Goal: Information Seeking & Learning: Learn about a topic

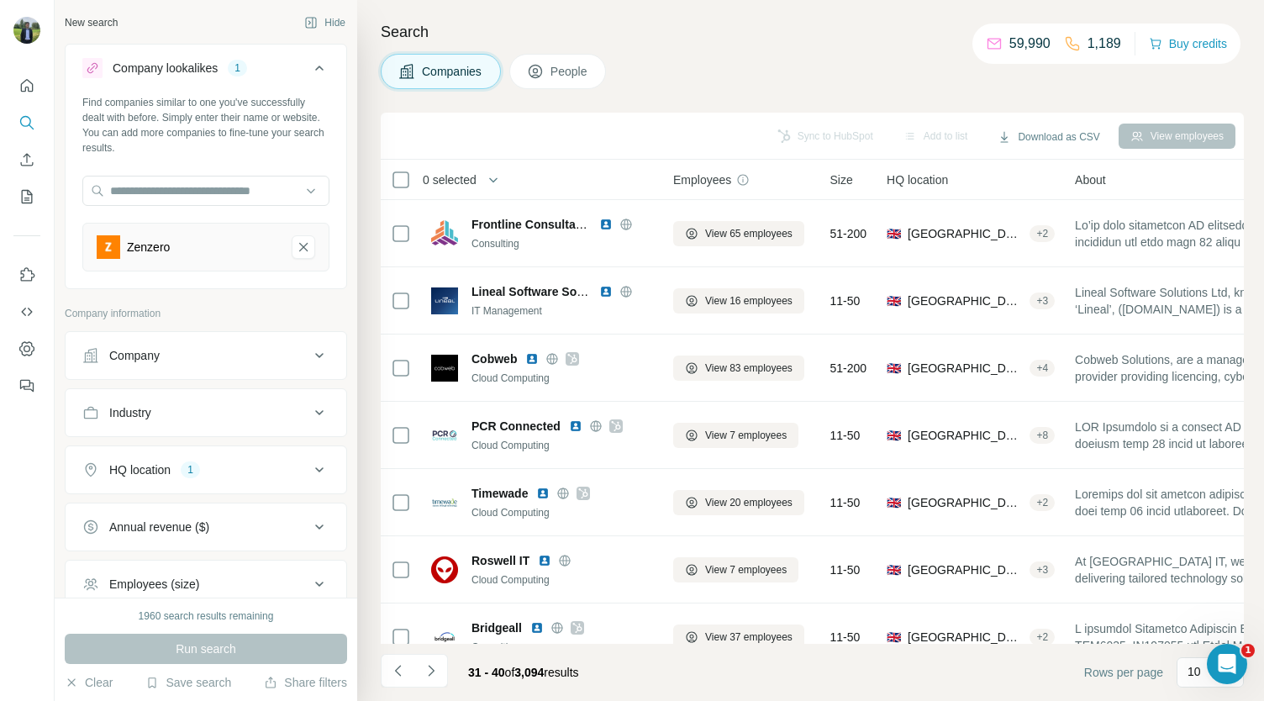
scroll to position [236, 0]
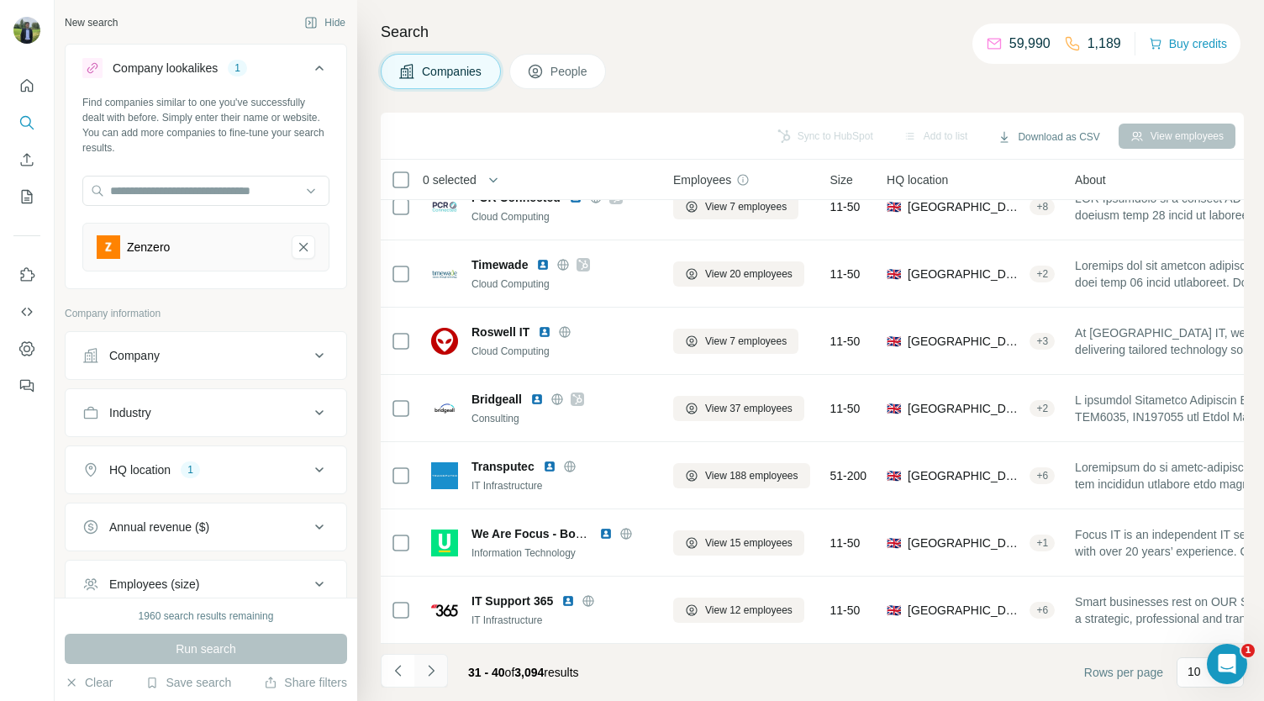
click at [435, 665] on icon "Navigate to next page" at bounding box center [431, 670] width 17 height 17
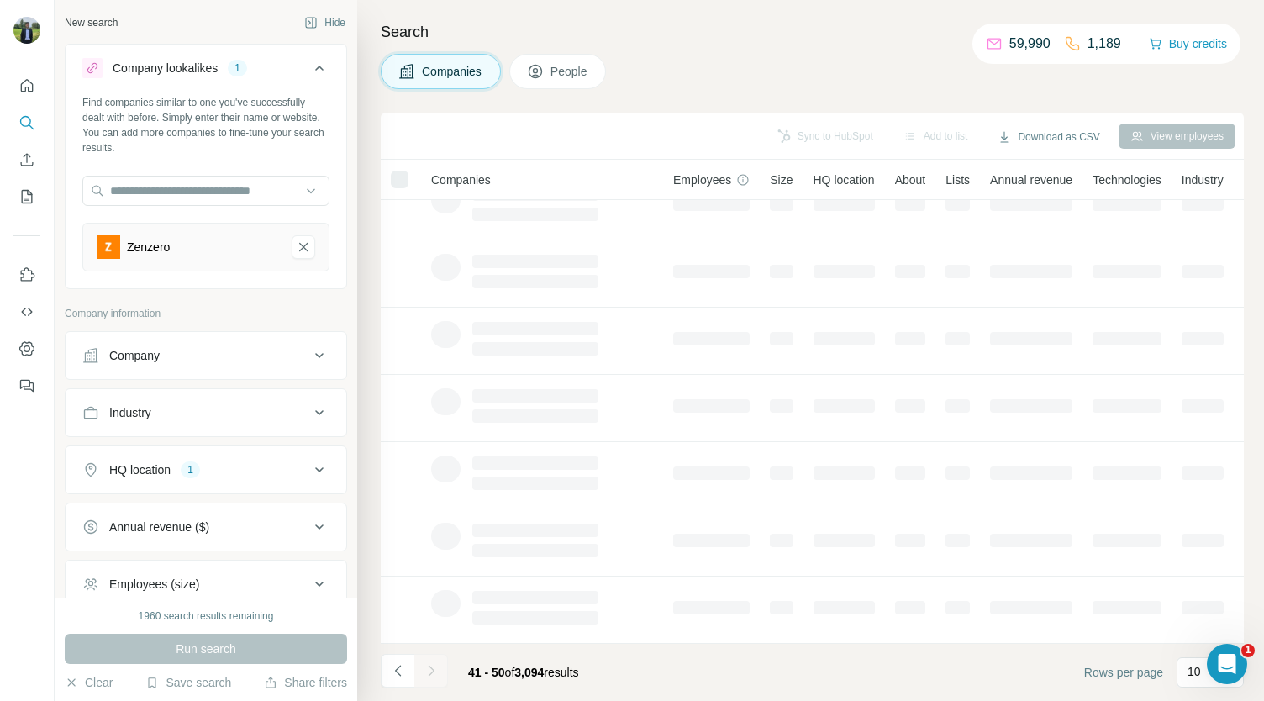
scroll to position [0, 0]
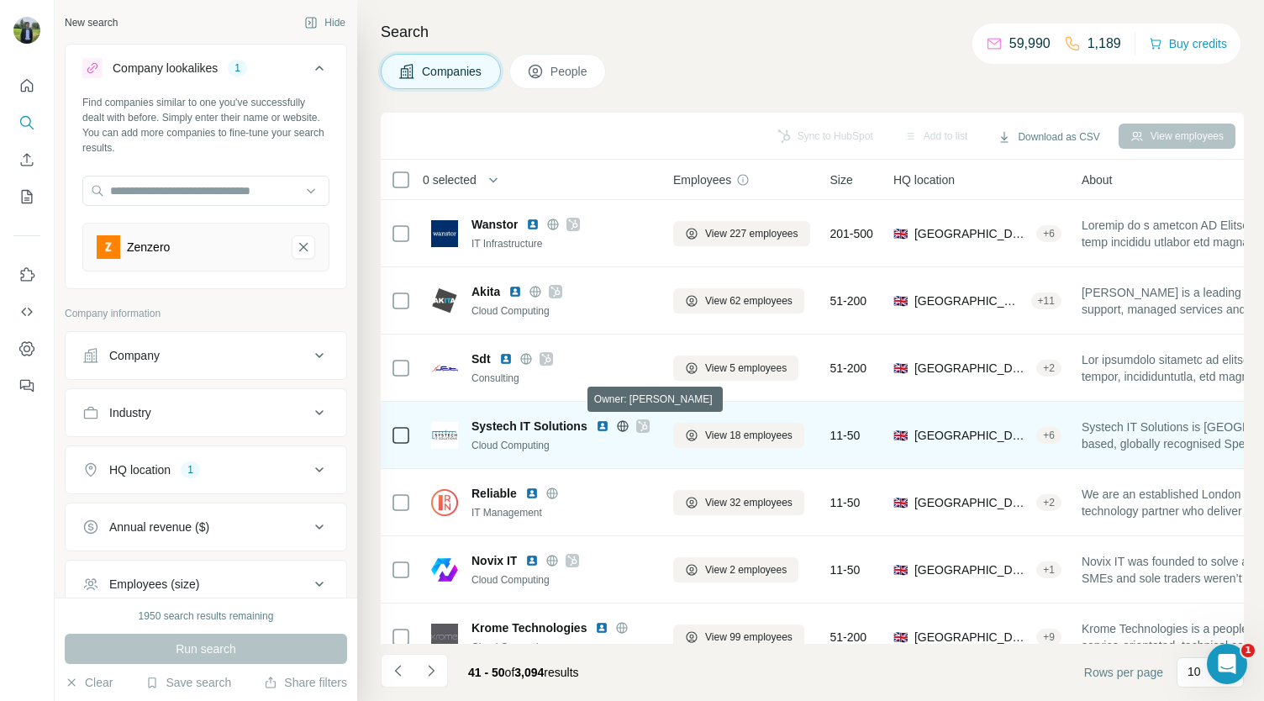
click at [641, 425] on icon at bounding box center [643, 425] width 10 height 13
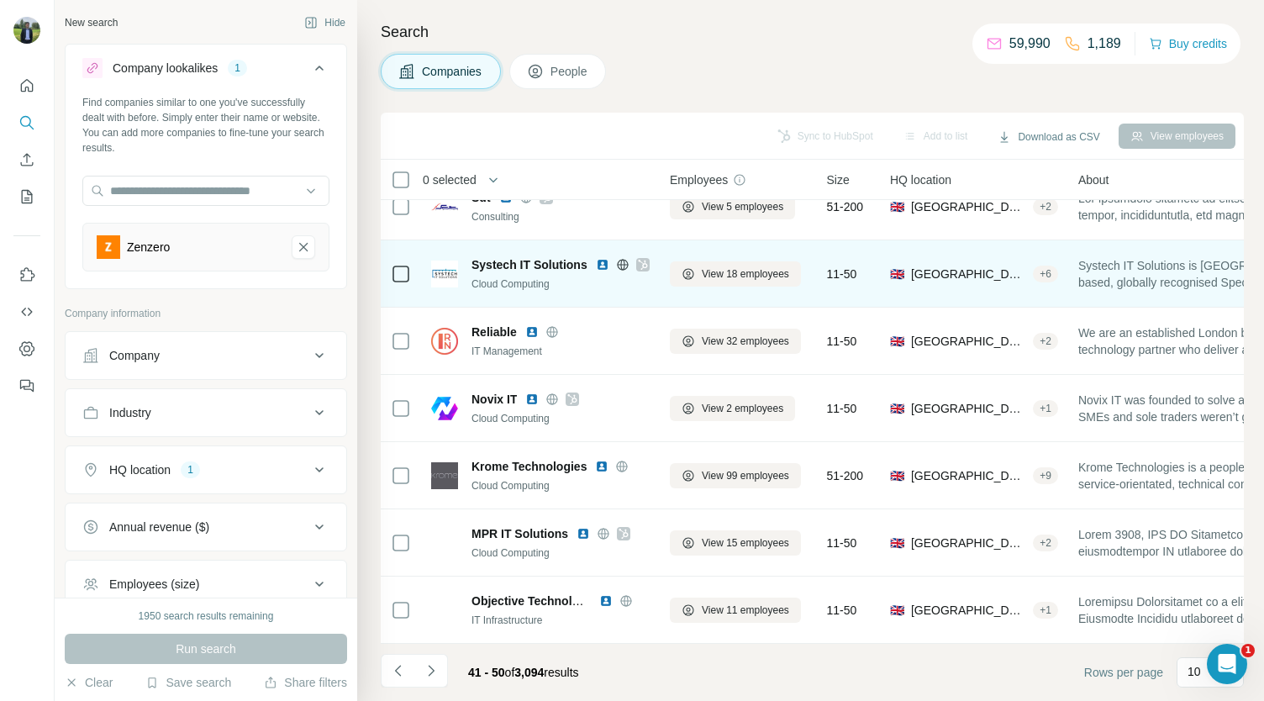
scroll to position [175, 3]
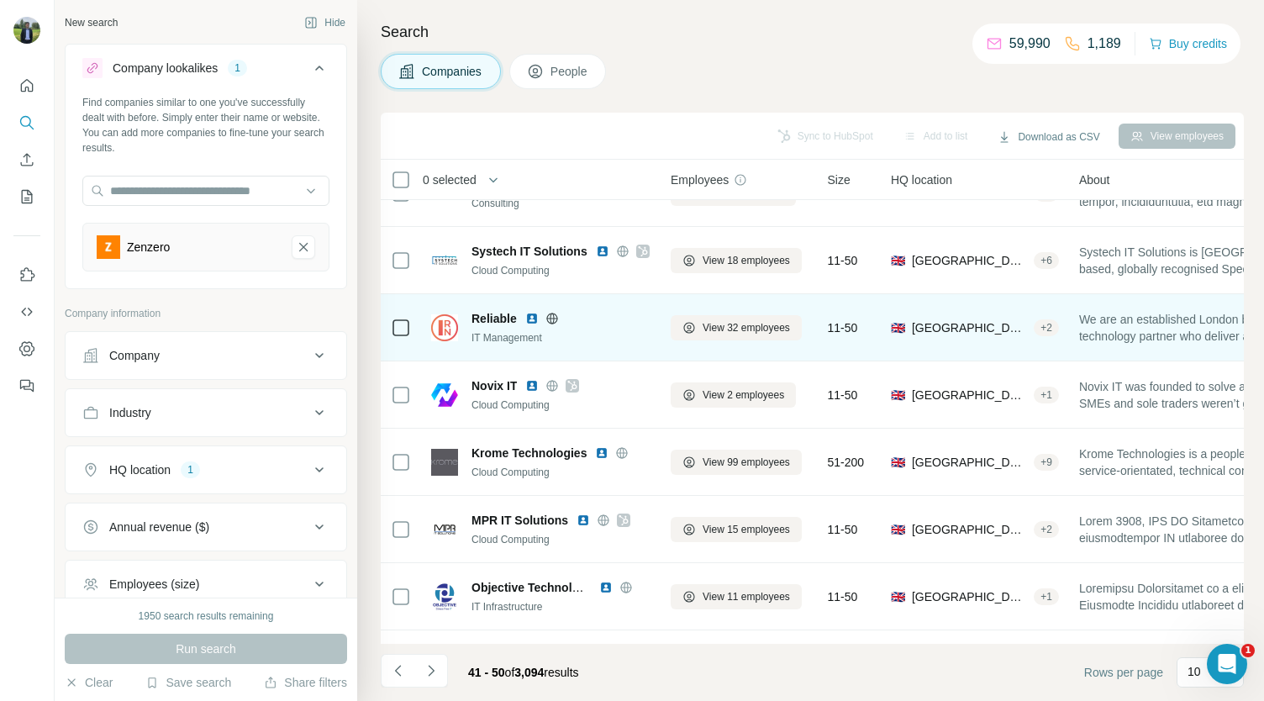
click at [530, 321] on img at bounding box center [531, 318] width 13 height 13
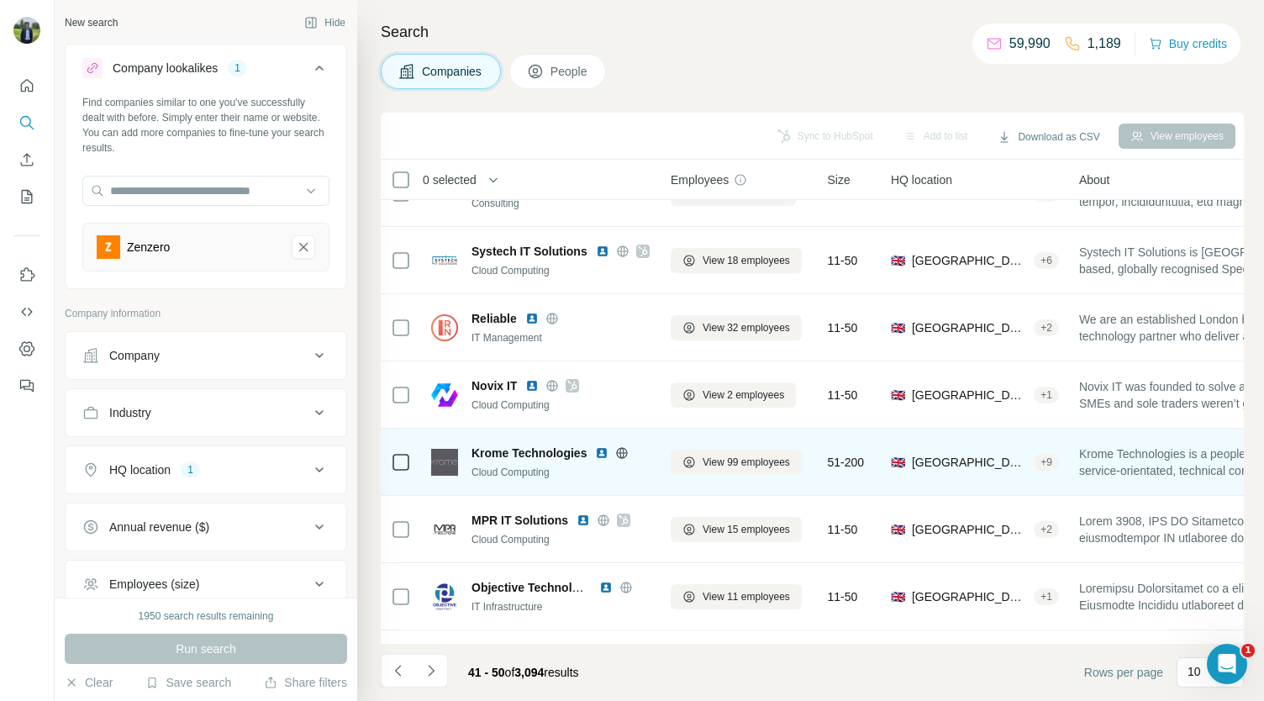
scroll to position [236, 3]
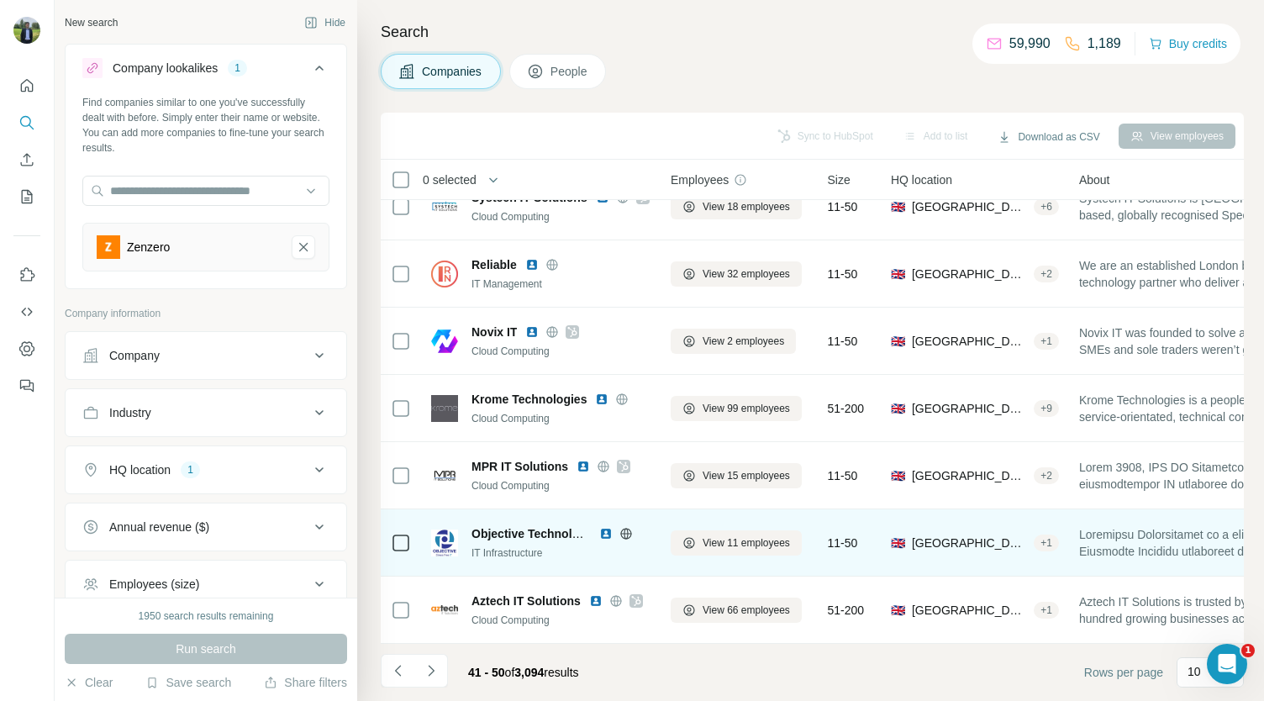
click at [609, 527] on img at bounding box center [605, 533] width 13 height 13
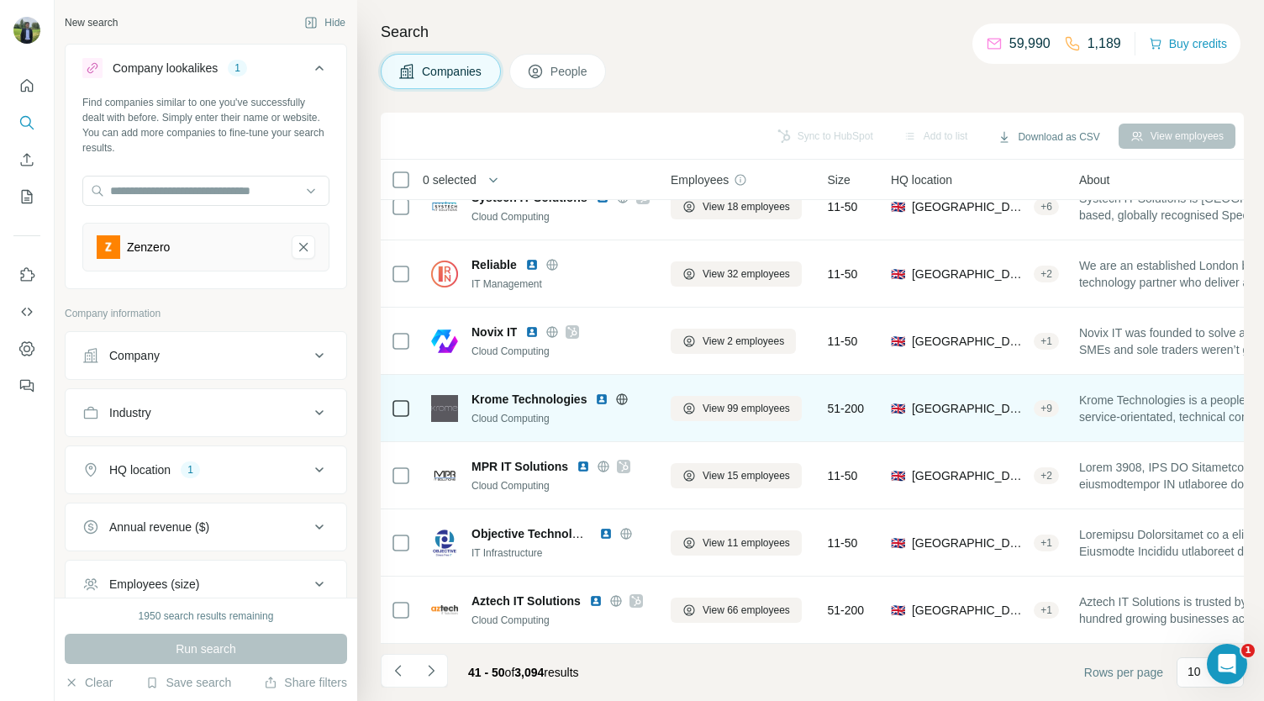
click at [603, 393] on img at bounding box center [601, 399] width 13 height 13
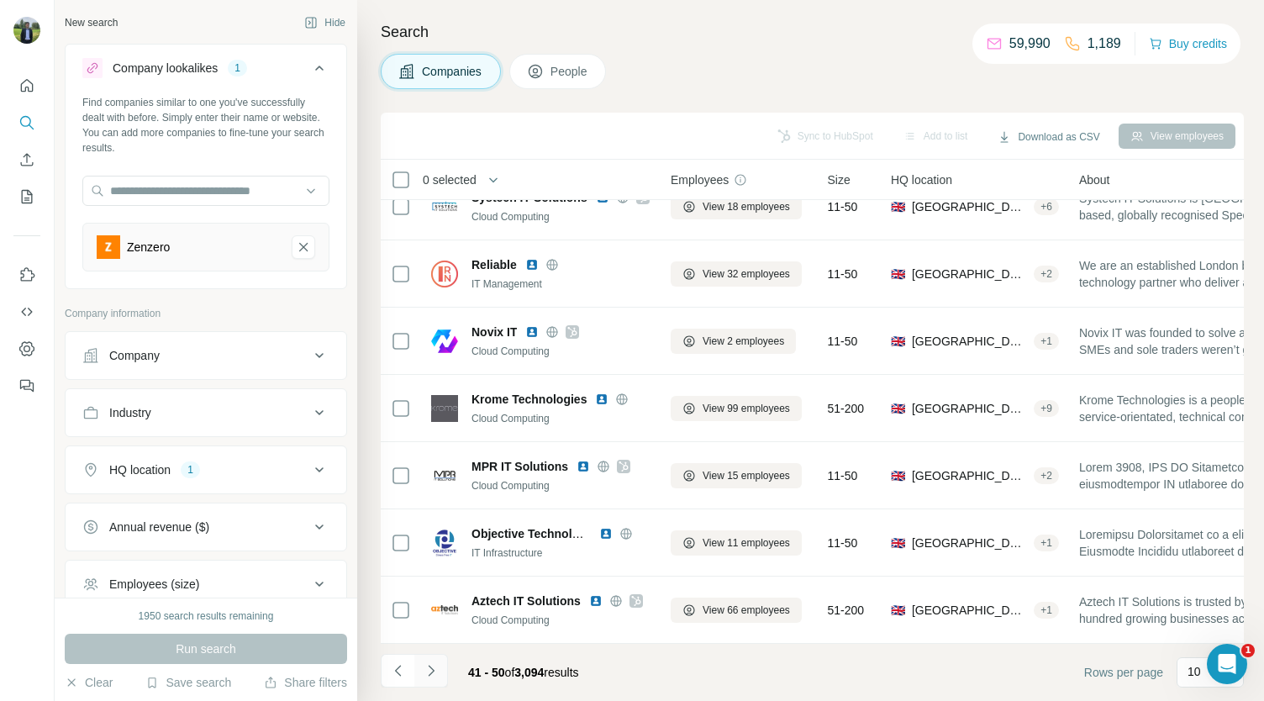
click at [426, 672] on icon "Navigate to next page" at bounding box center [431, 670] width 17 height 17
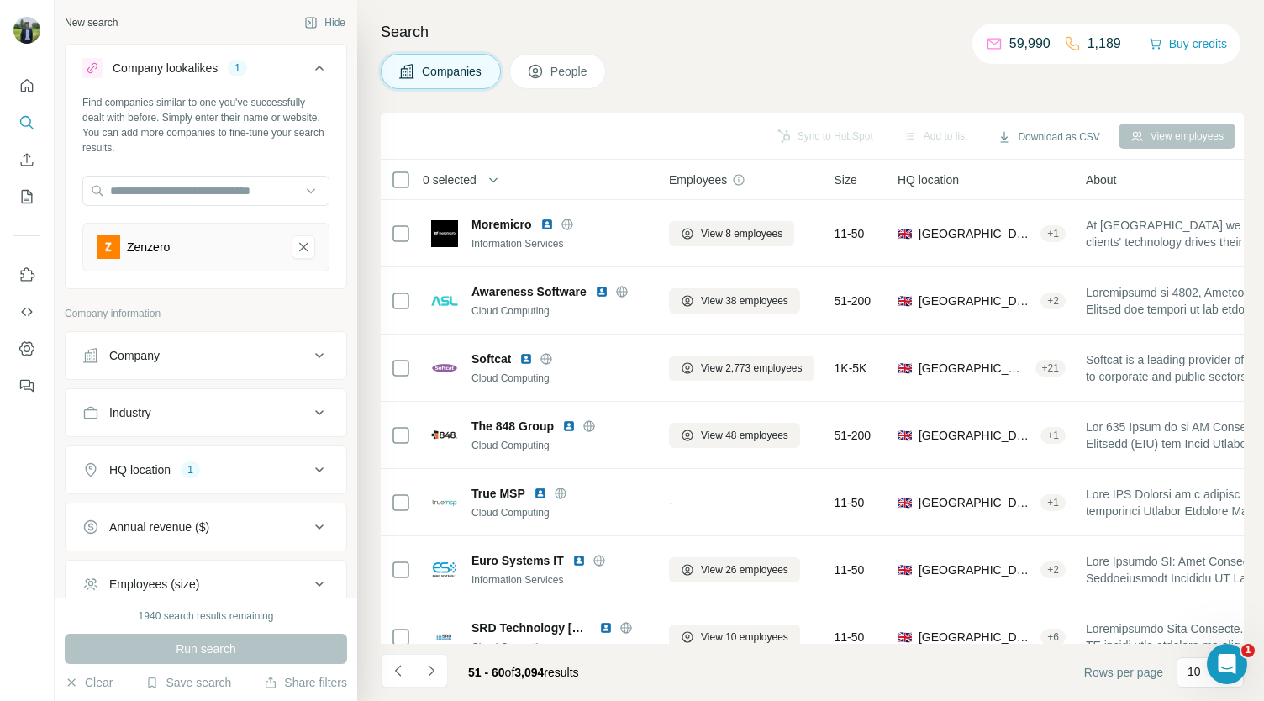
scroll to position [0, 5]
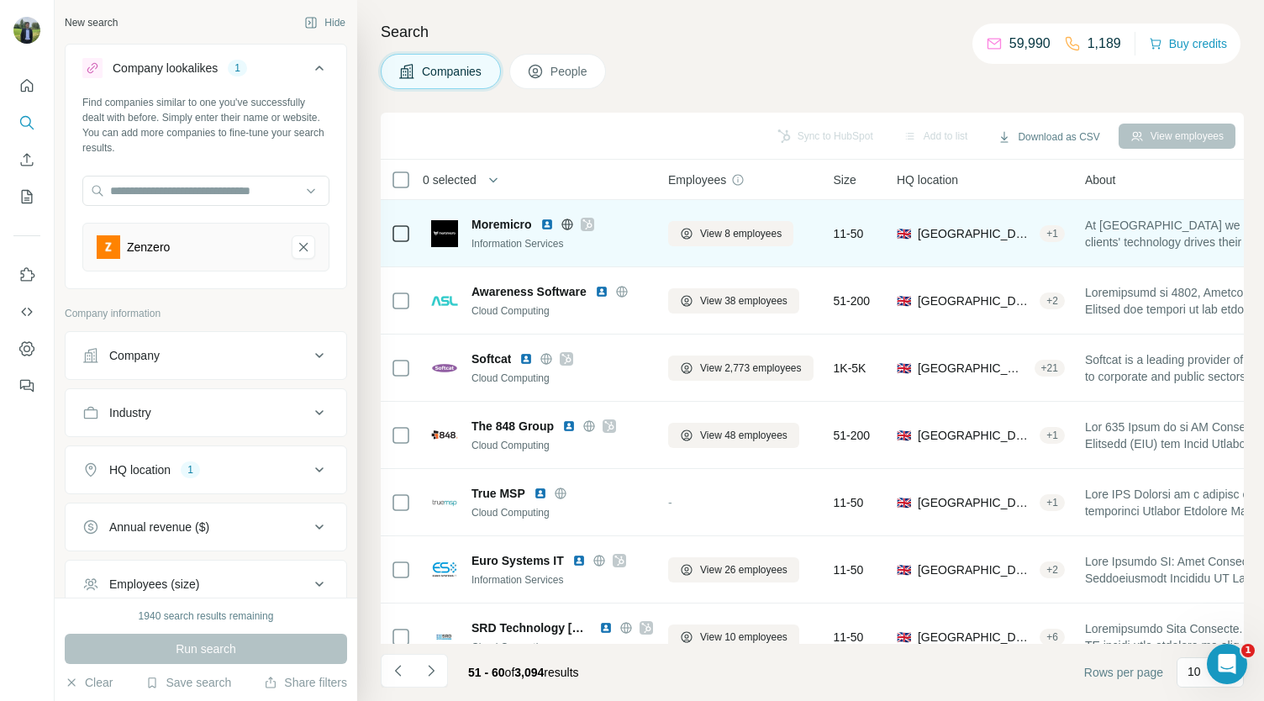
click at [550, 229] on img at bounding box center [547, 224] width 13 height 13
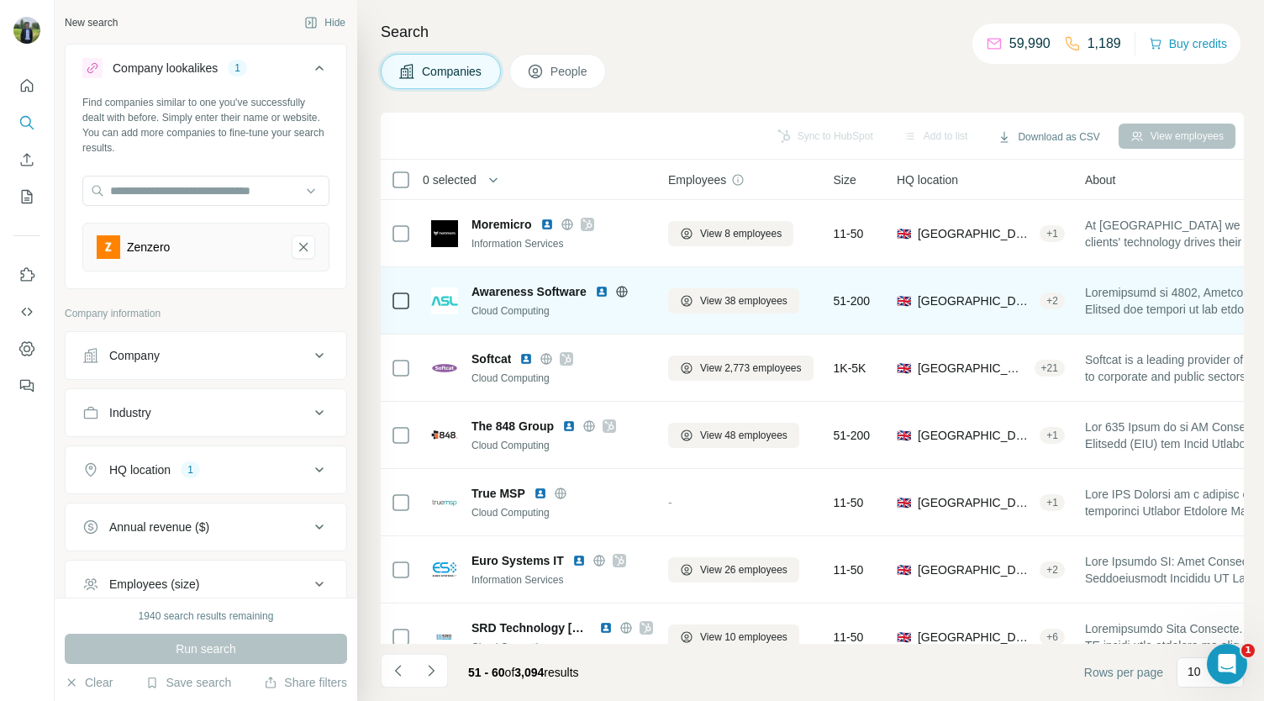
click at [604, 290] on img at bounding box center [601, 291] width 13 height 13
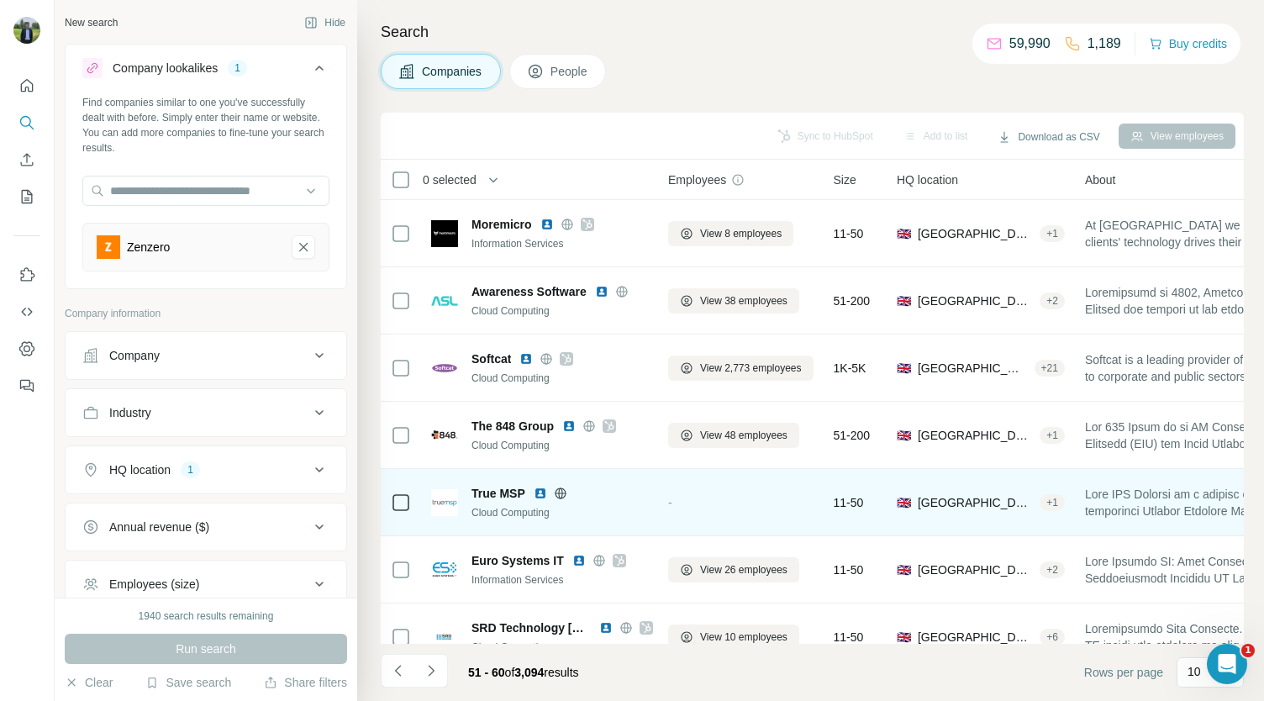
click at [540, 493] on img at bounding box center [540, 493] width 13 height 13
click at [541, 498] on img at bounding box center [540, 493] width 13 height 13
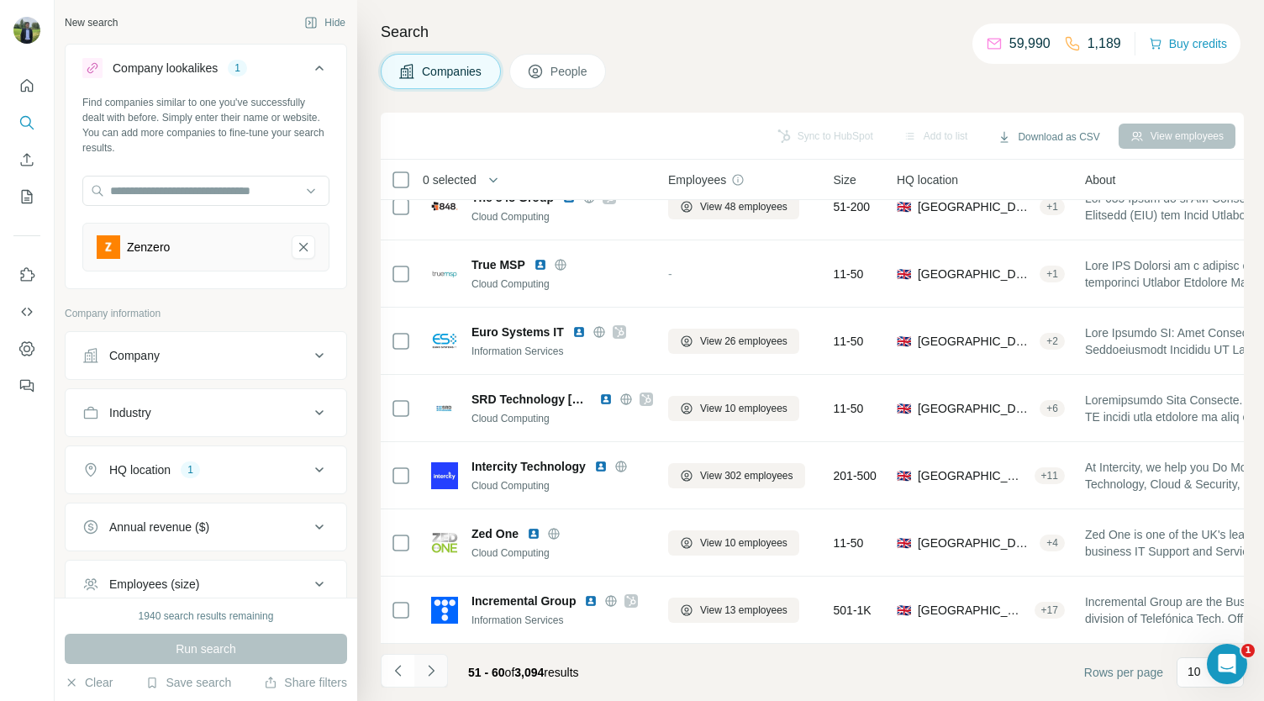
click at [434, 665] on icon "Navigate to next page" at bounding box center [431, 670] width 17 height 17
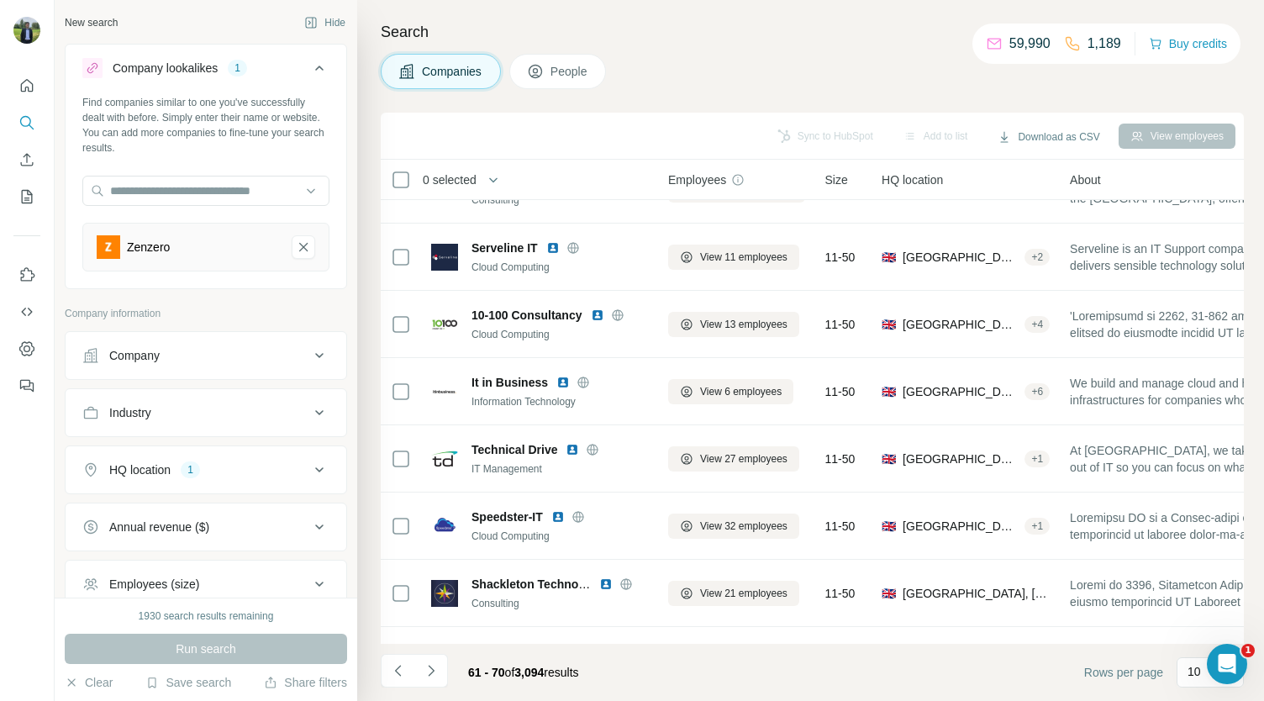
scroll to position [0, 5]
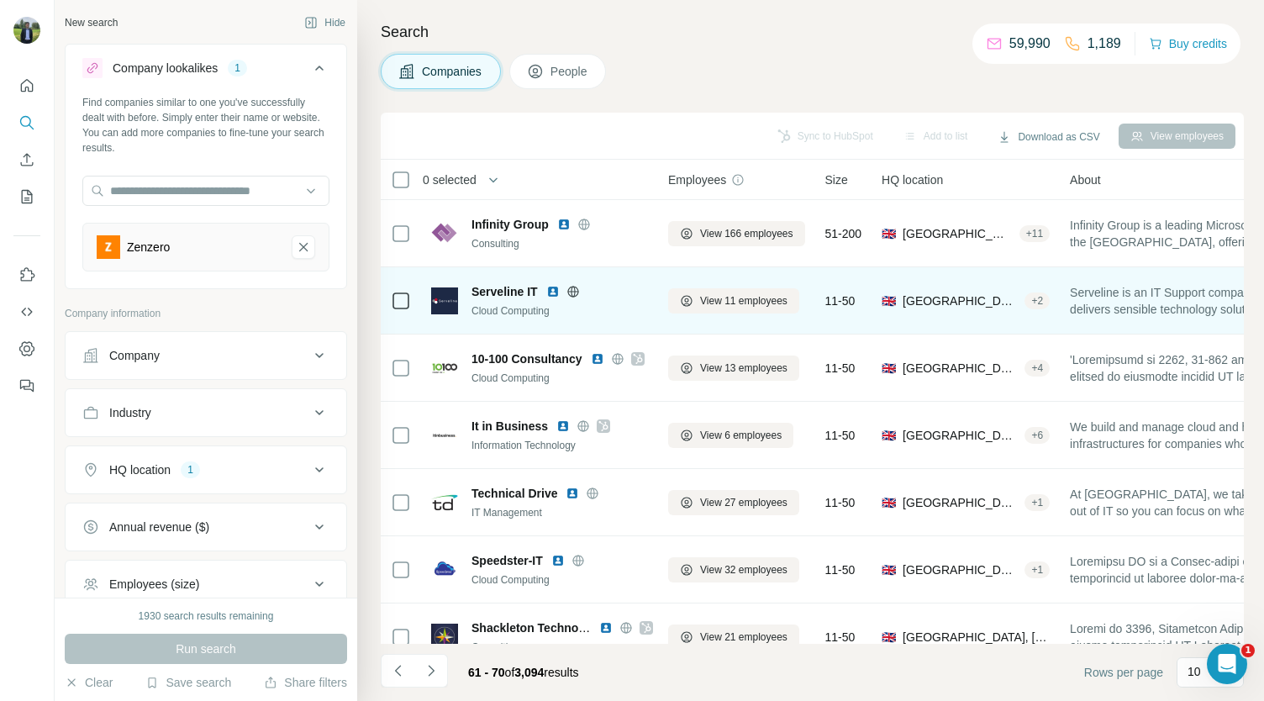
click at [551, 290] on img at bounding box center [552, 291] width 13 height 13
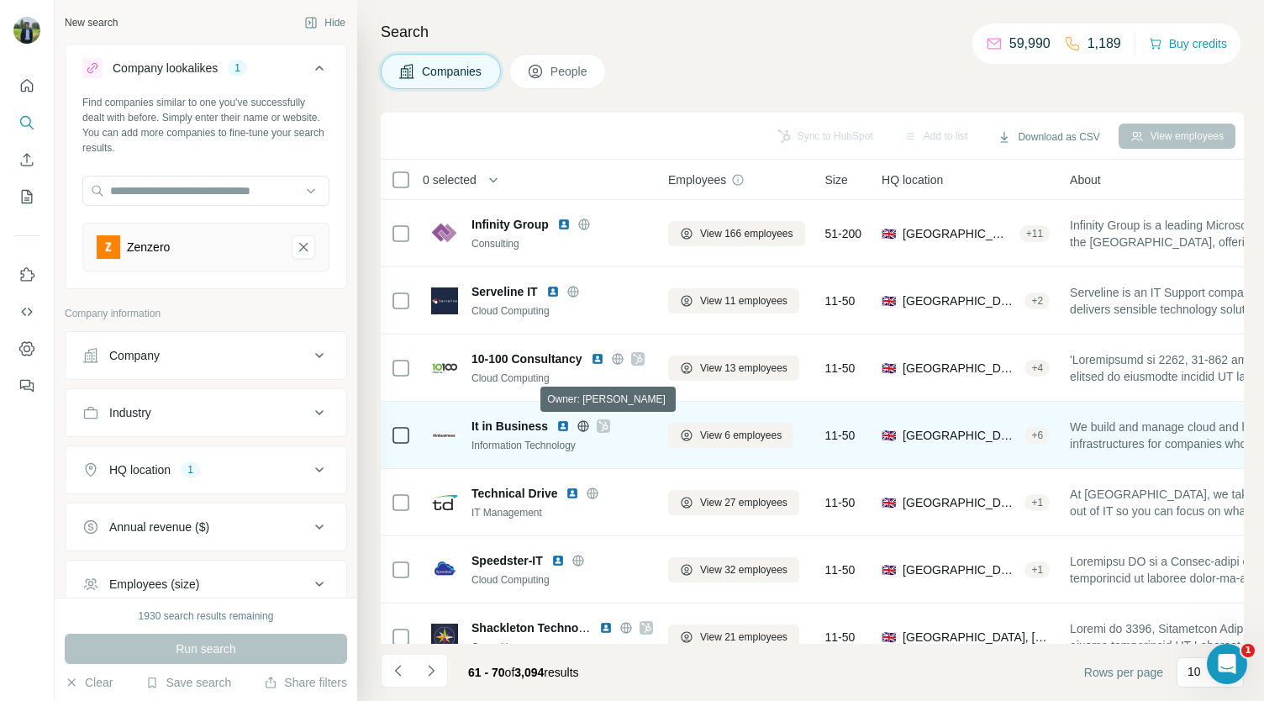
click at [599, 422] on icon at bounding box center [603, 426] width 9 height 10
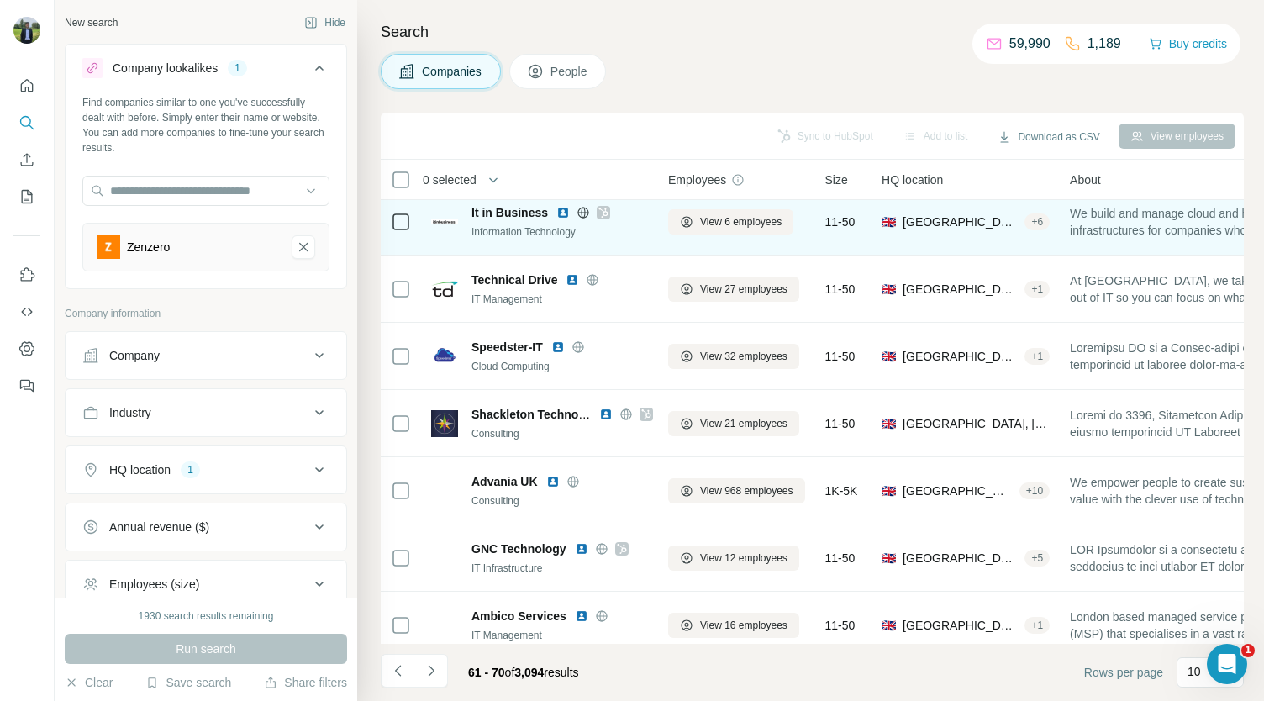
scroll to position [215, 5]
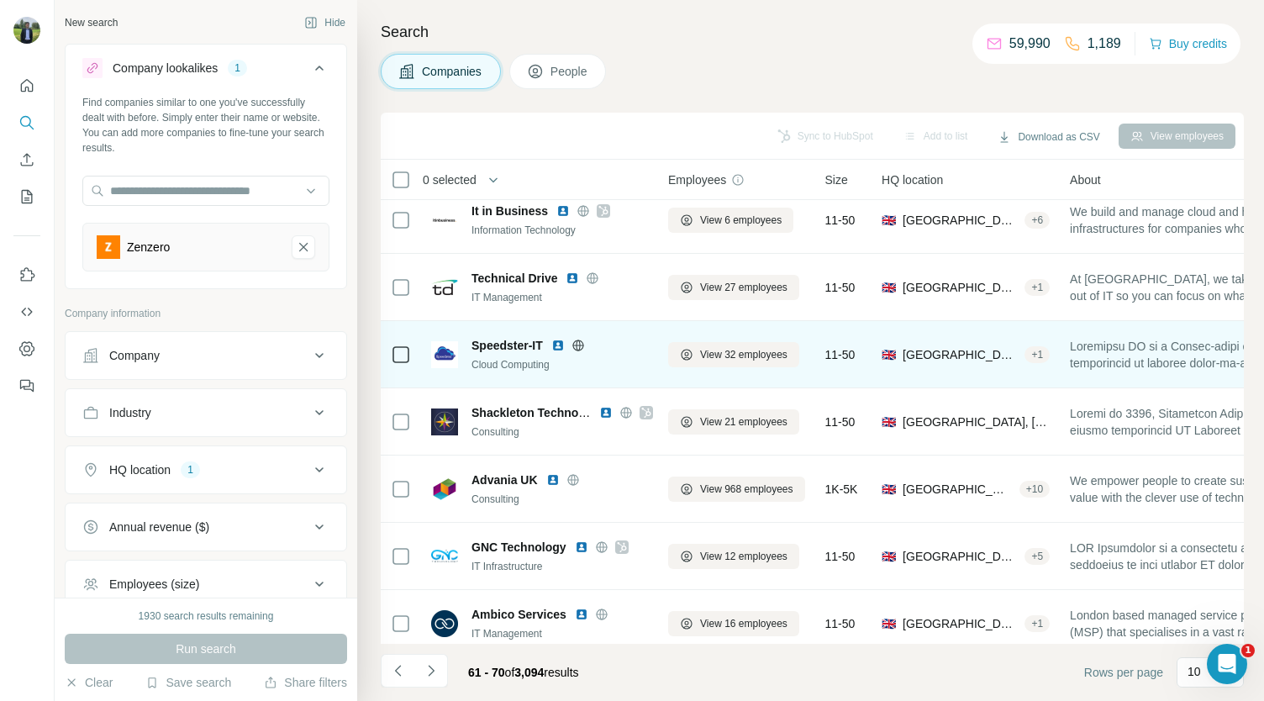
click at [558, 346] on img at bounding box center [557, 345] width 13 height 13
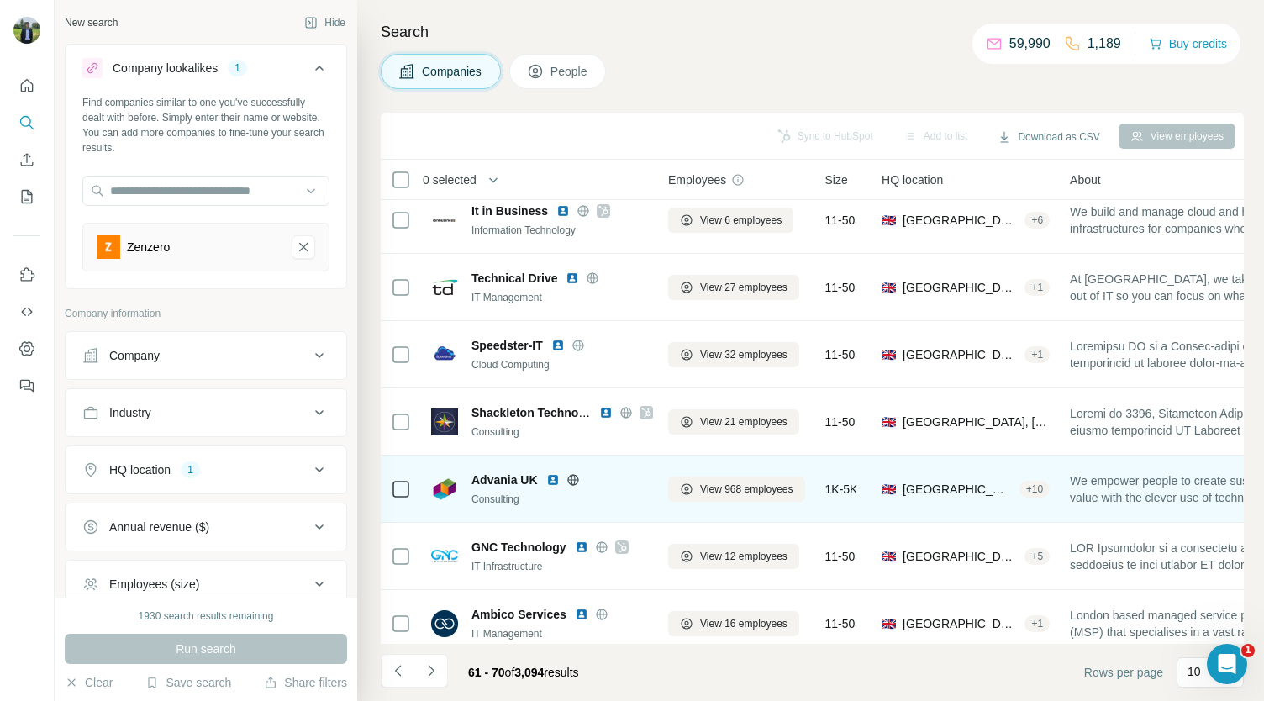
scroll to position [236, 5]
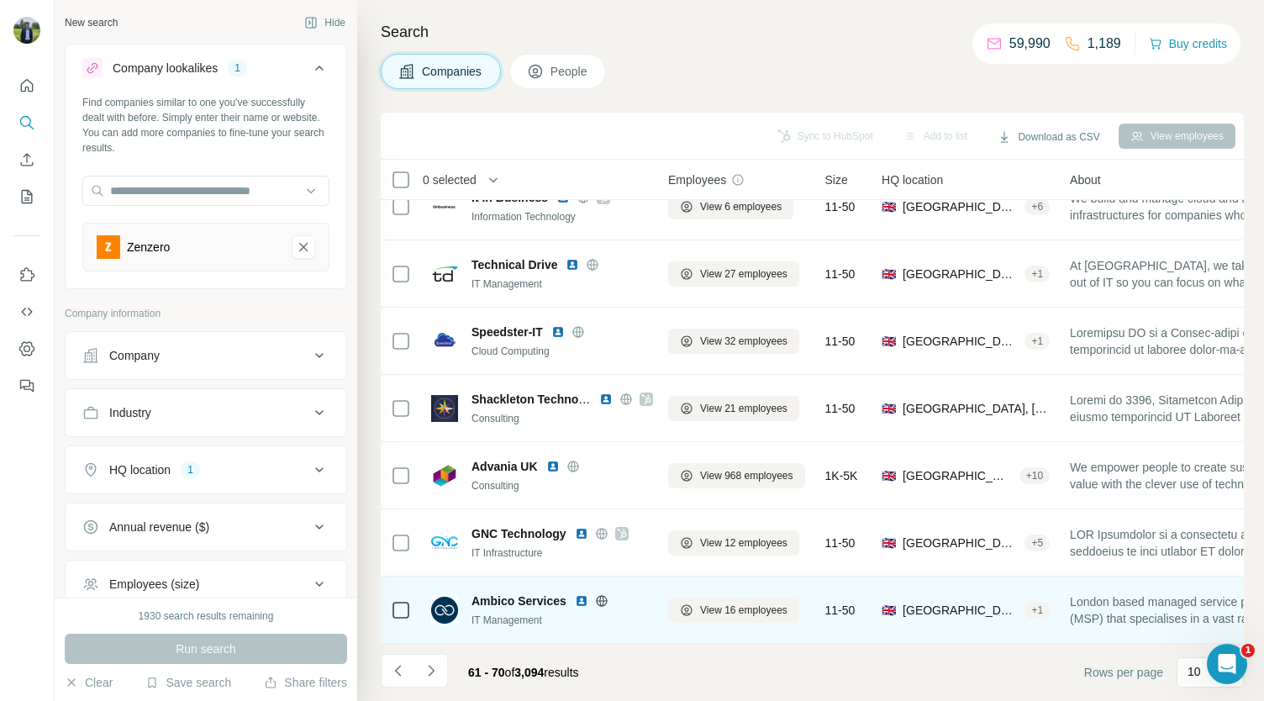
click at [583, 594] on img at bounding box center [581, 600] width 13 height 13
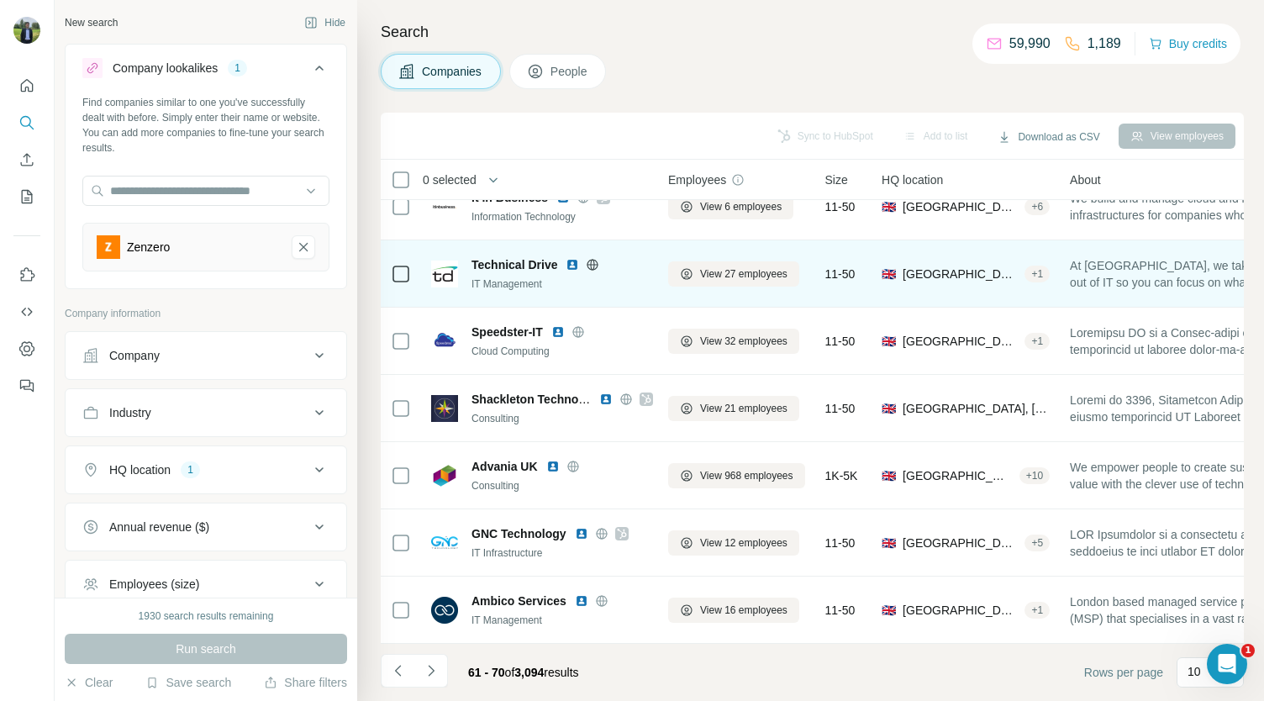
click at [496, 282] on div "IT Management" at bounding box center [563, 284] width 182 height 15
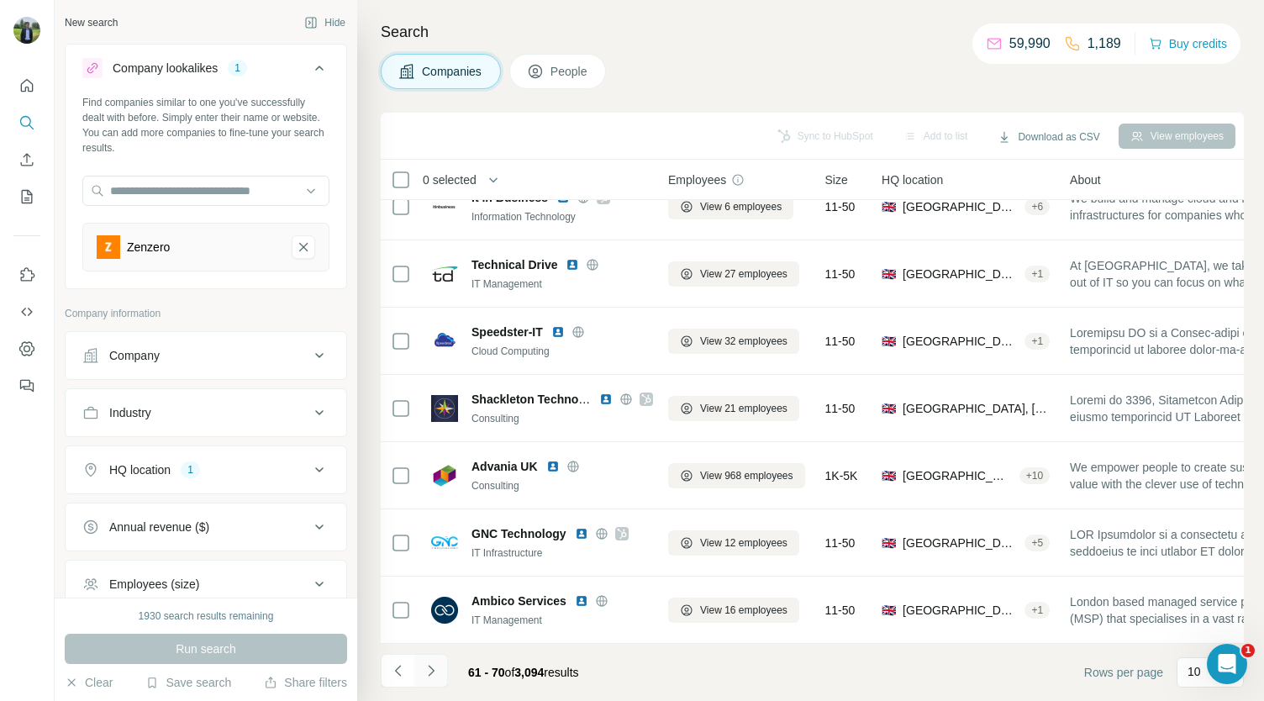
click at [430, 667] on icon "Navigate to next page" at bounding box center [431, 670] width 6 height 11
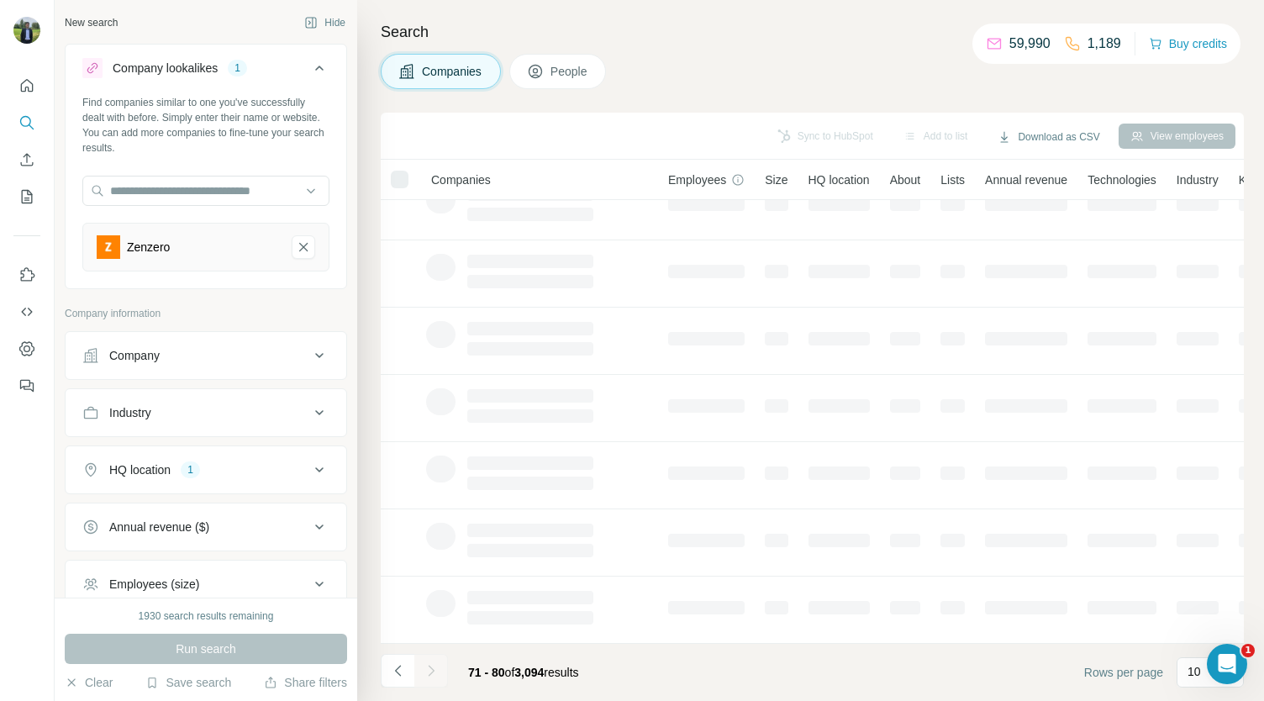
scroll to position [0, 5]
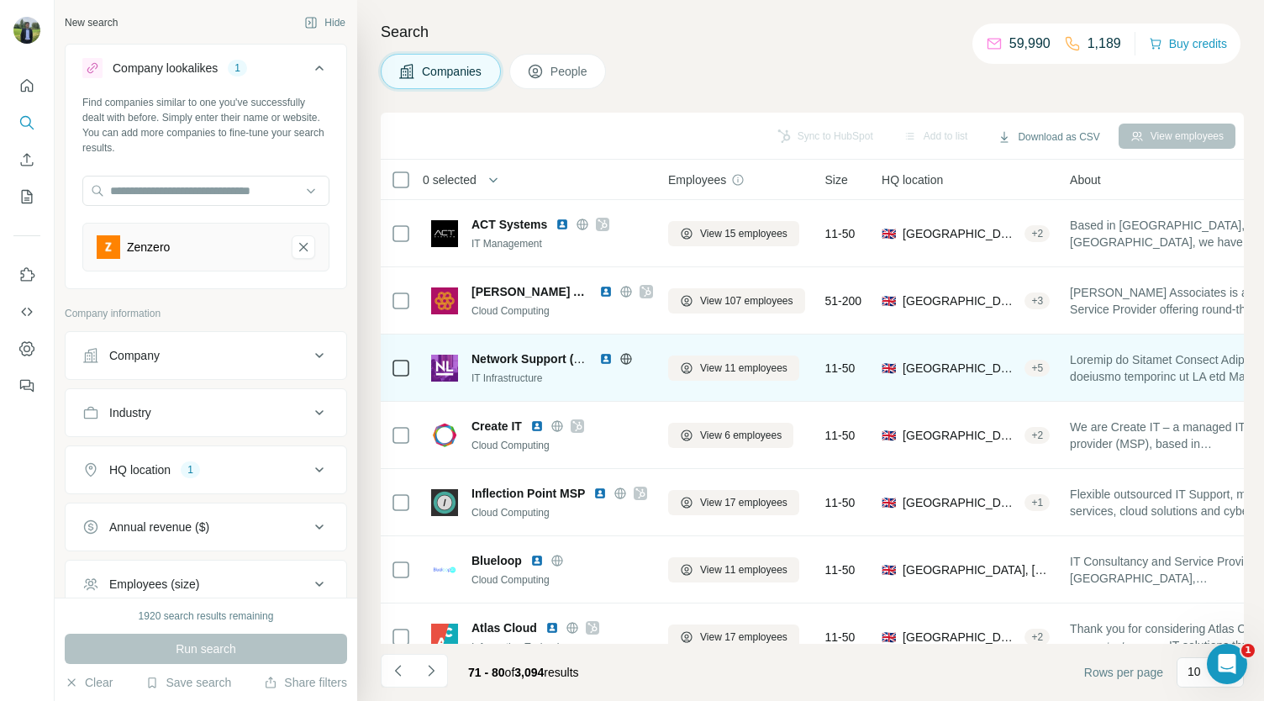
click at [605, 356] on img at bounding box center [605, 358] width 13 height 13
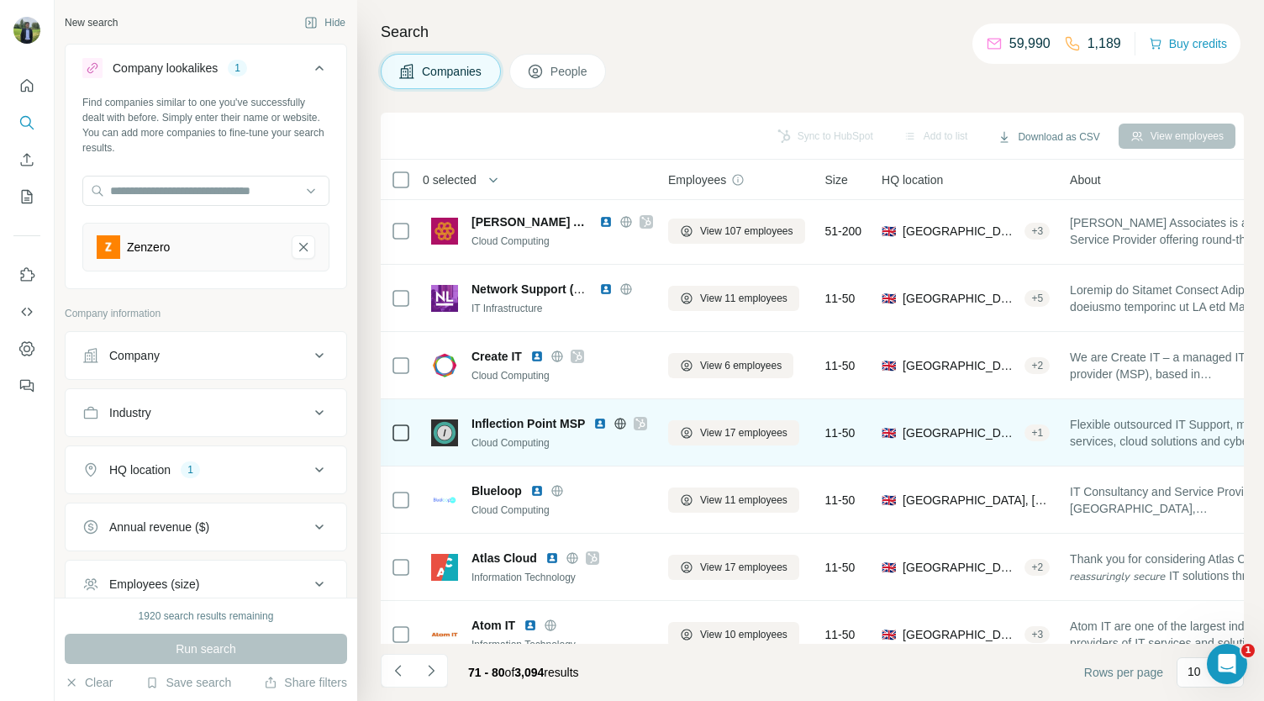
scroll to position [71, 5]
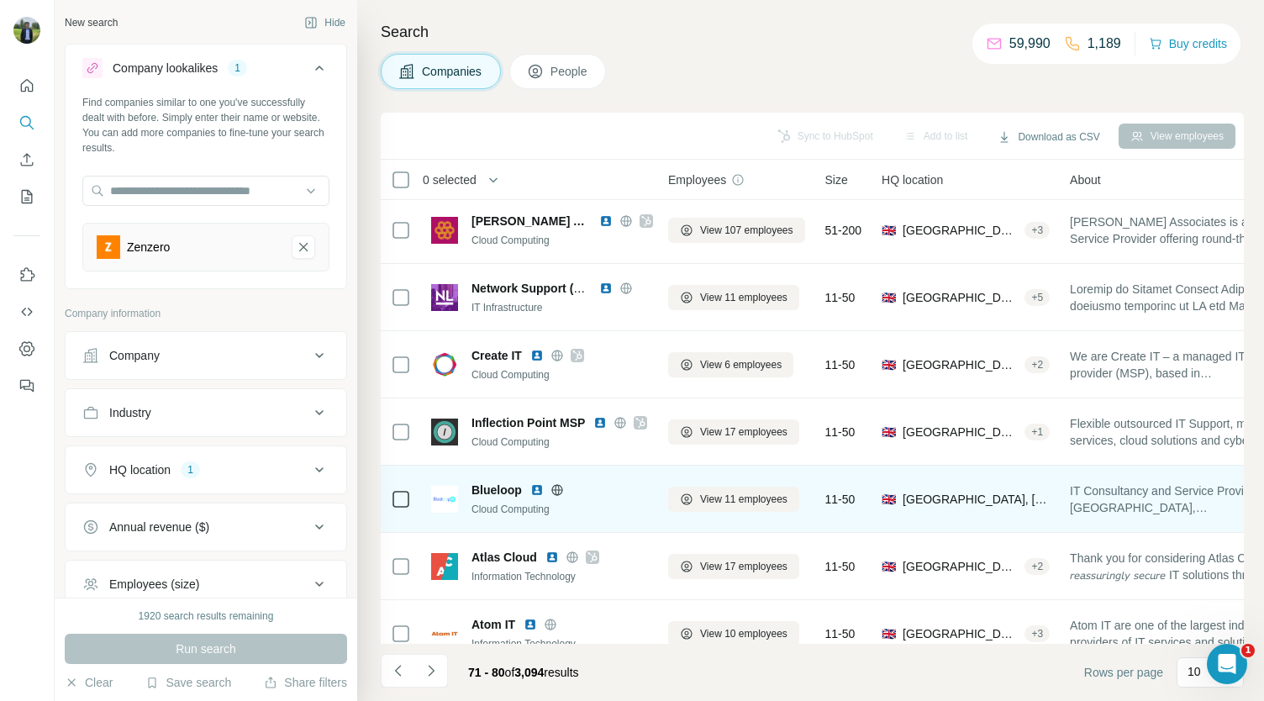
click at [538, 490] on img at bounding box center [536, 489] width 13 height 13
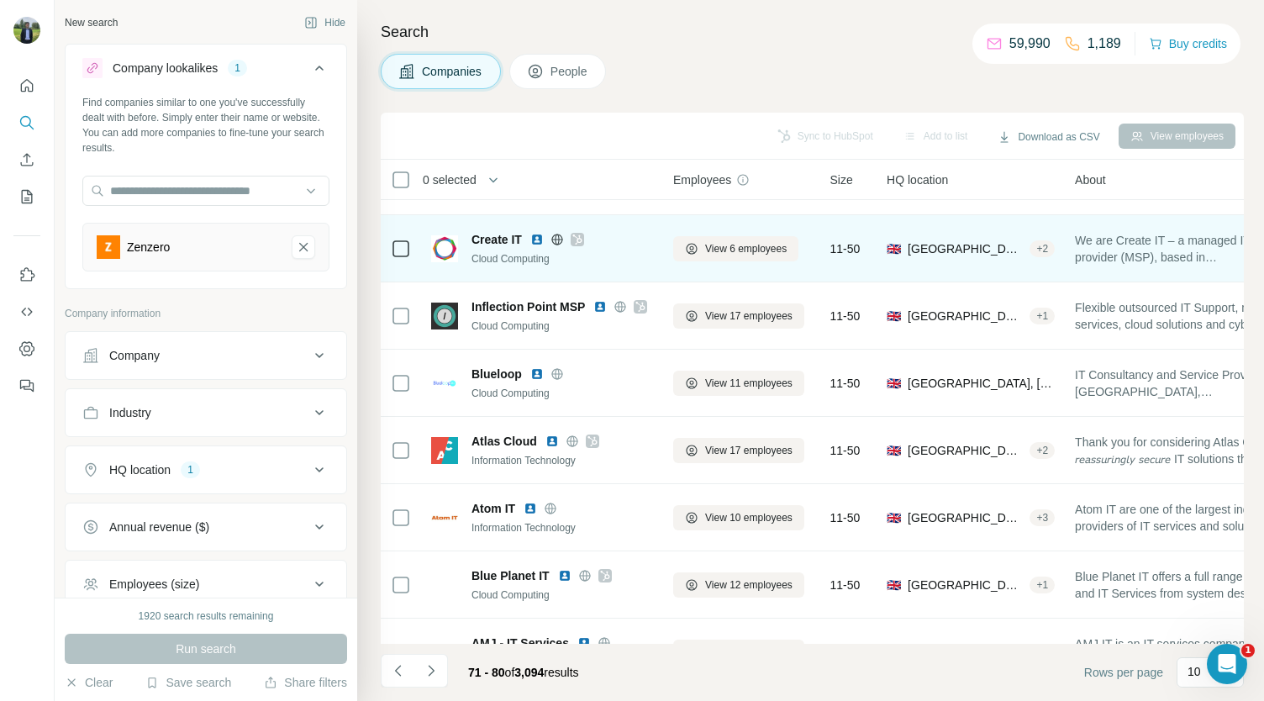
scroll to position [186, 0]
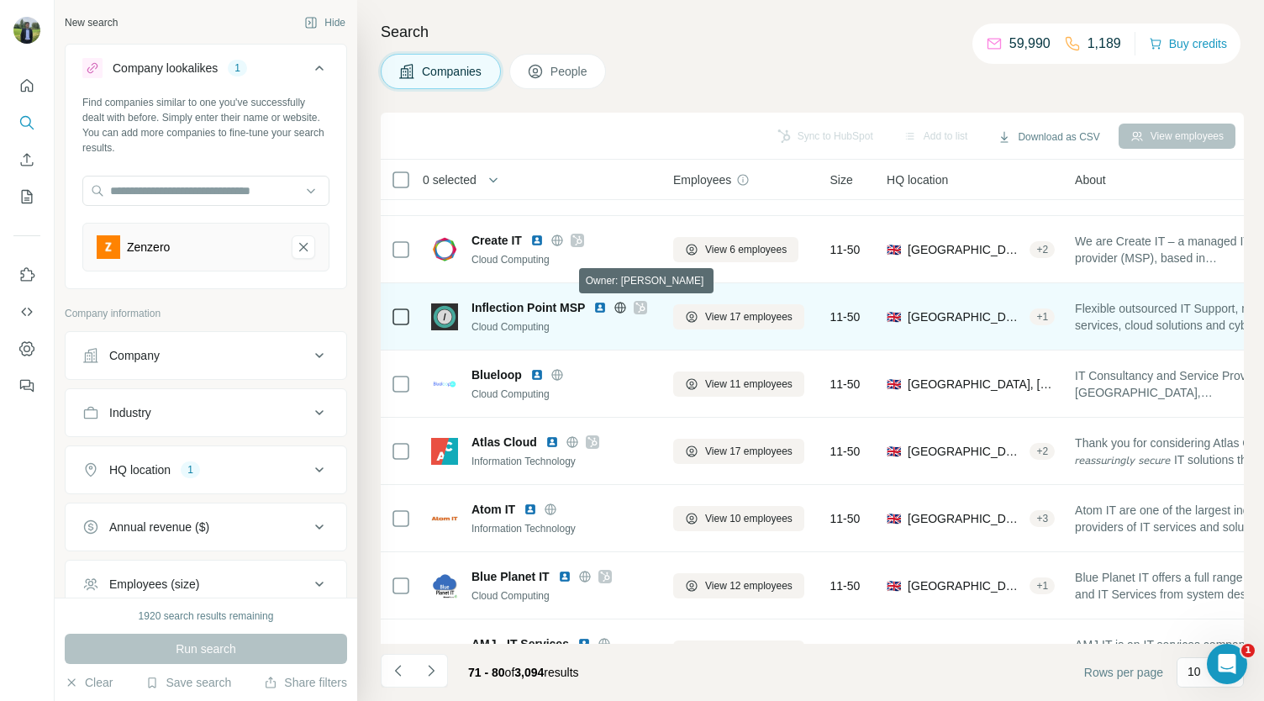
click at [638, 309] on icon at bounding box center [641, 307] width 10 height 13
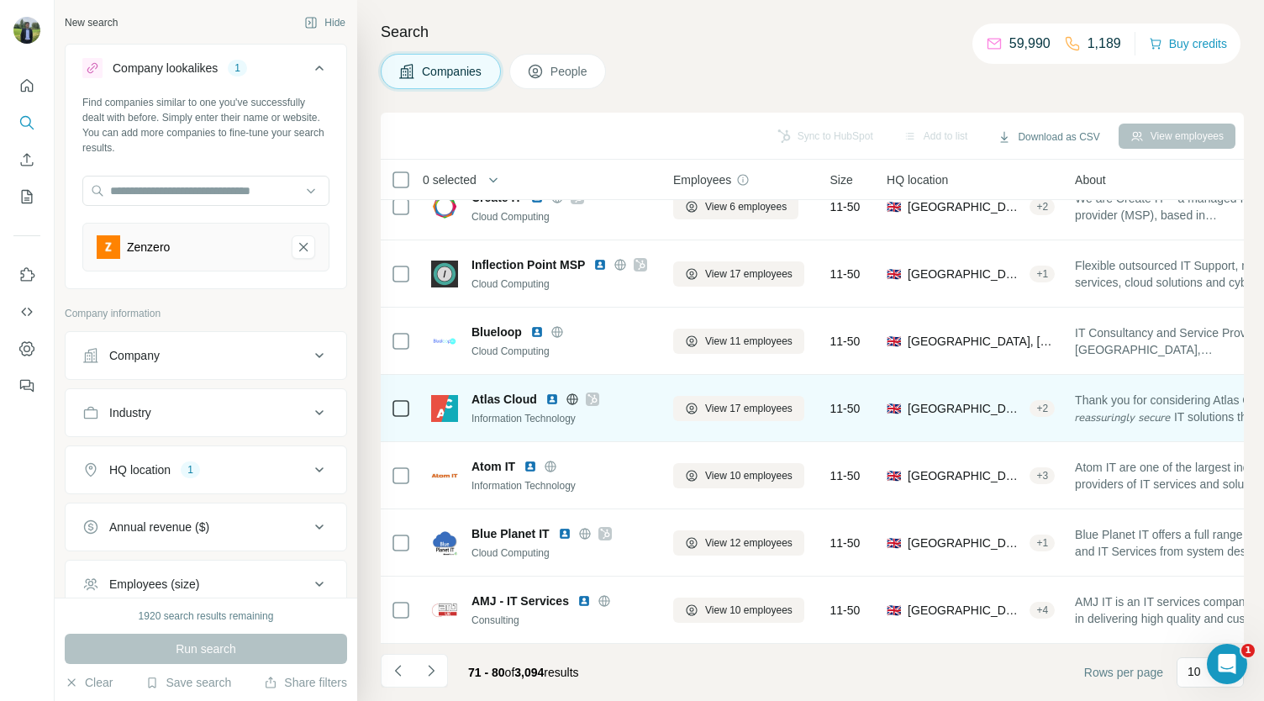
scroll to position [236, 0]
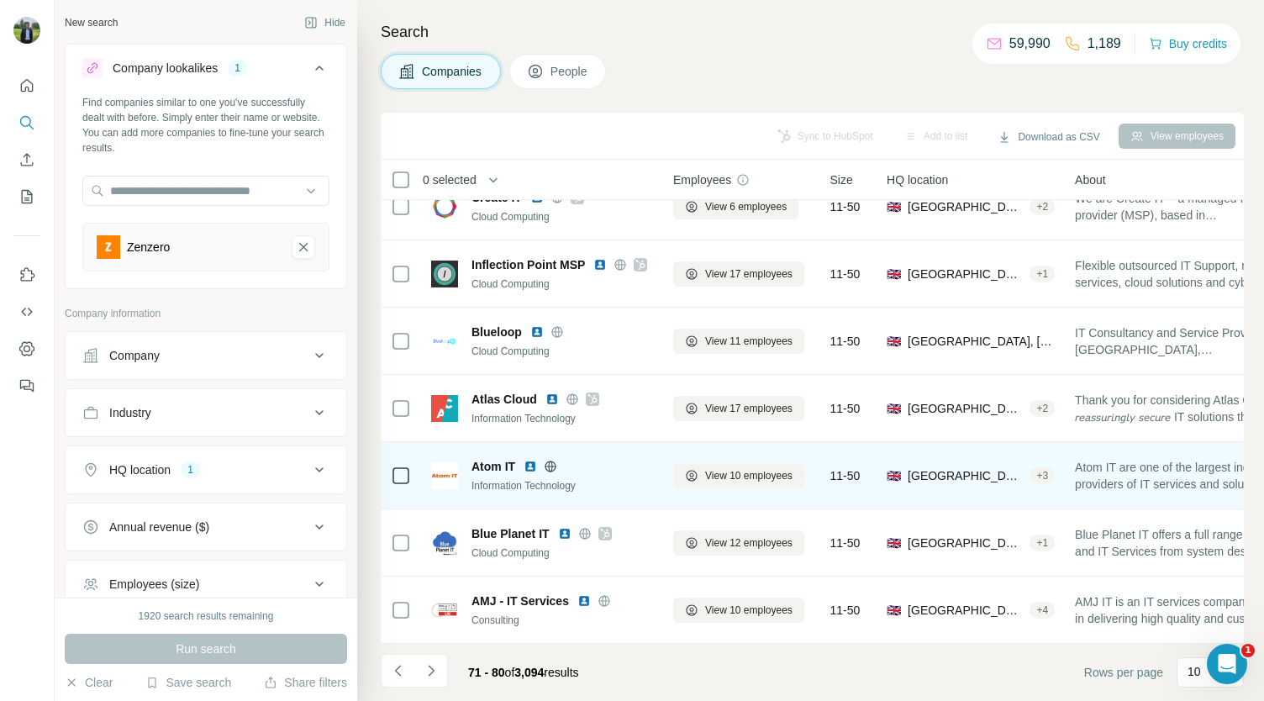
click at [532, 460] on img at bounding box center [530, 466] width 13 height 13
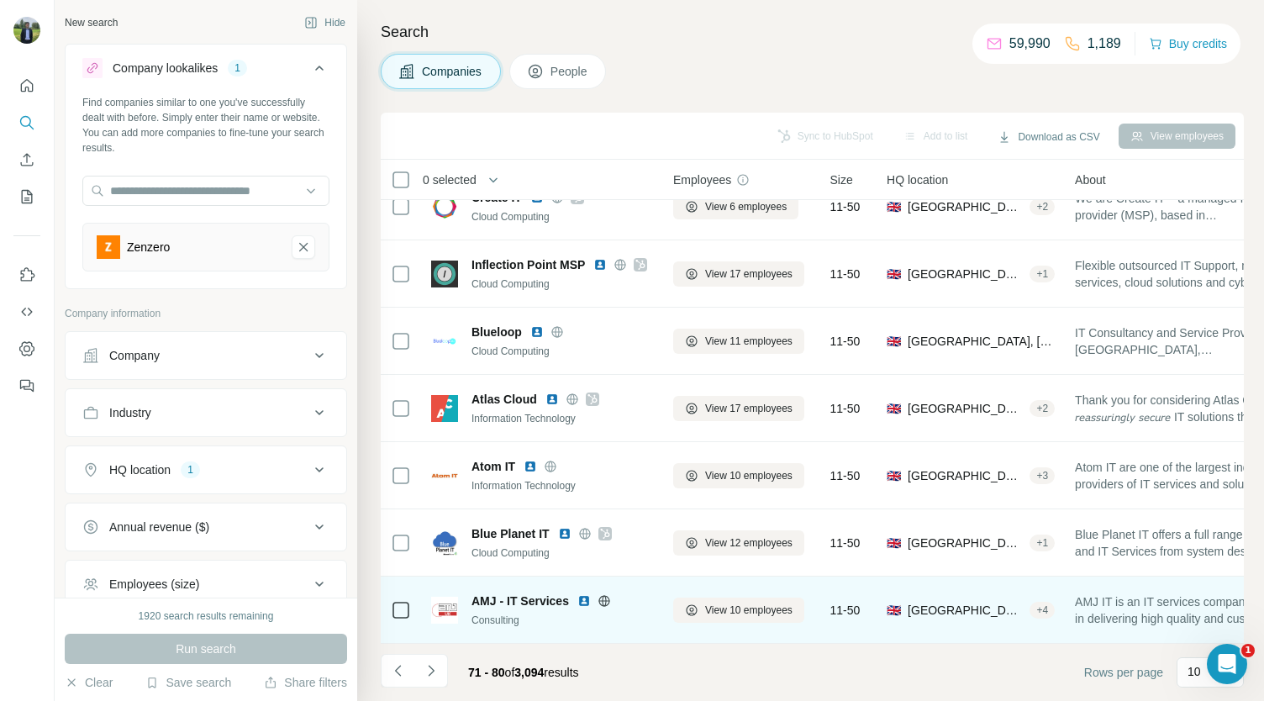
click at [585, 594] on img at bounding box center [584, 600] width 13 height 13
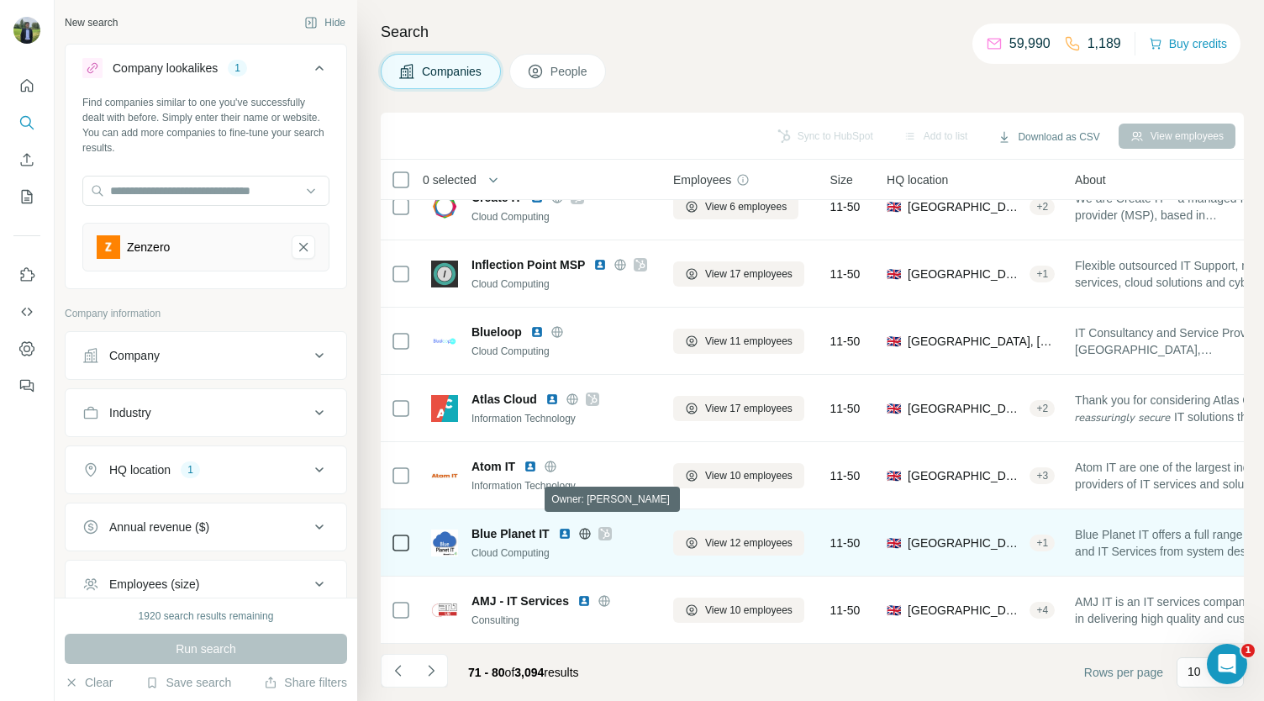
click at [605, 527] on icon at bounding box center [605, 533] width 10 height 13
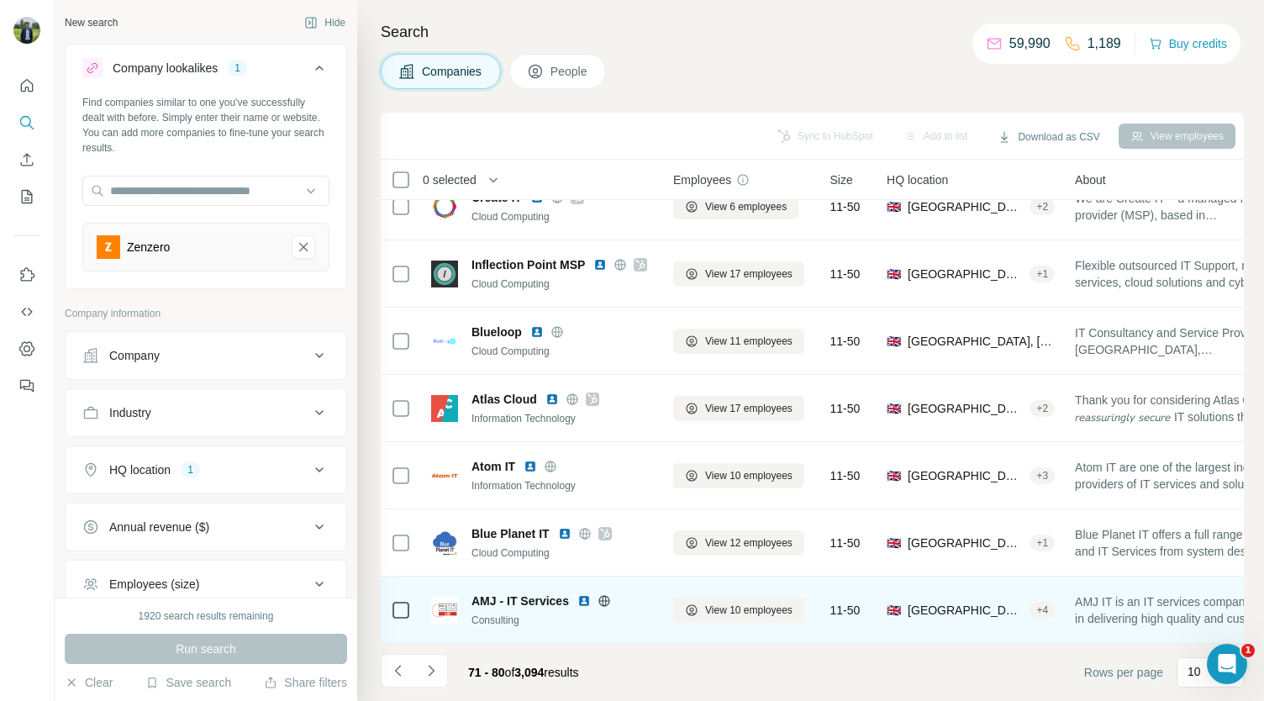
click at [588, 594] on img at bounding box center [584, 600] width 13 height 13
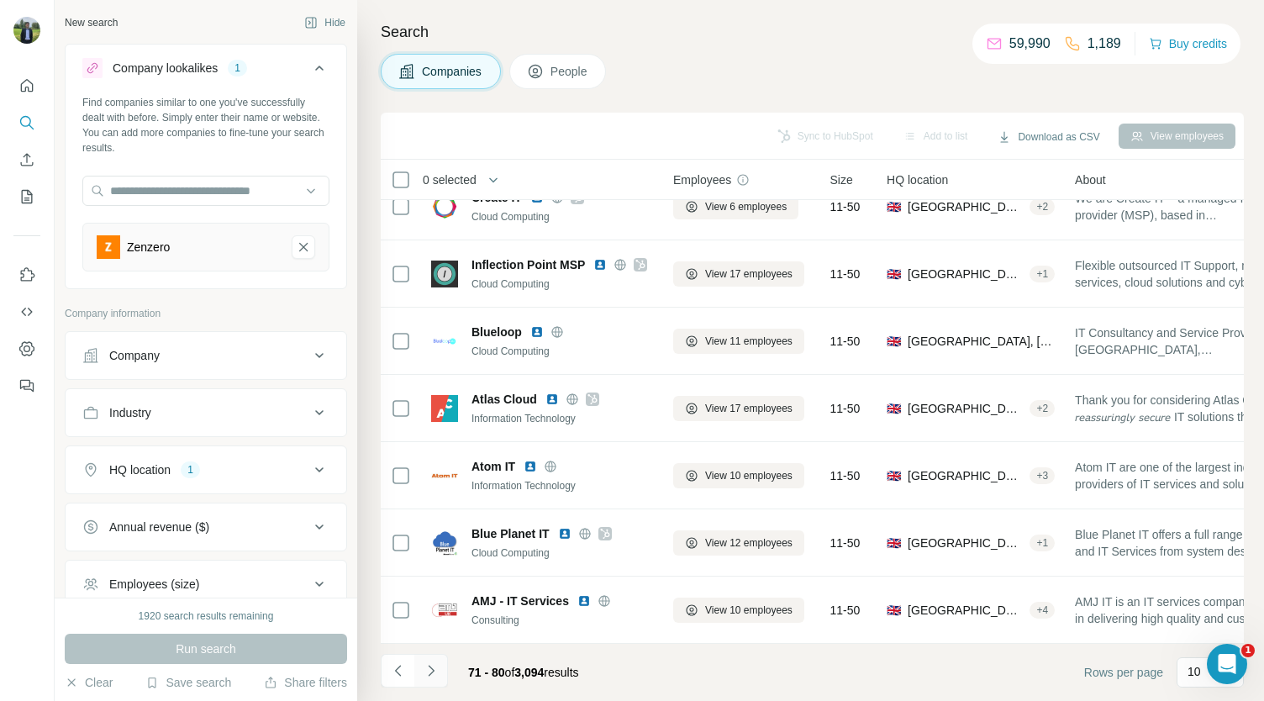
click at [435, 678] on icon "Navigate to next page" at bounding box center [431, 670] width 17 height 17
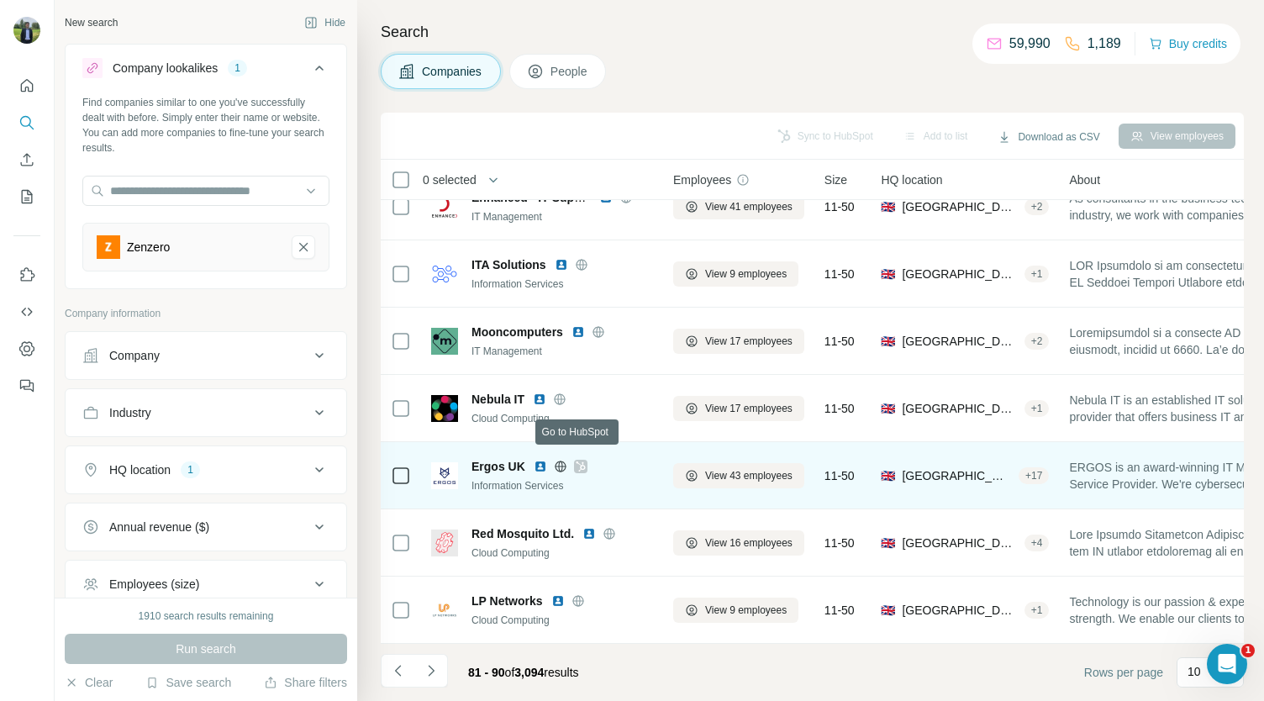
click at [578, 460] on icon at bounding box center [581, 466] width 10 height 13
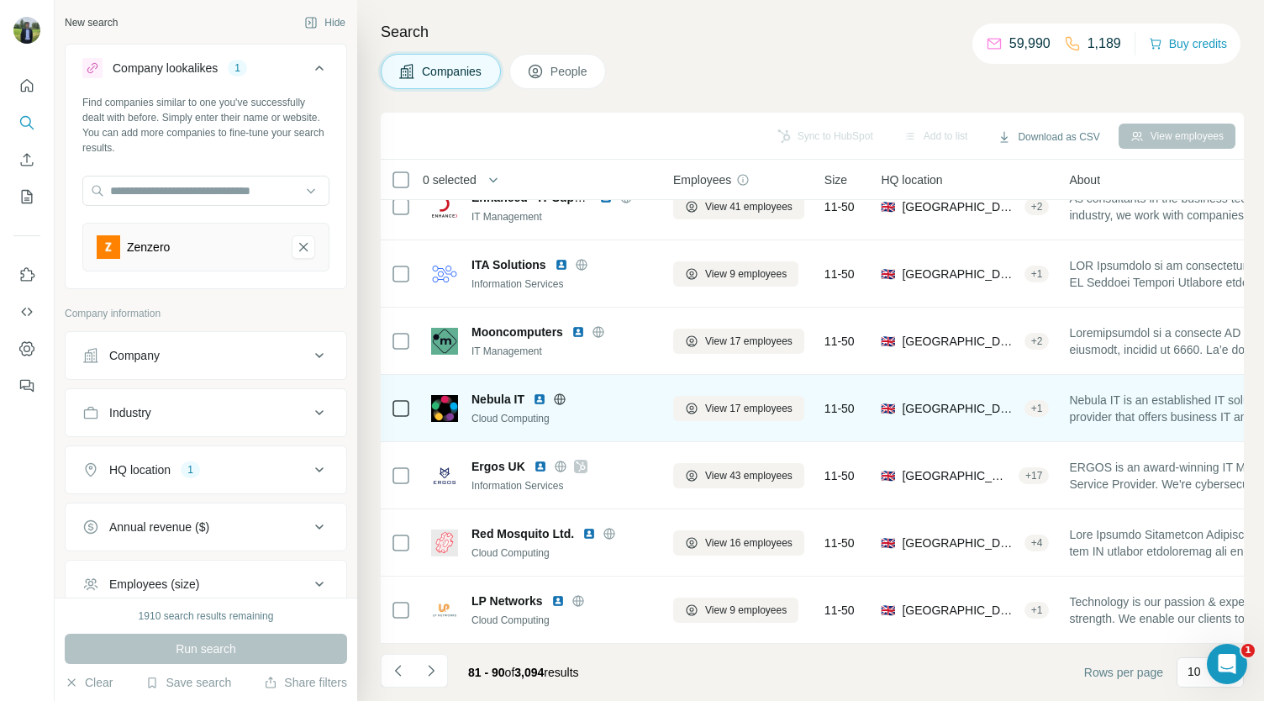
click at [541, 393] on img at bounding box center [539, 399] width 13 height 13
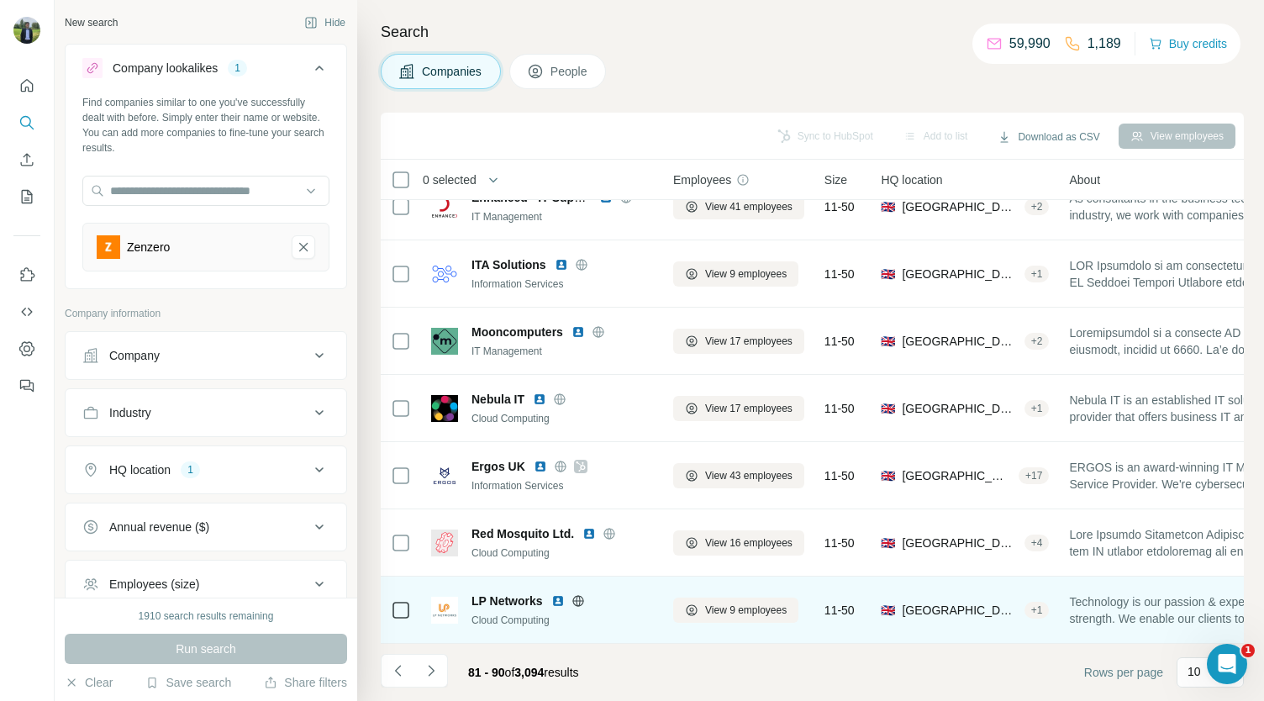
click at [557, 596] on img at bounding box center [557, 600] width 13 height 13
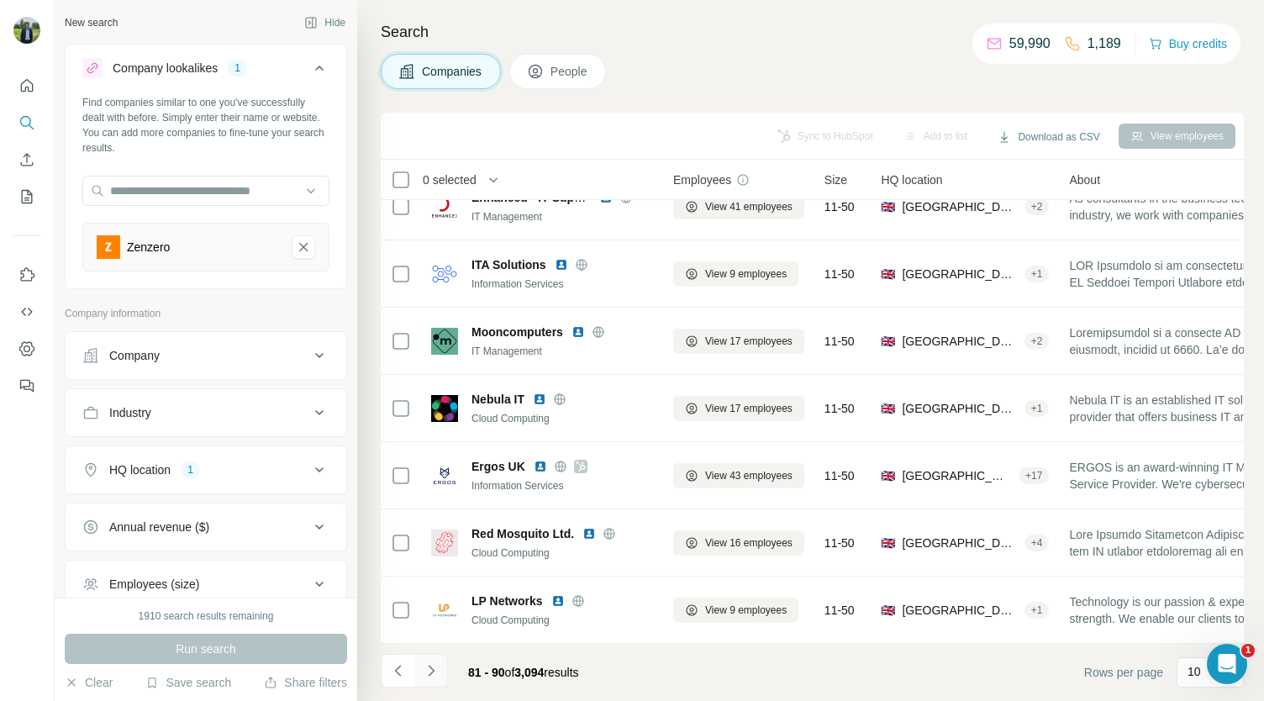
click at [435, 676] on icon "Navigate to next page" at bounding box center [431, 670] width 17 height 17
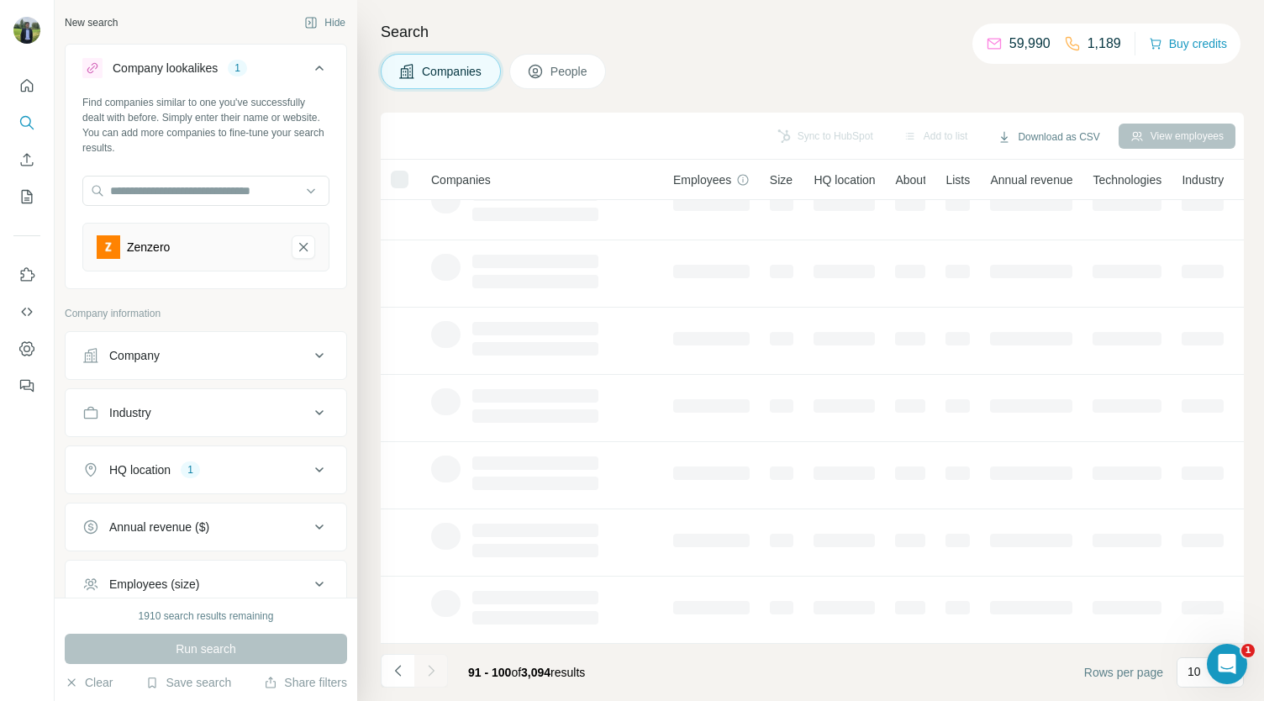
scroll to position [0, 0]
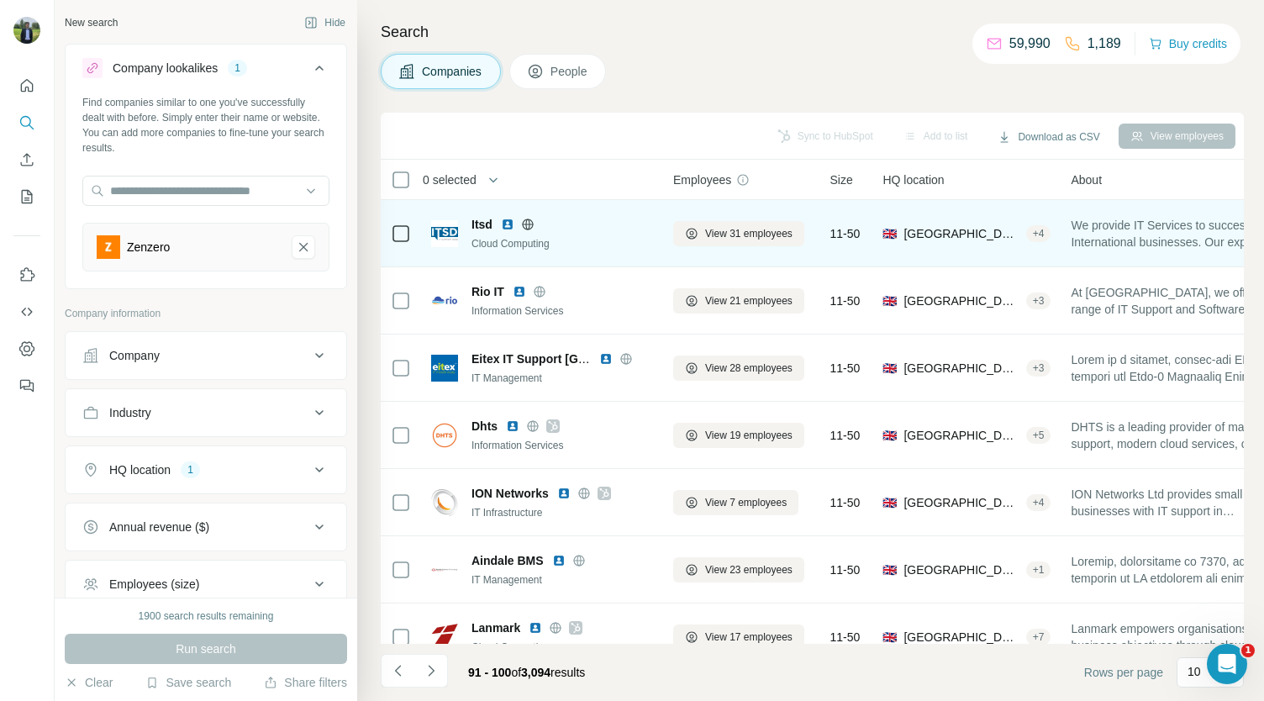
click at [506, 227] on img at bounding box center [507, 224] width 13 height 13
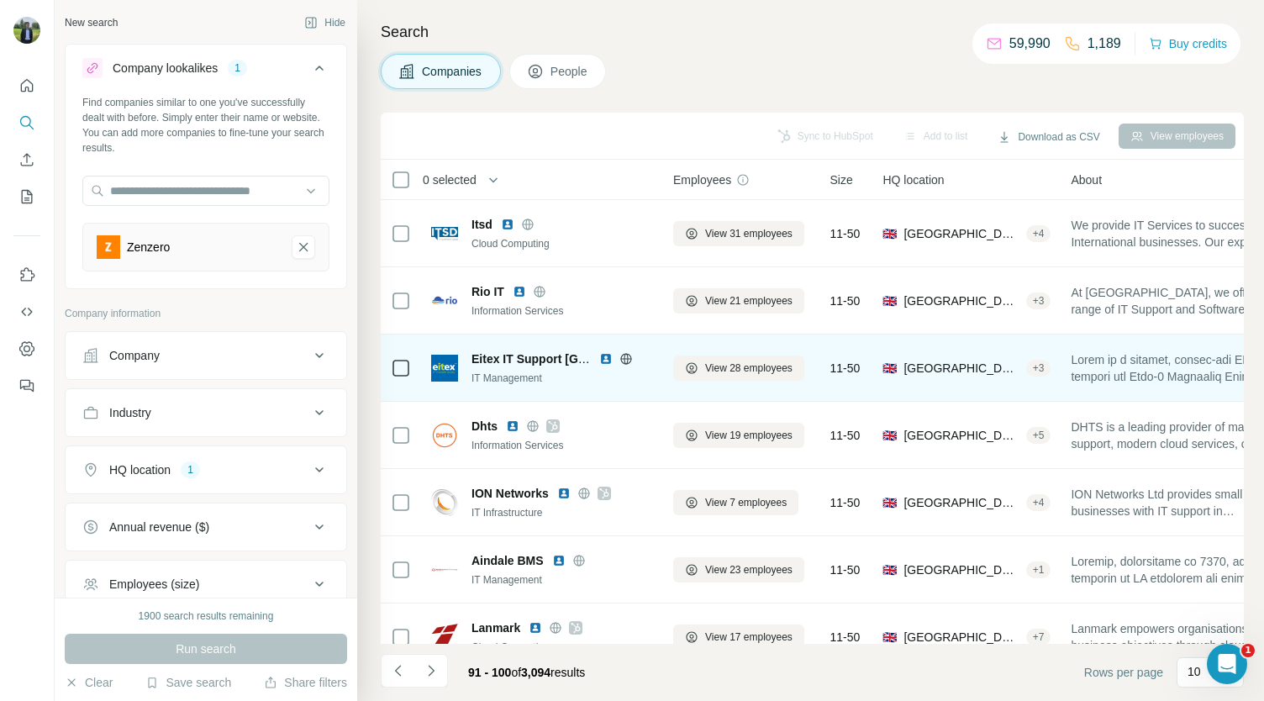
click at [605, 356] on img at bounding box center [605, 358] width 13 height 13
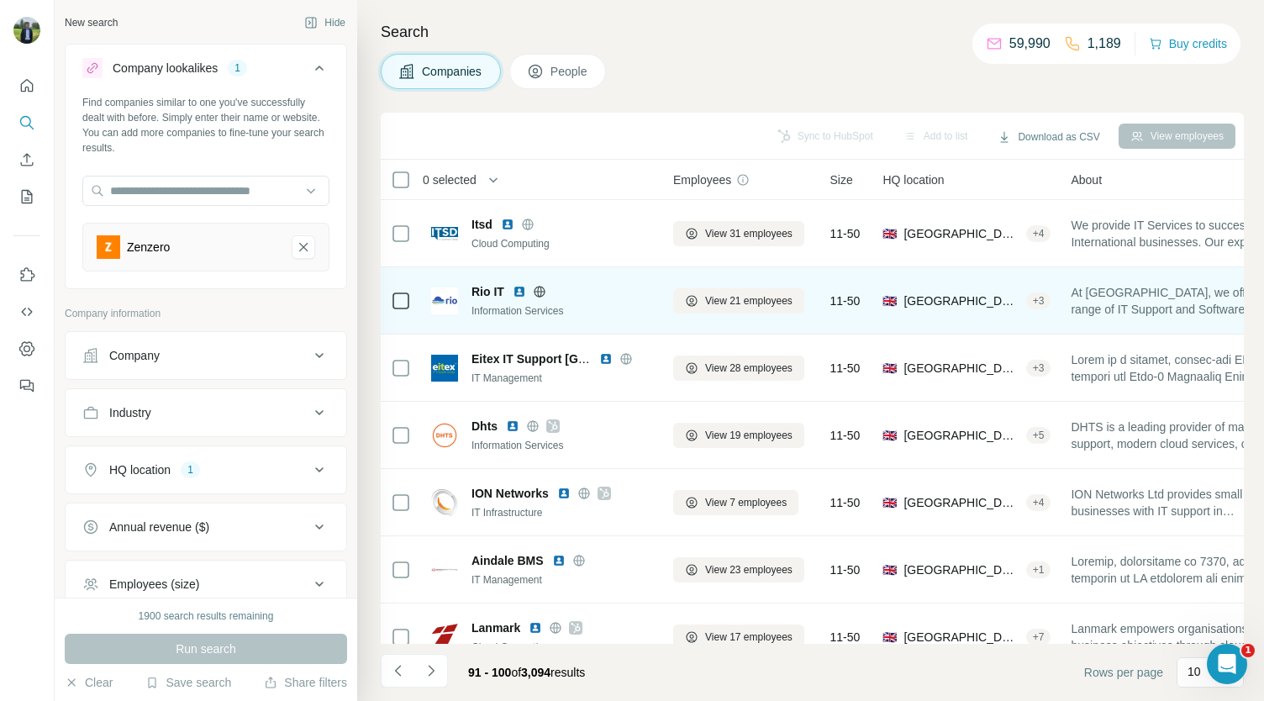
click at [518, 290] on img at bounding box center [519, 291] width 13 height 13
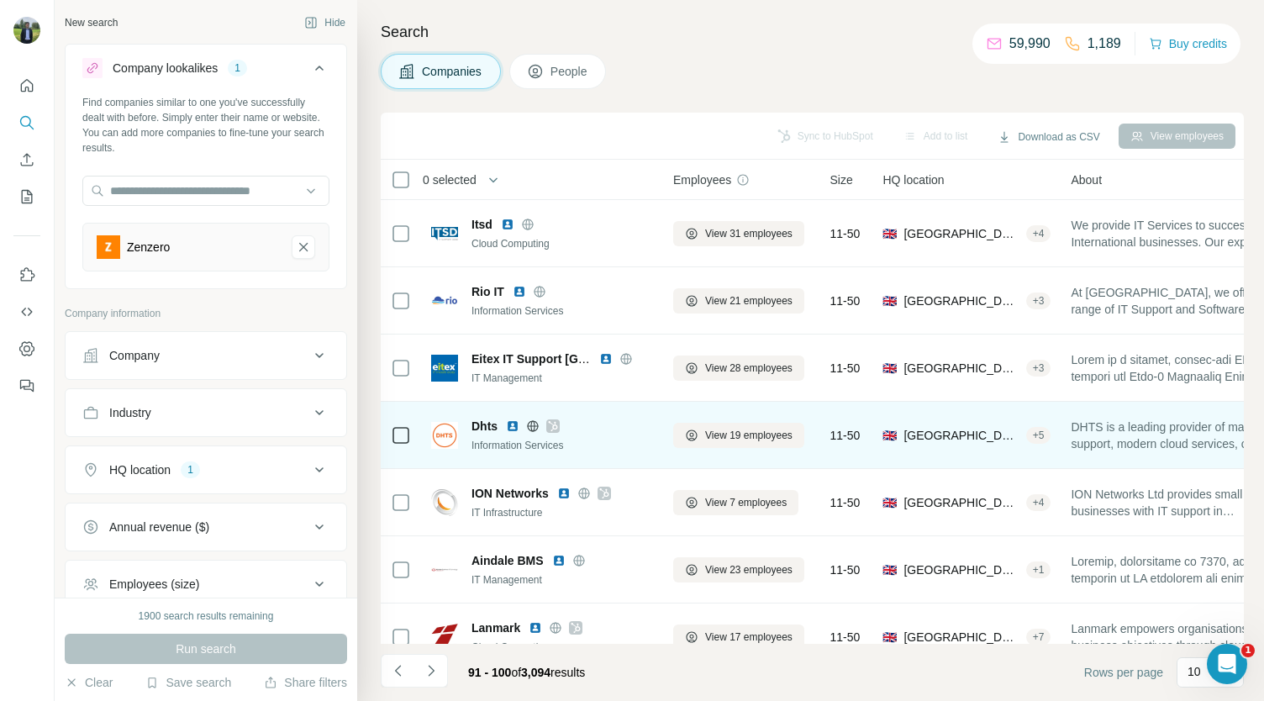
scroll to position [74, 0]
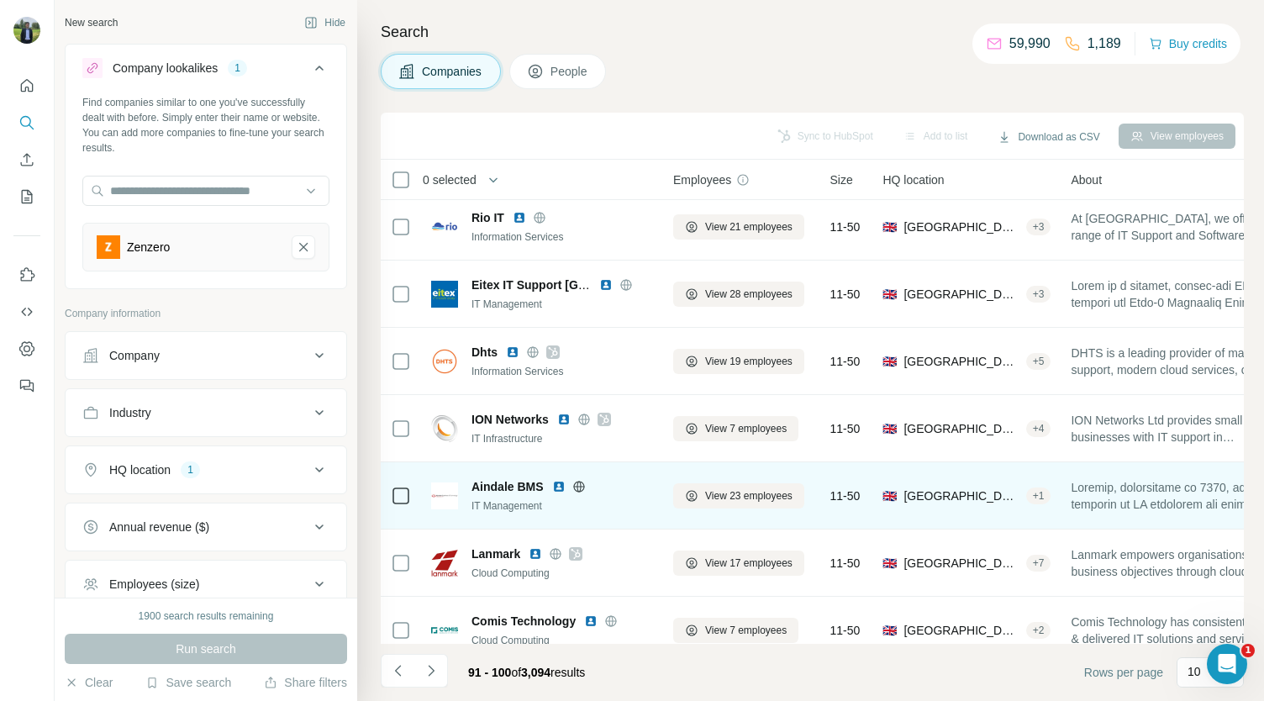
click at [560, 482] on img at bounding box center [558, 486] width 13 height 13
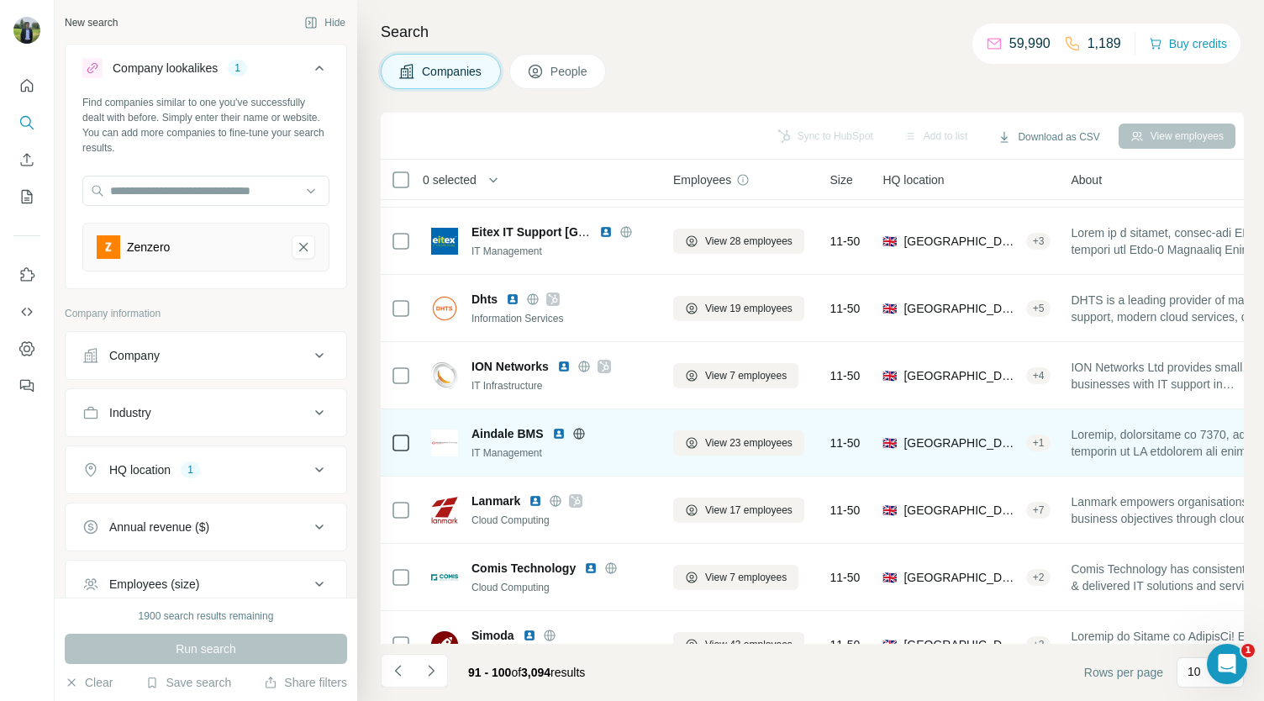
click at [558, 433] on img at bounding box center [558, 433] width 13 height 13
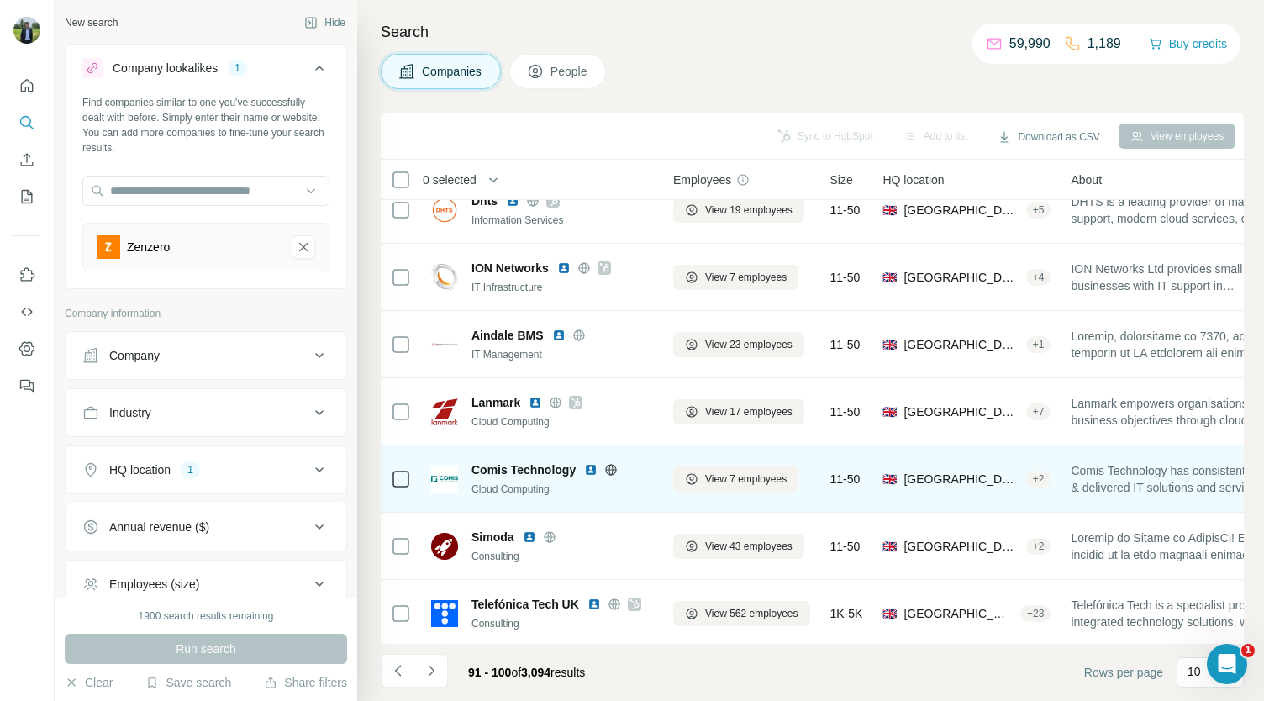
scroll to position [236, 0]
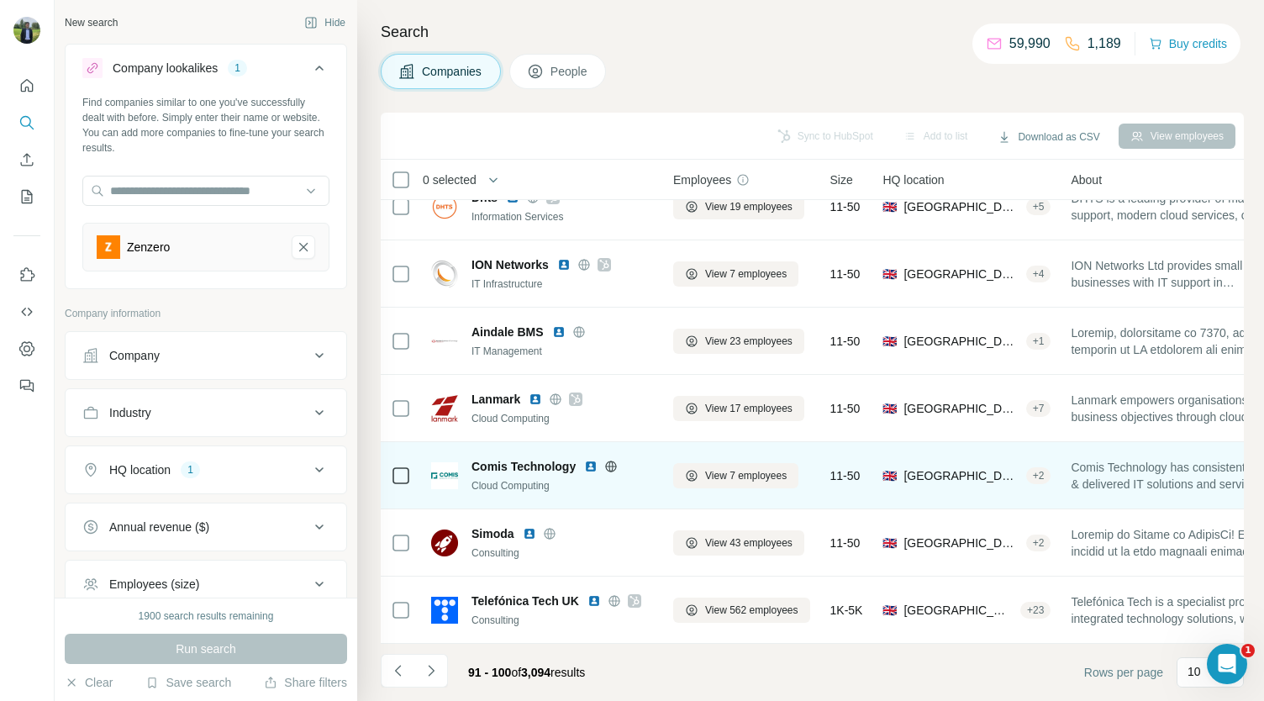
click at [595, 460] on img at bounding box center [590, 466] width 13 height 13
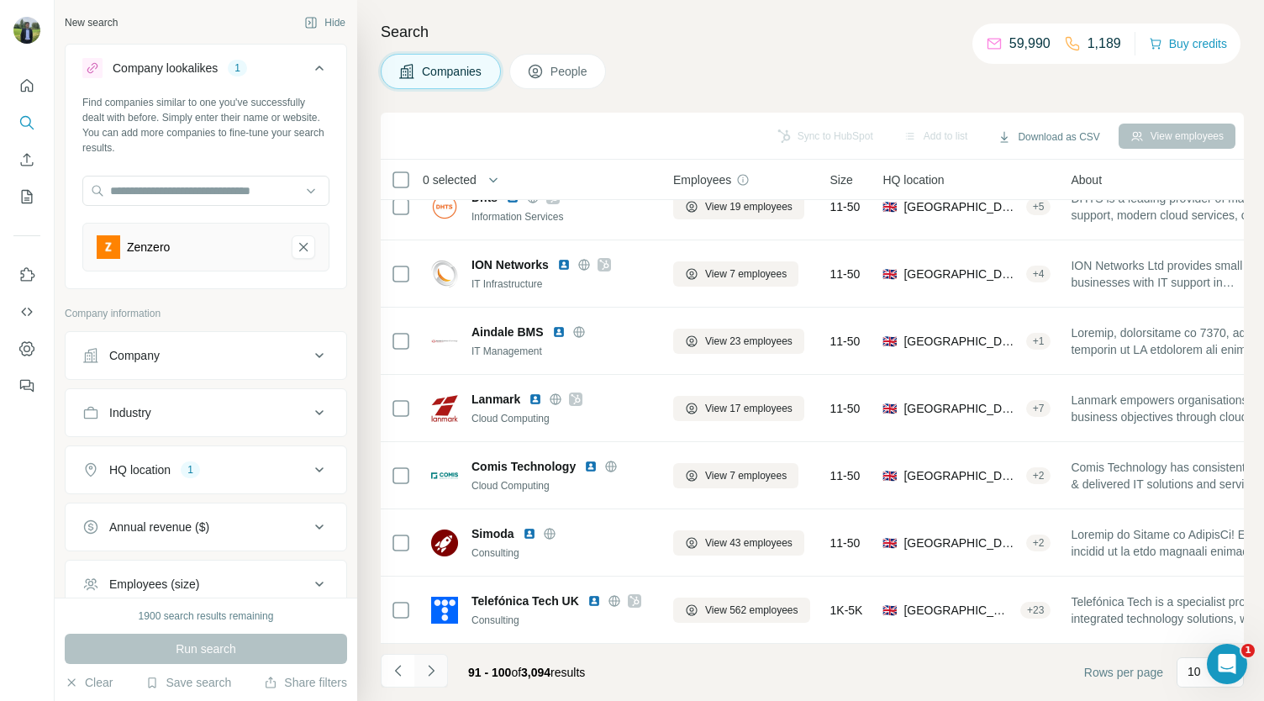
click at [429, 663] on icon "Navigate to next page" at bounding box center [431, 670] width 17 height 17
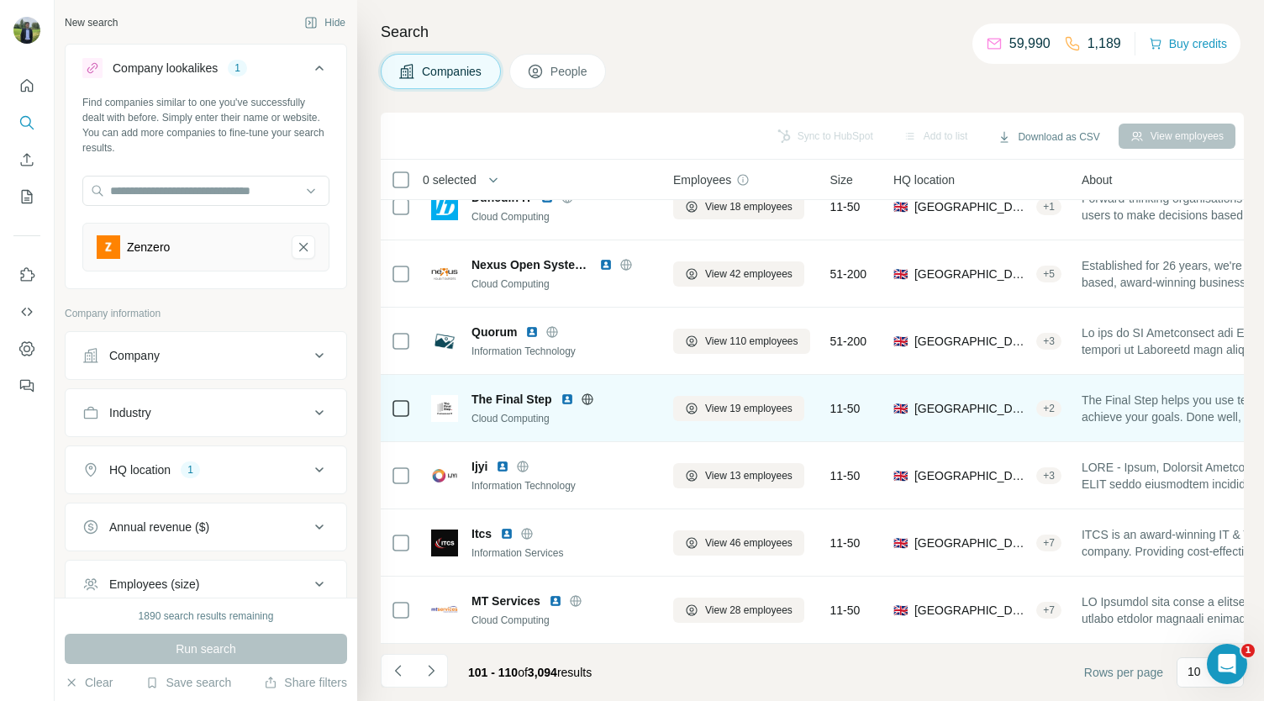
scroll to position [0, 0]
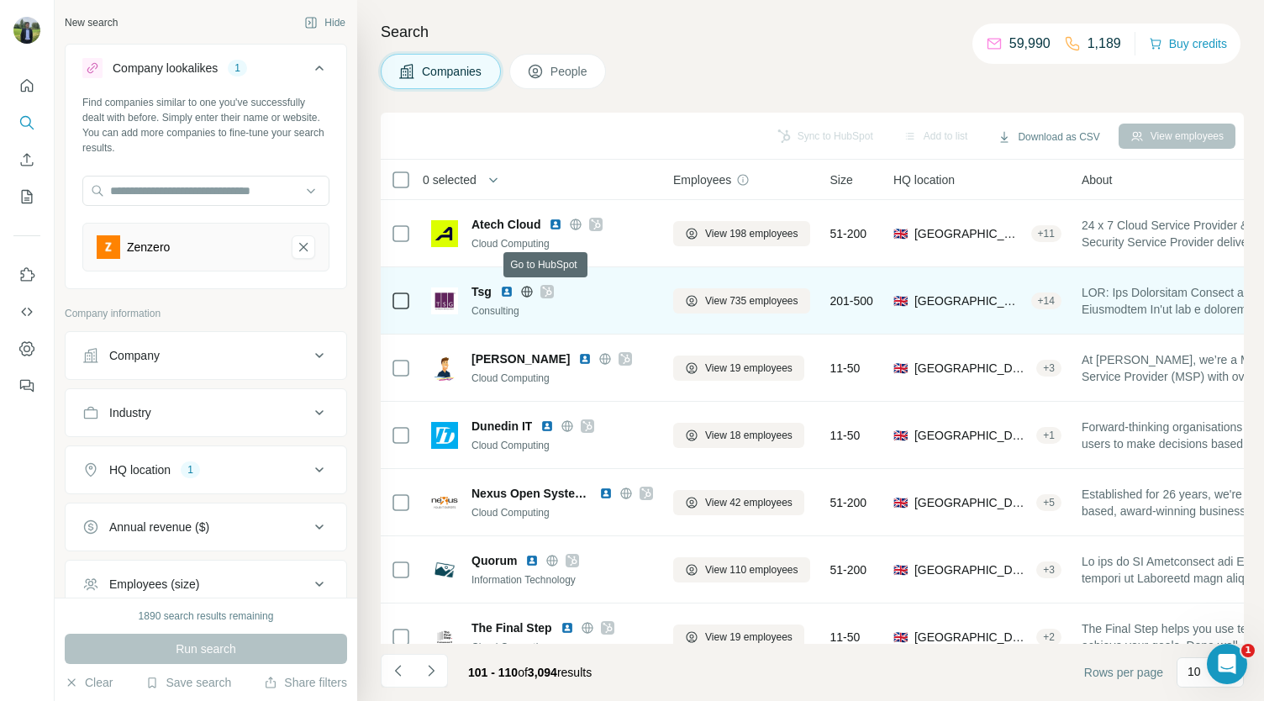
click at [551, 293] on icon at bounding box center [547, 291] width 10 height 13
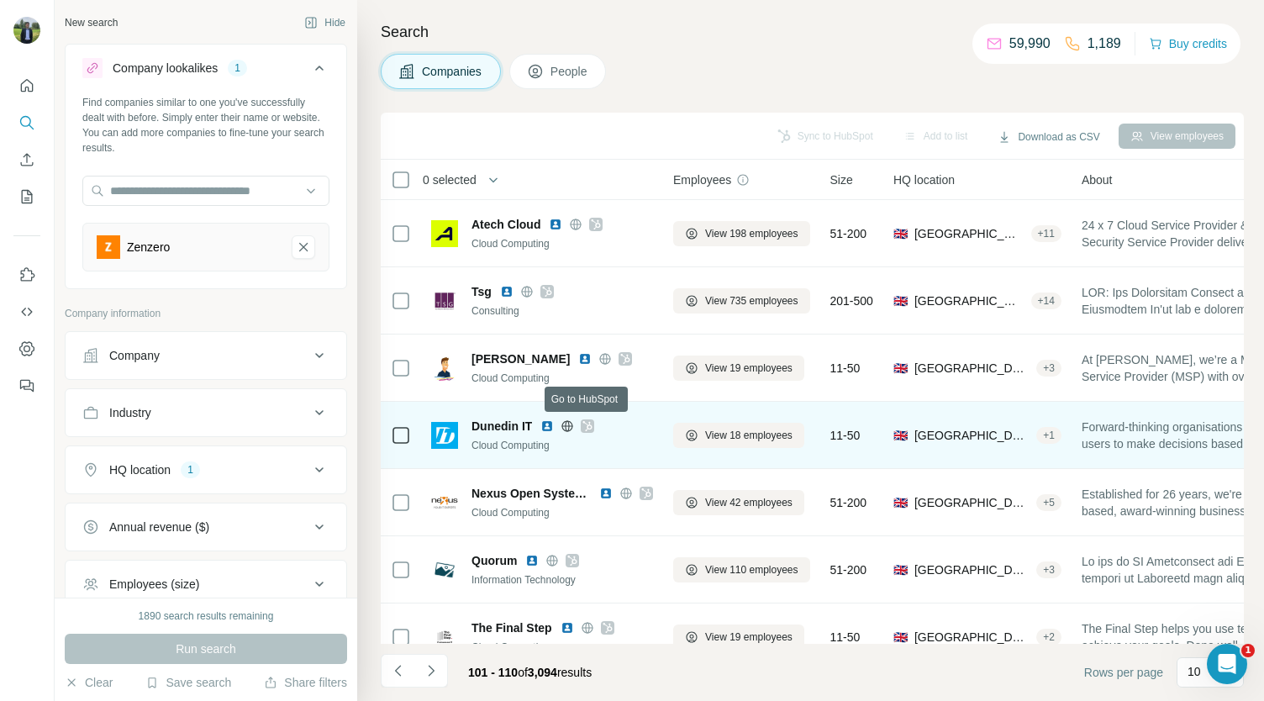
click at [587, 425] on icon at bounding box center [588, 425] width 10 height 13
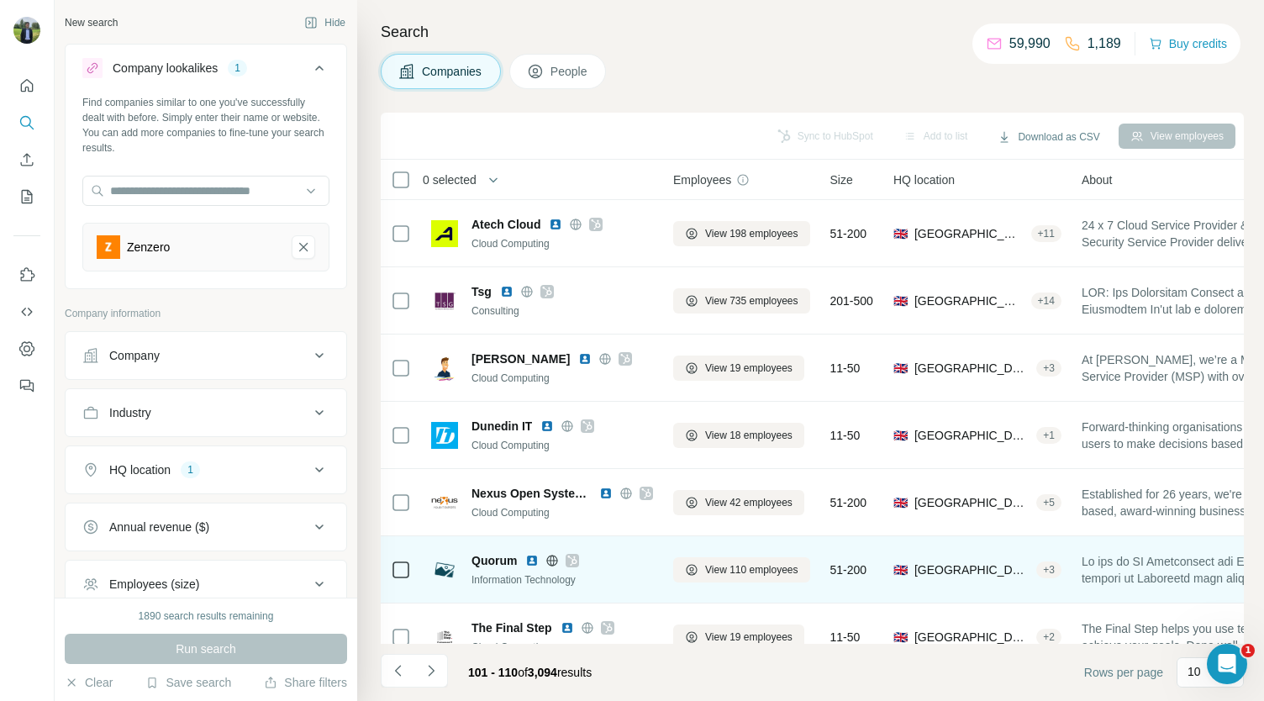
scroll to position [159, 0]
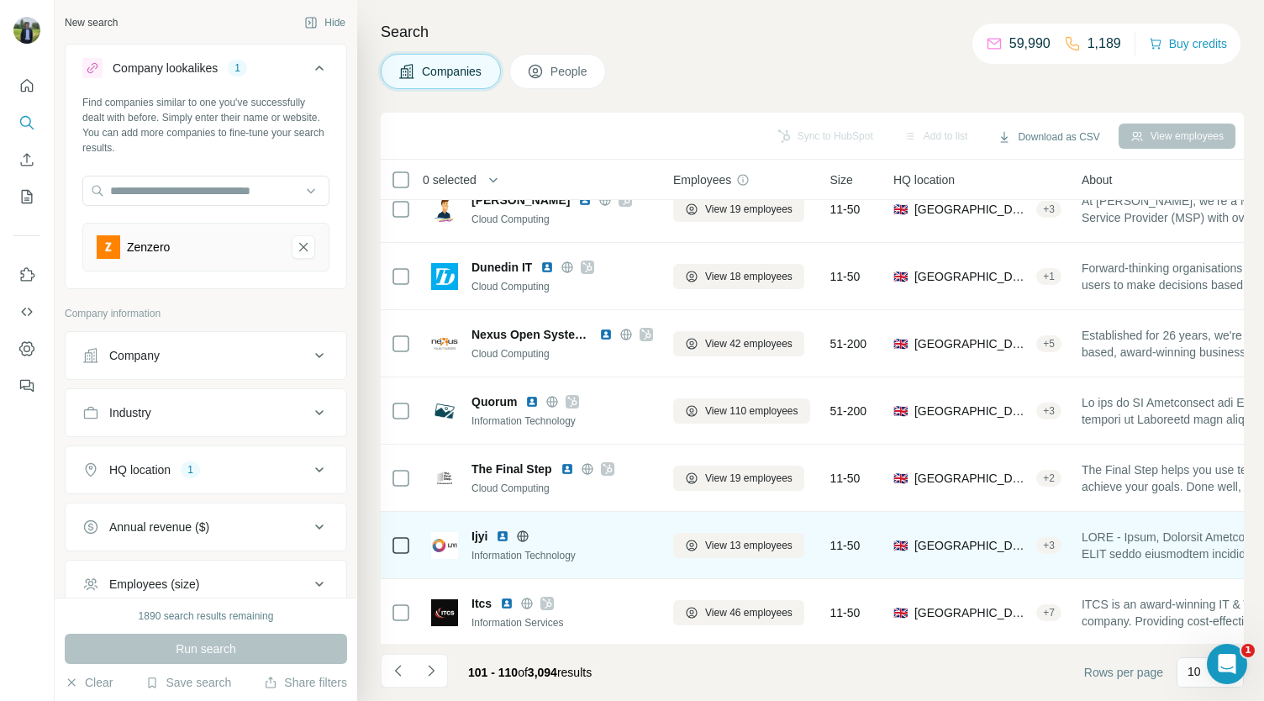
click at [506, 534] on img at bounding box center [502, 536] width 13 height 13
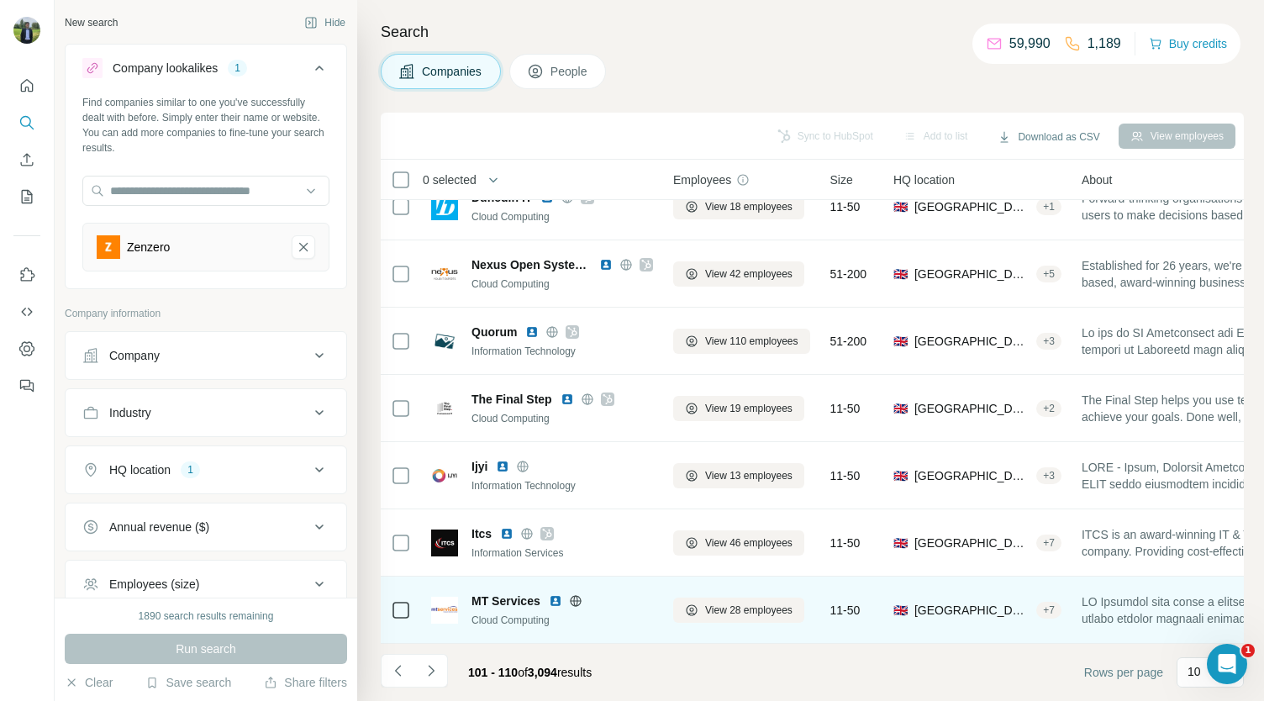
click at [557, 594] on img at bounding box center [555, 600] width 13 height 13
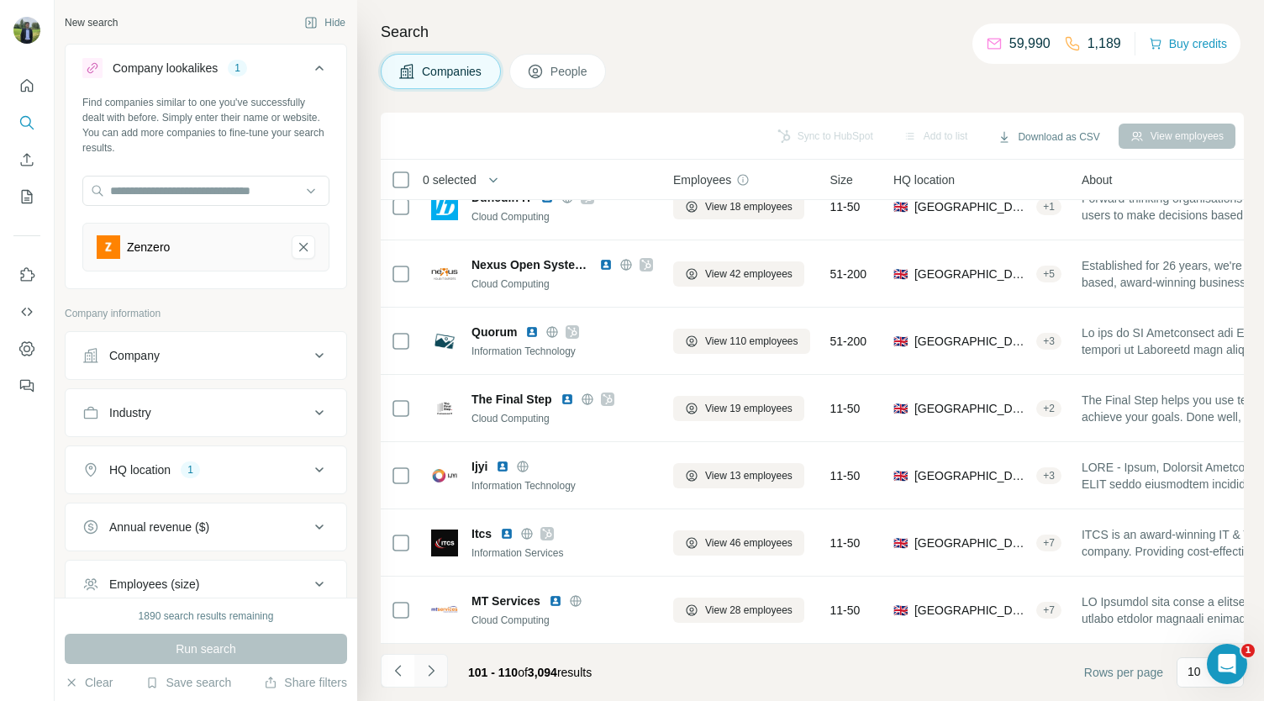
click at [434, 662] on icon "Navigate to next page" at bounding box center [431, 670] width 17 height 17
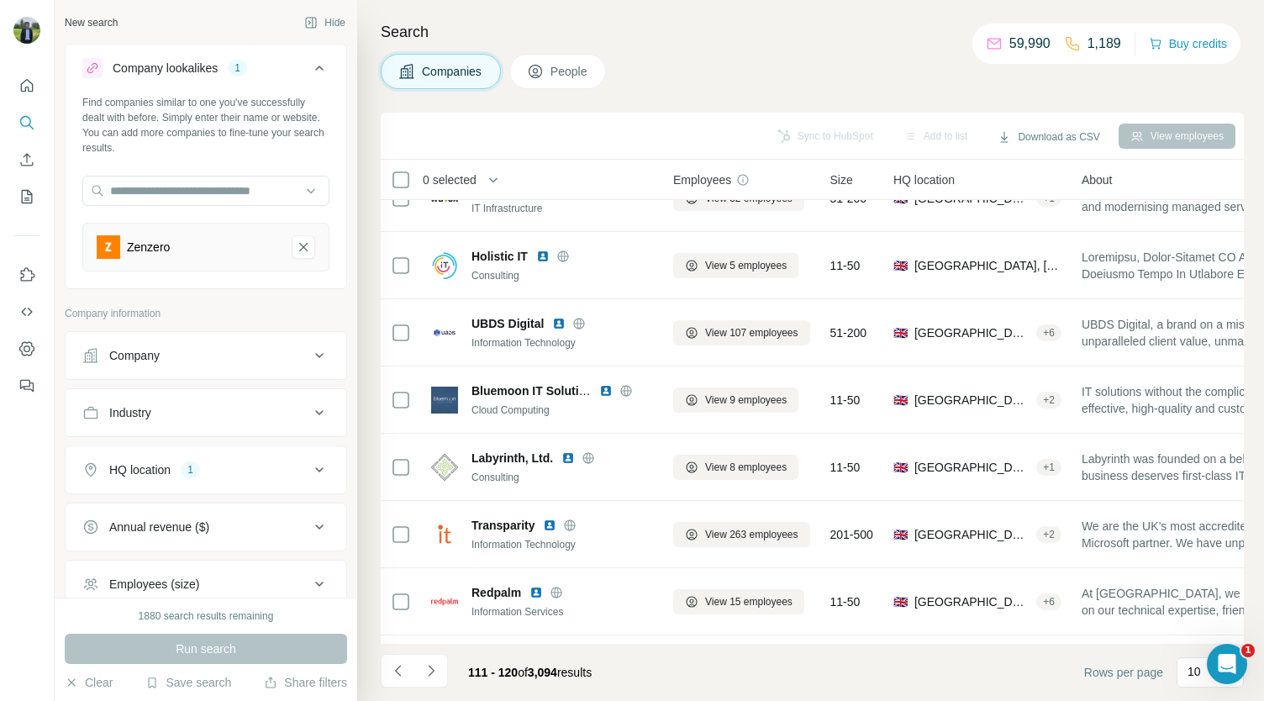
scroll to position [0, 0]
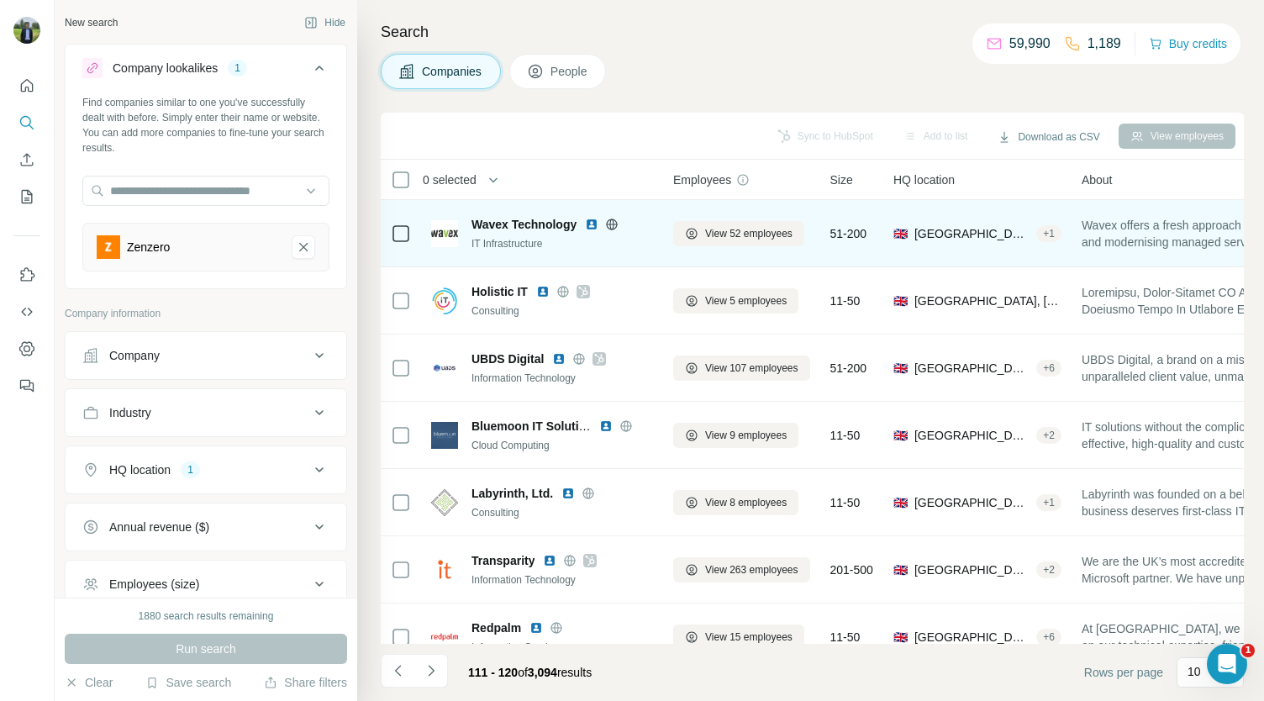
click at [591, 224] on img at bounding box center [591, 224] width 13 height 13
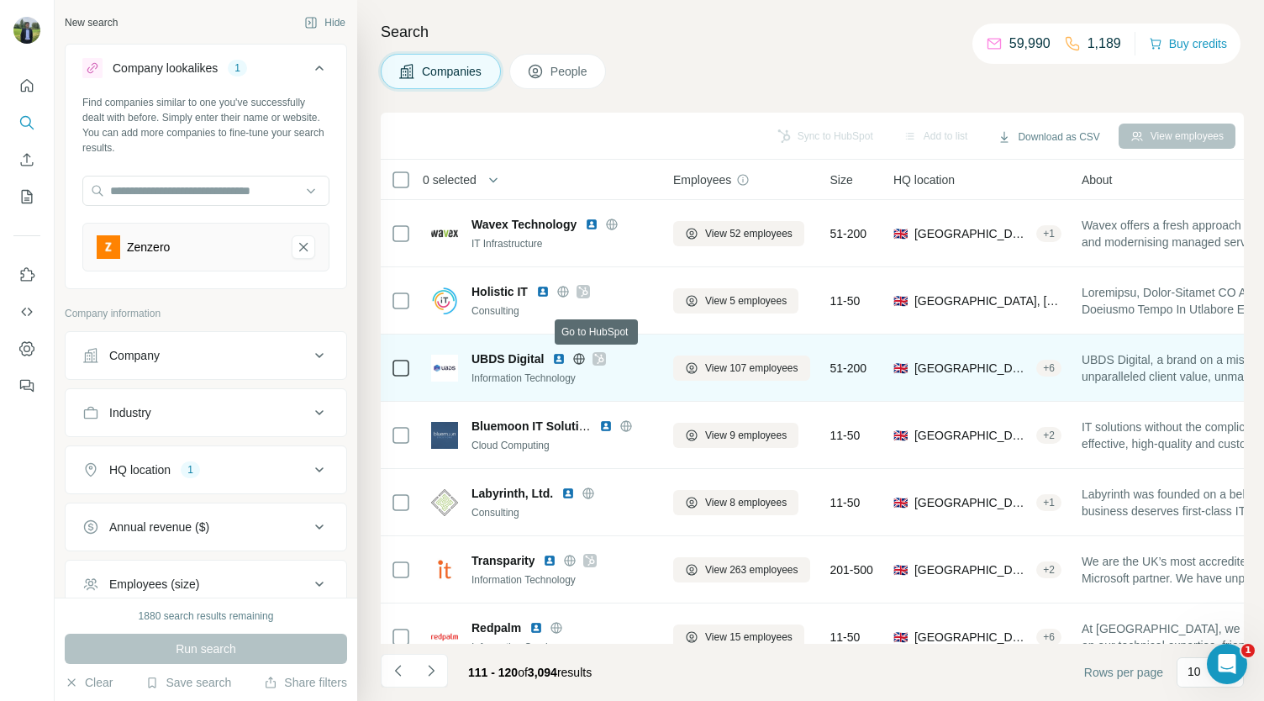
click at [594, 359] on icon at bounding box center [599, 358] width 10 height 13
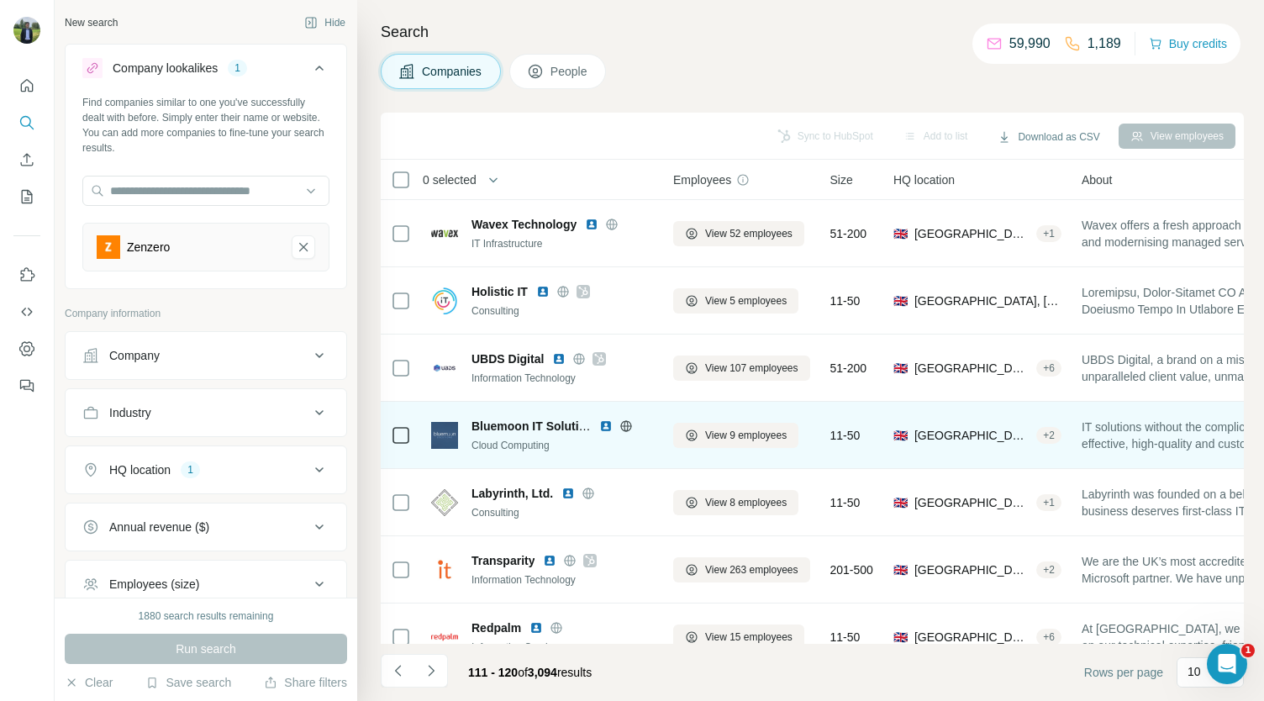
click at [605, 419] on img at bounding box center [605, 425] width 13 height 13
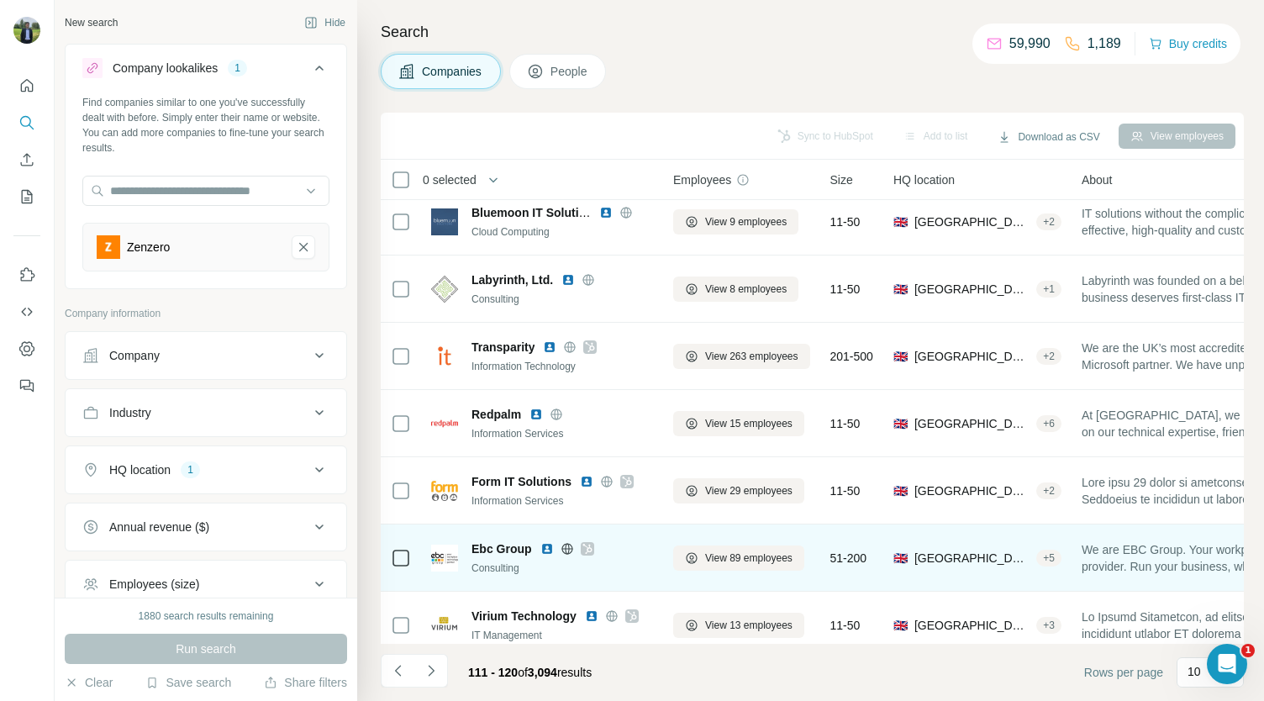
scroll to position [236, 0]
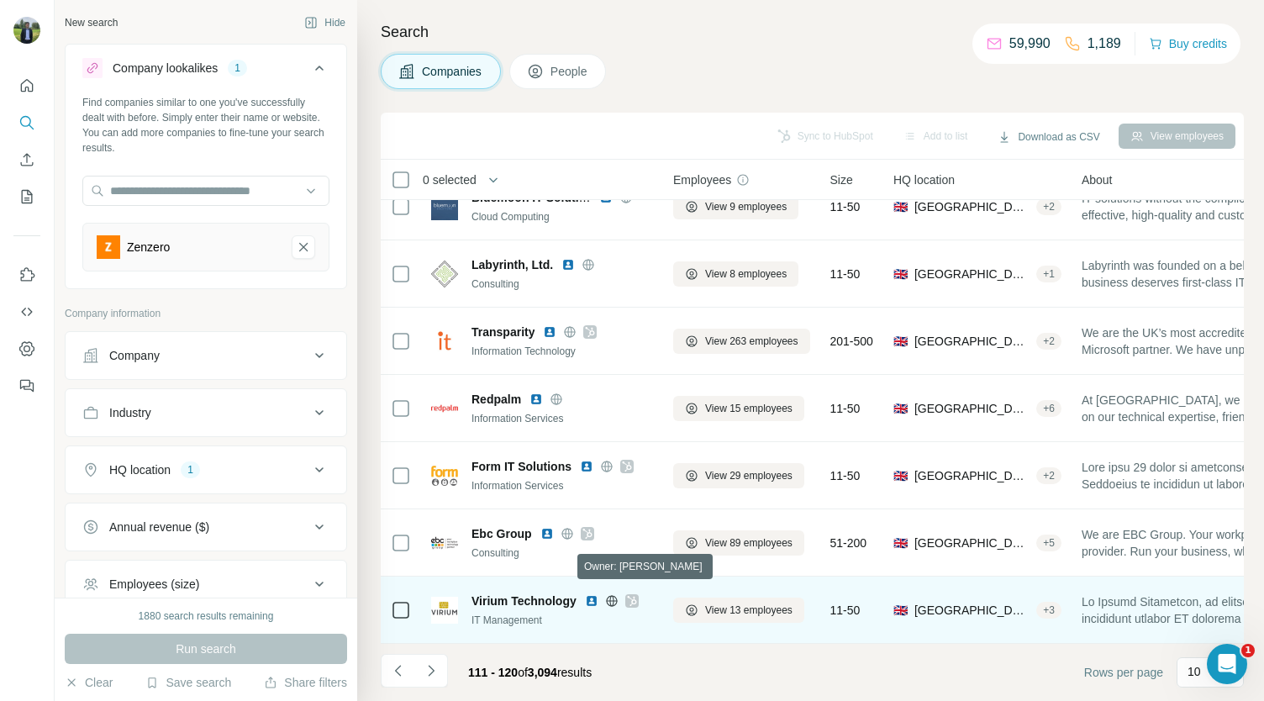
click at [635, 596] on icon at bounding box center [631, 601] width 9 height 10
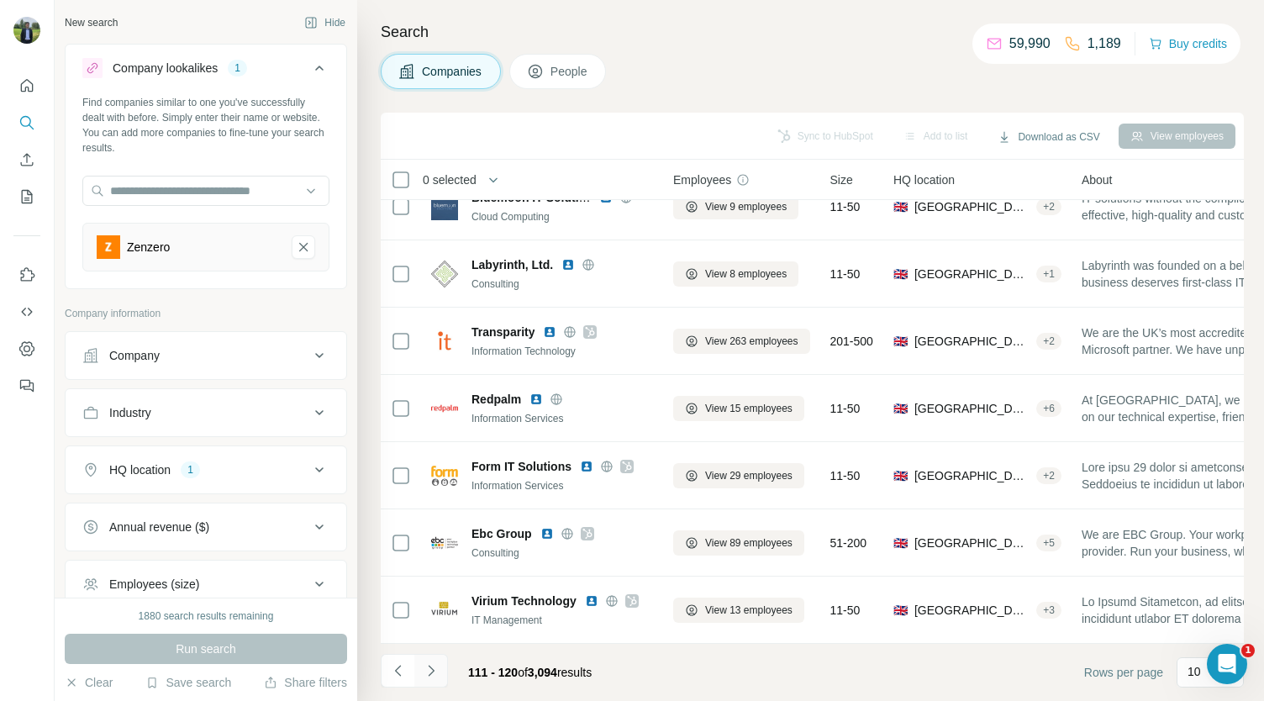
click at [440, 659] on button "Navigate to next page" at bounding box center [431, 671] width 34 height 34
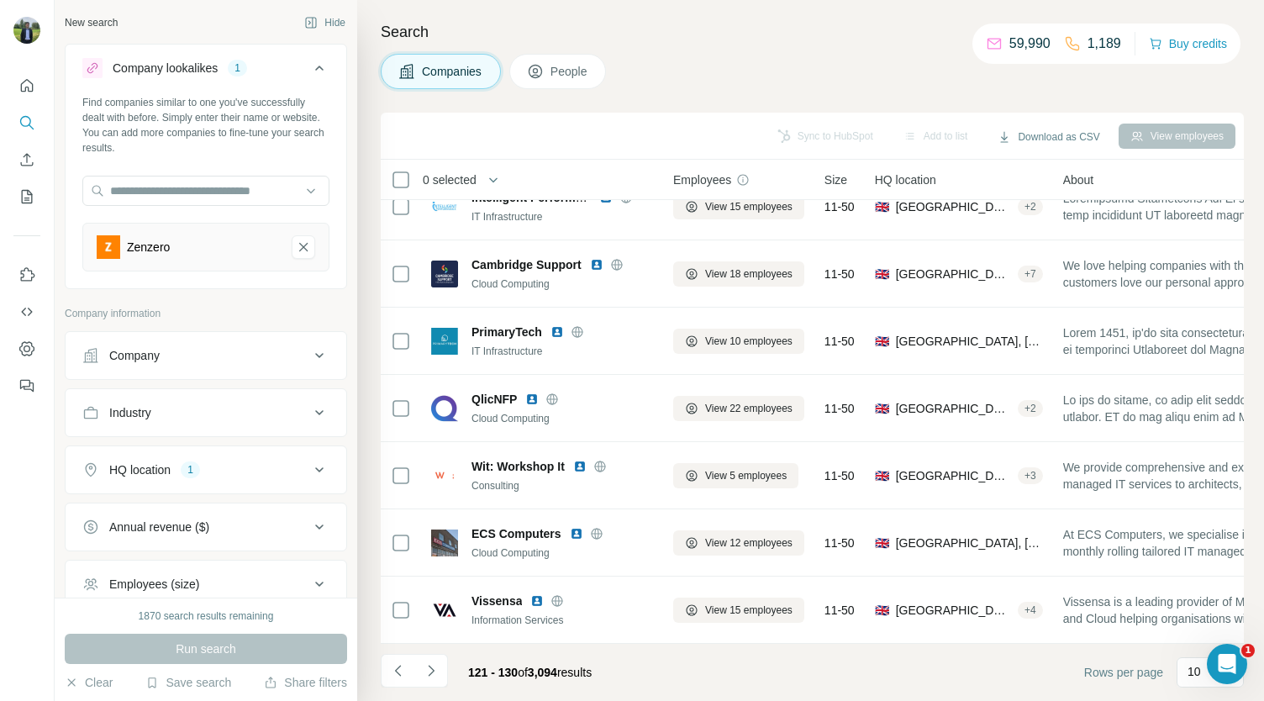
scroll to position [0, 0]
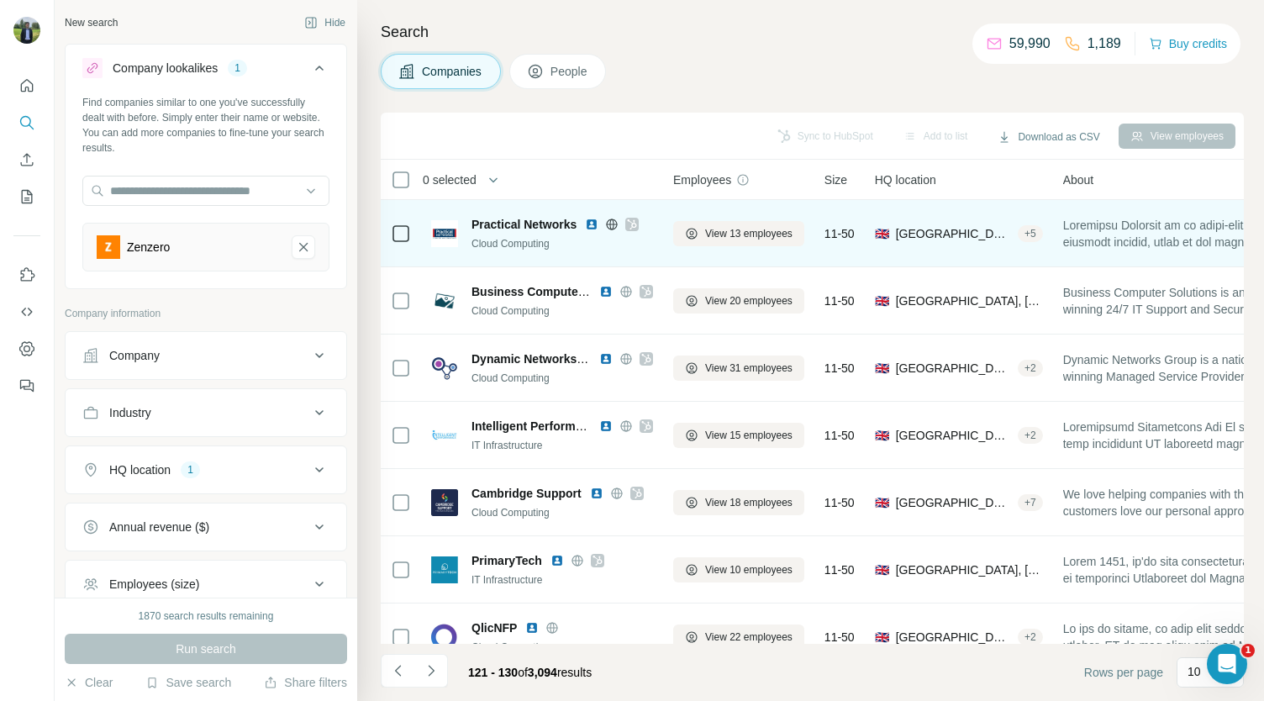
click at [588, 223] on img at bounding box center [591, 224] width 13 height 13
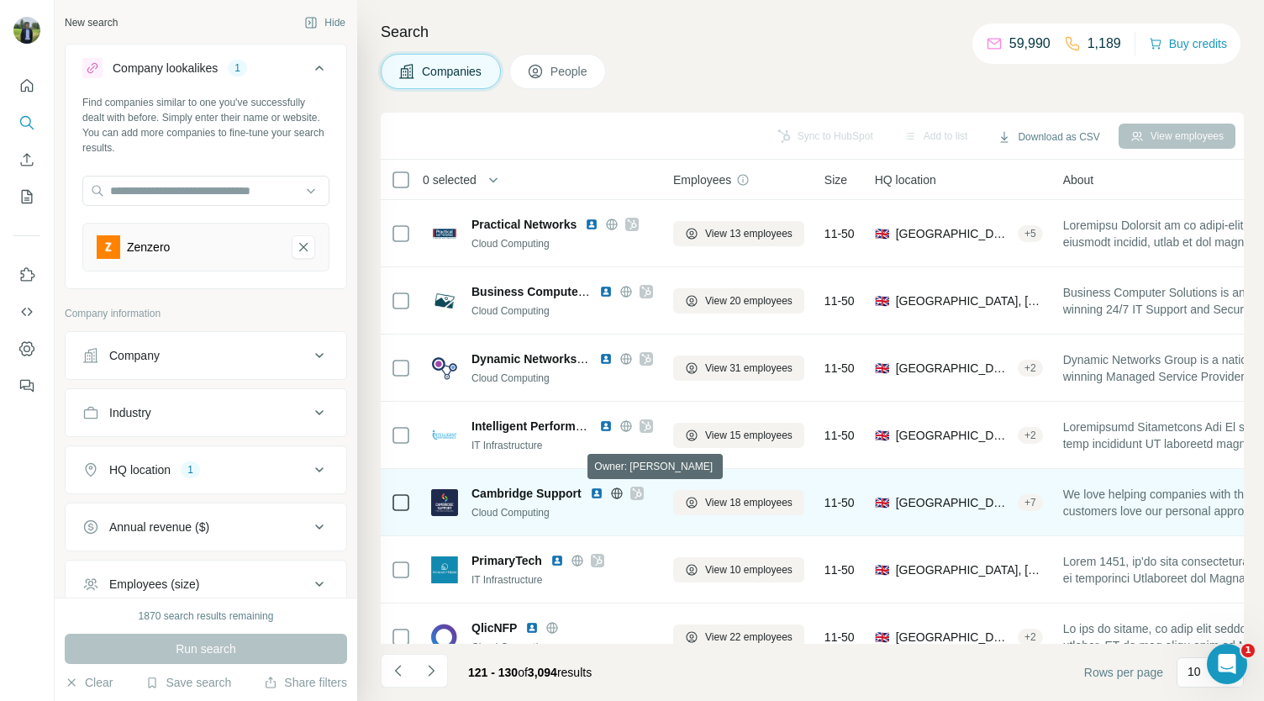
click at [636, 489] on icon at bounding box center [636, 493] width 9 height 10
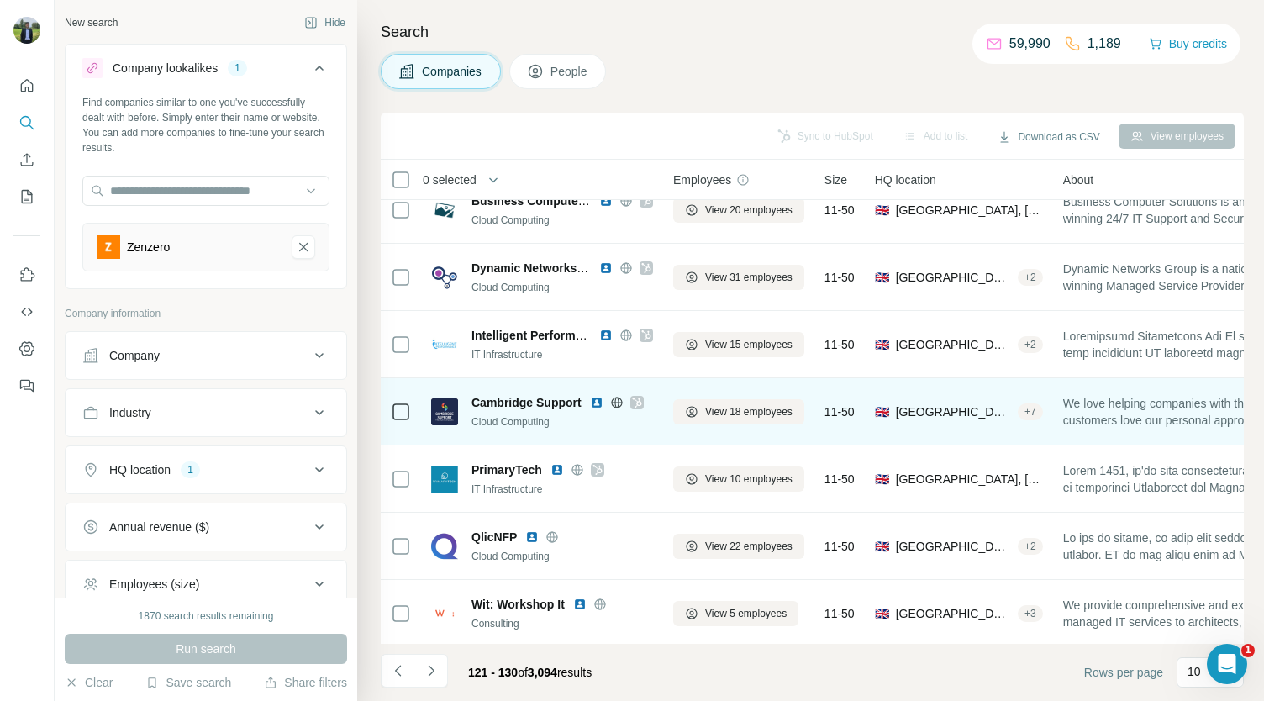
scroll to position [108, 0]
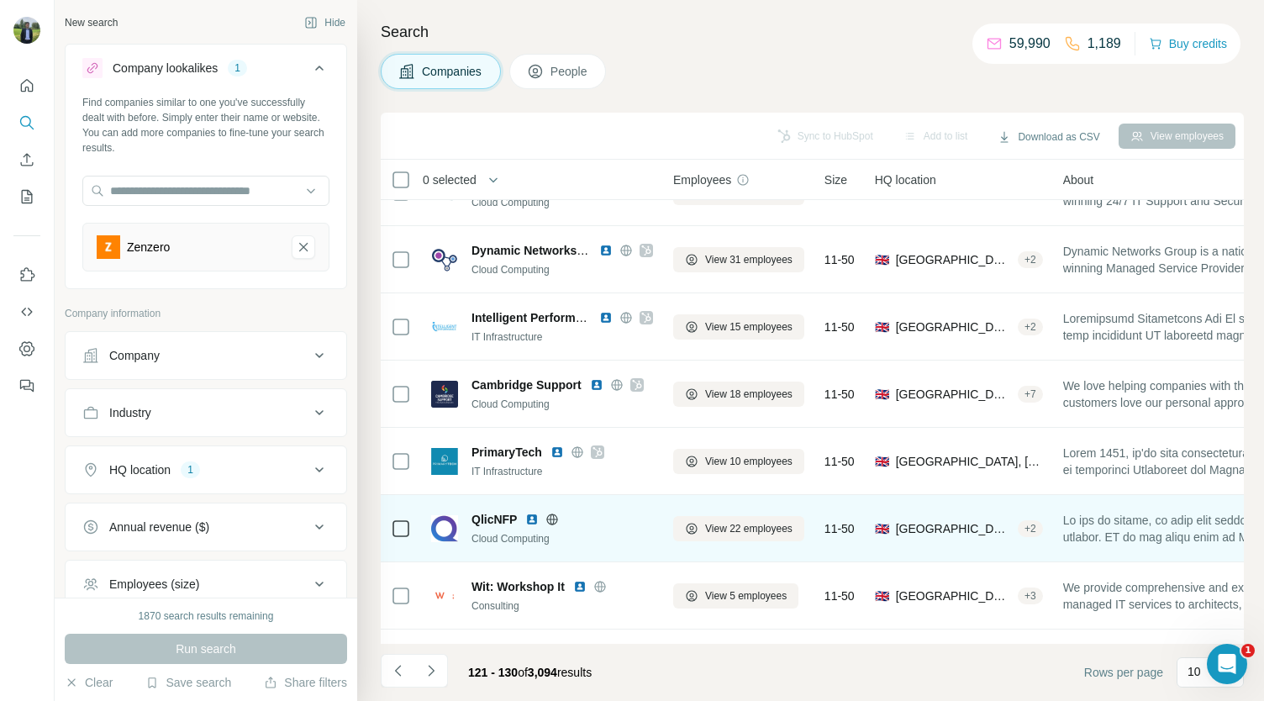
click at [535, 516] on img at bounding box center [531, 519] width 13 height 13
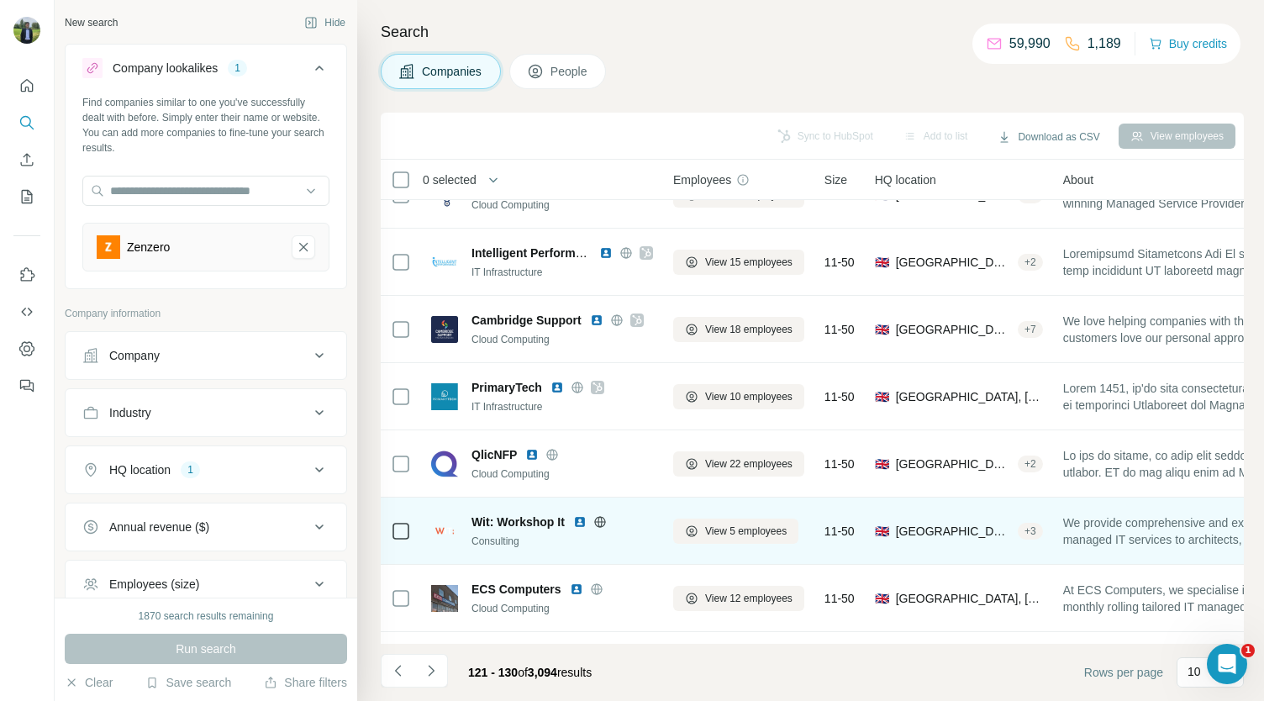
scroll to position [236, 0]
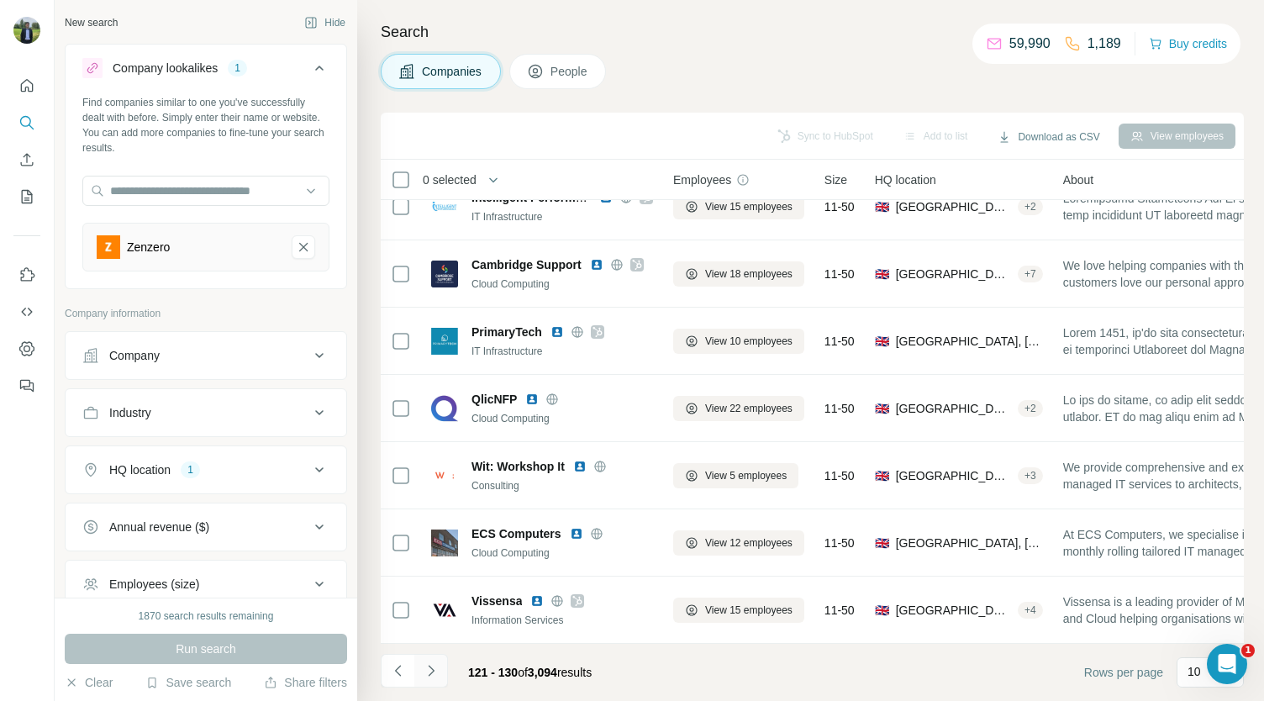
click at [431, 668] on icon "Navigate to next page" at bounding box center [431, 670] width 6 height 11
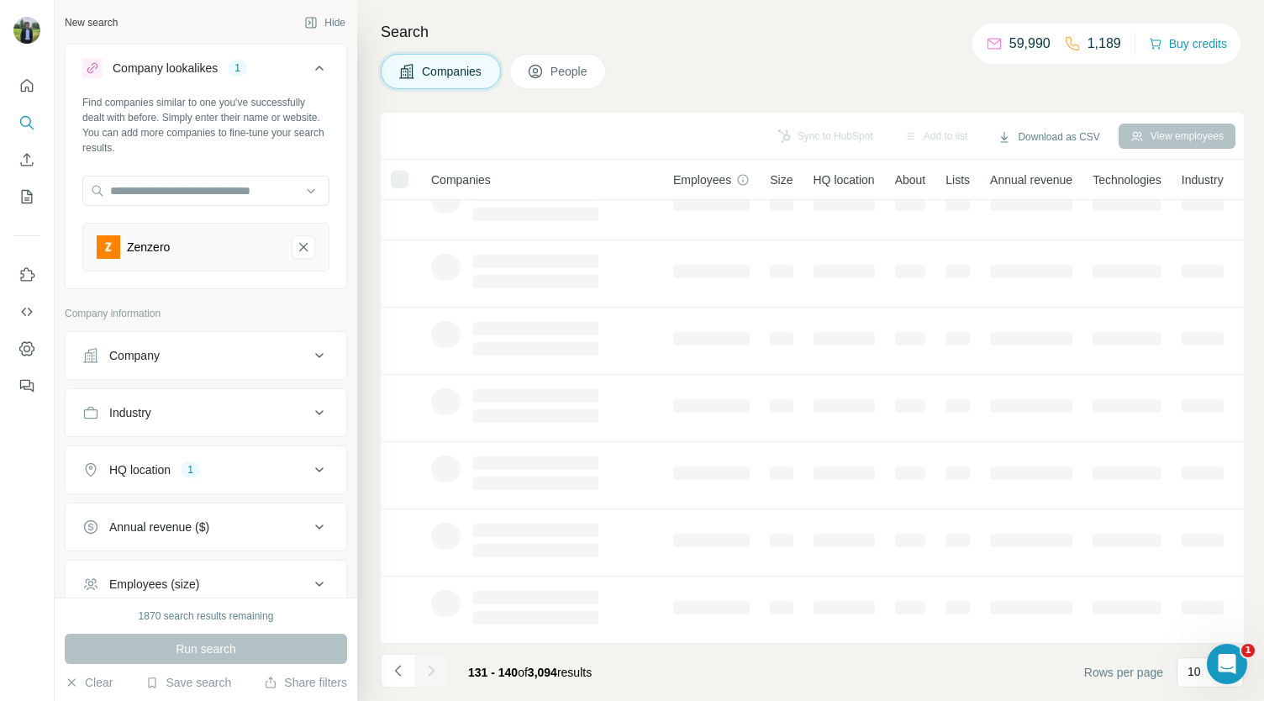
scroll to position [0, 0]
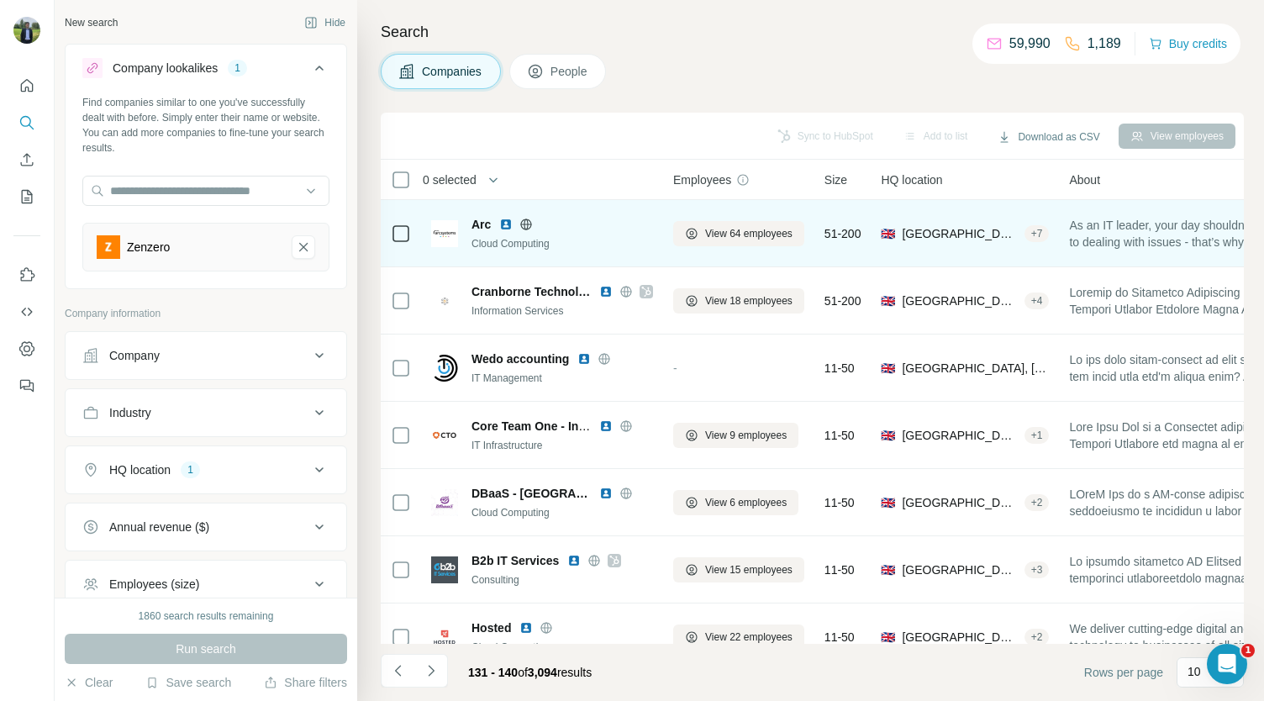
click at [504, 226] on img at bounding box center [505, 224] width 13 height 13
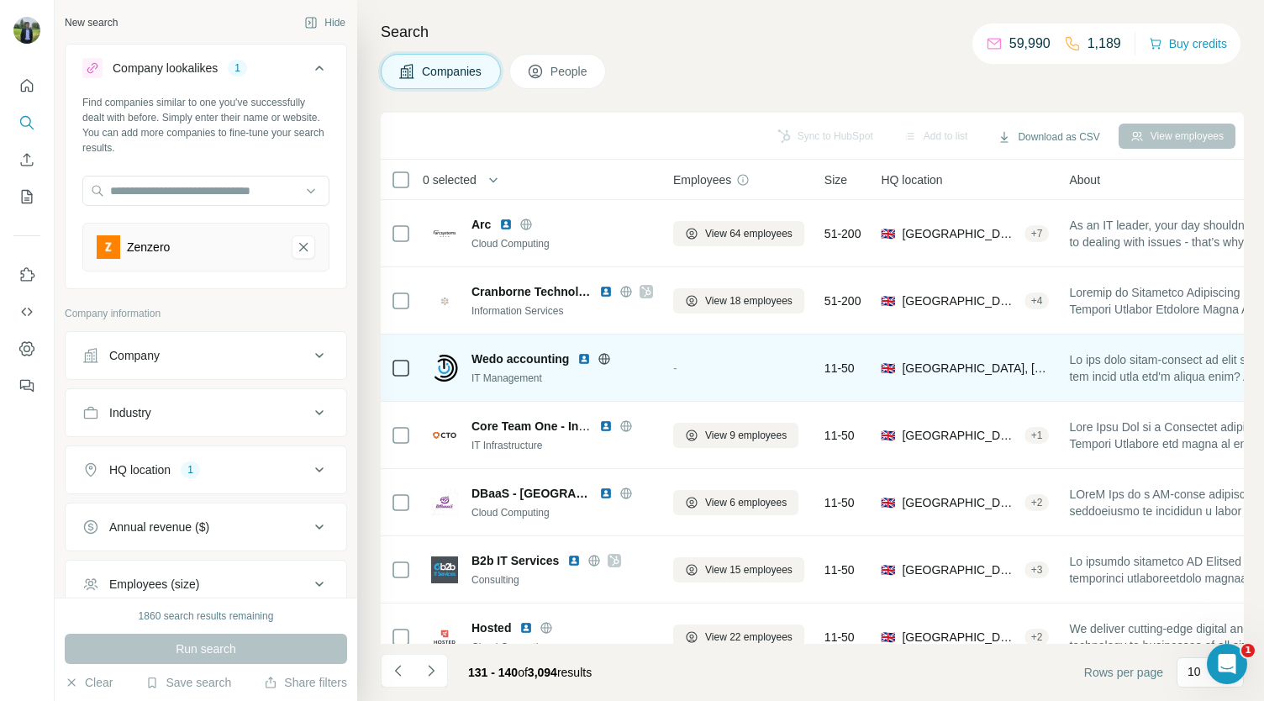
click at [590, 354] on img at bounding box center [584, 358] width 13 height 13
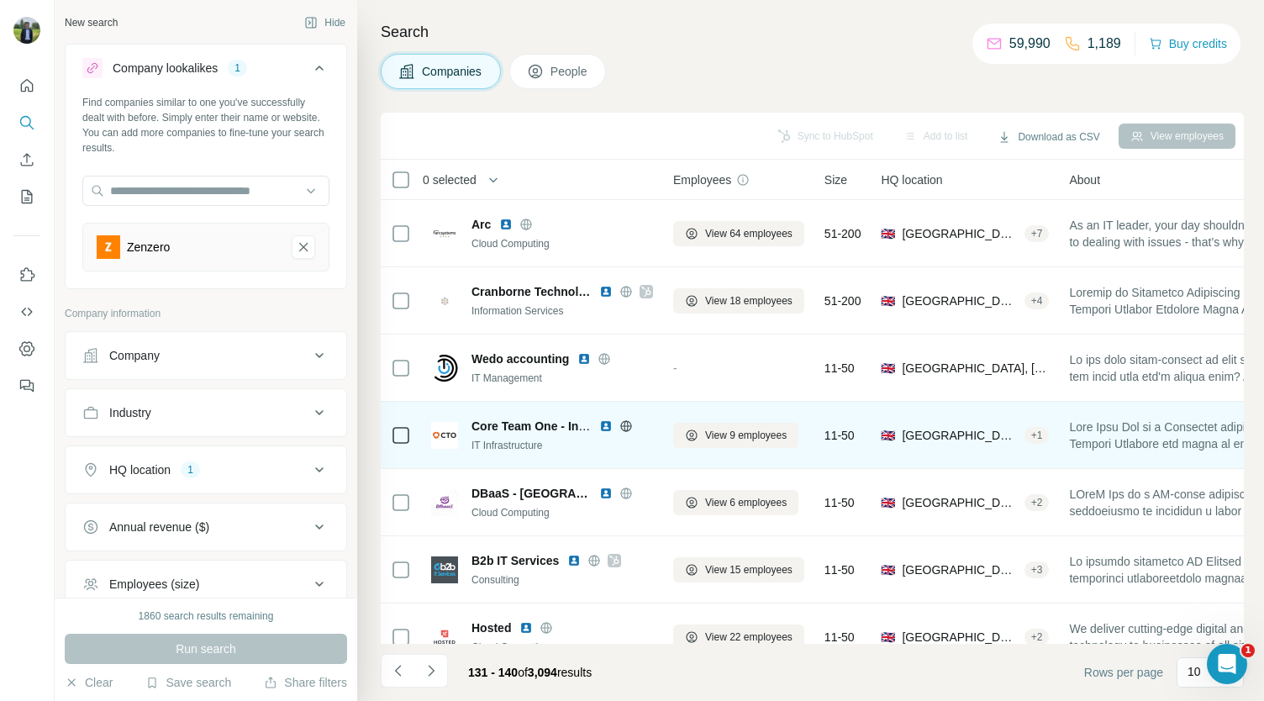
click at [605, 421] on img at bounding box center [605, 425] width 13 height 13
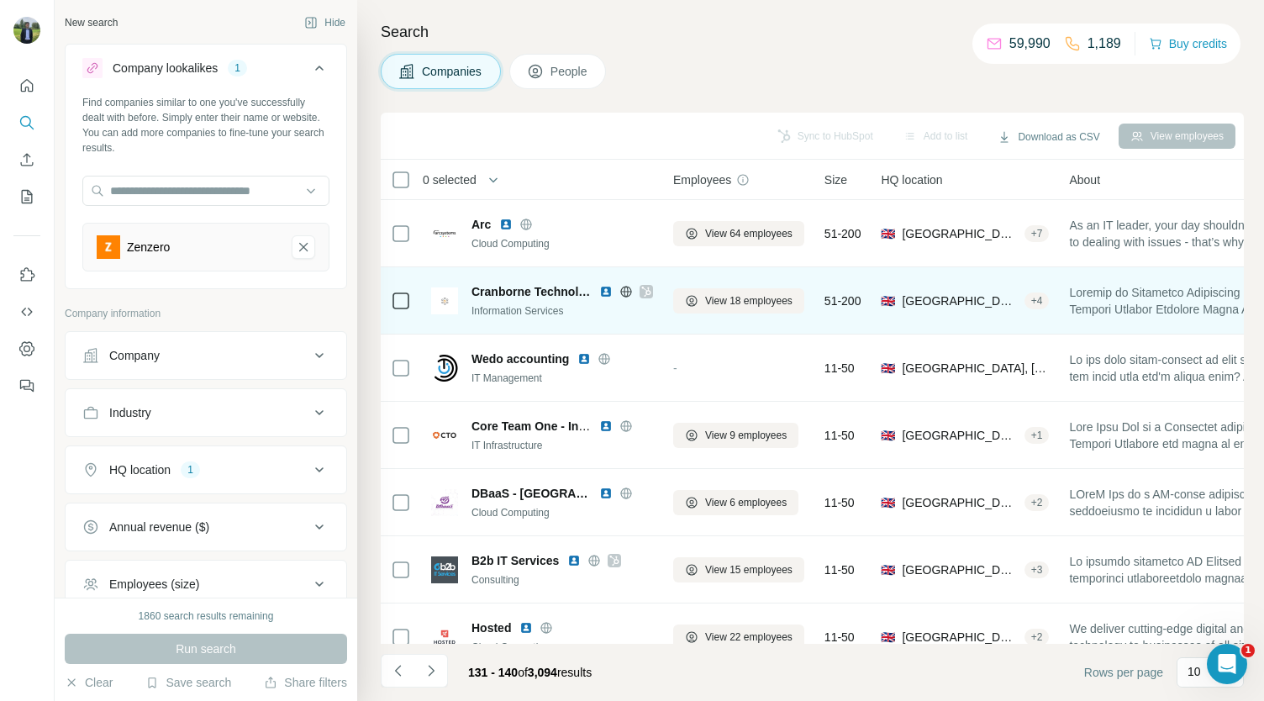
scroll to position [108, 0]
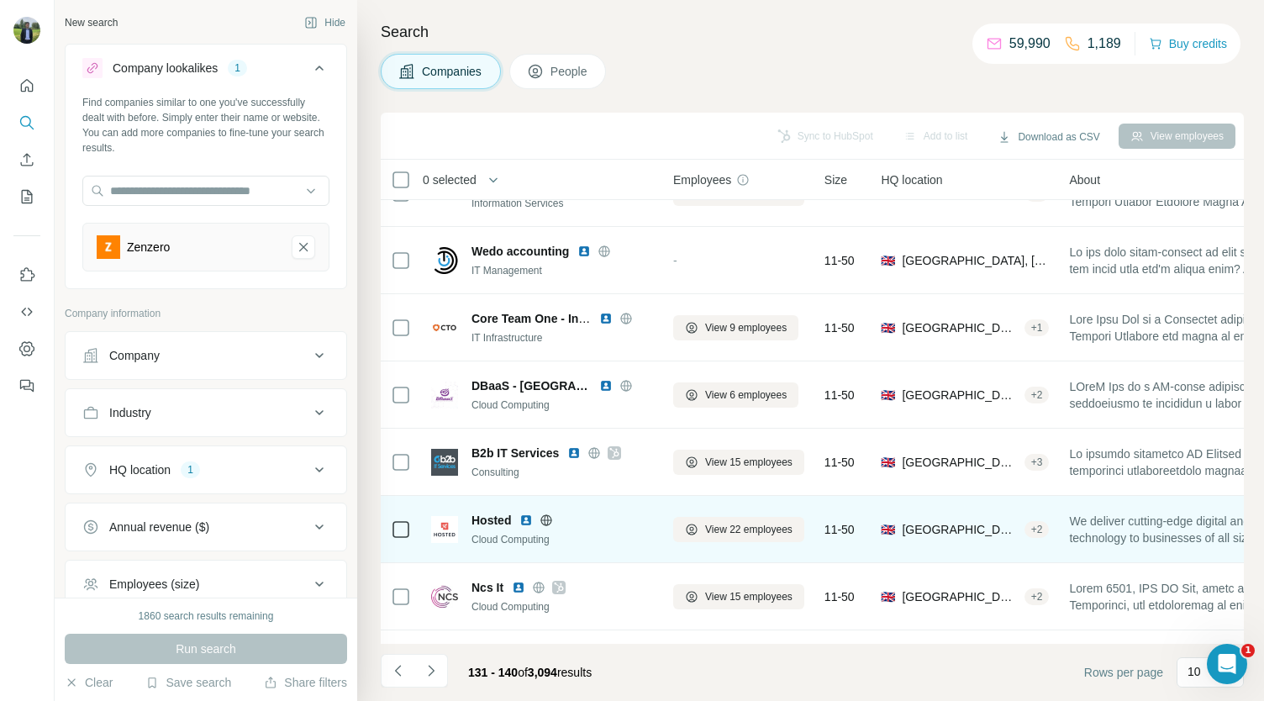
click at [528, 518] on img at bounding box center [526, 520] width 13 height 13
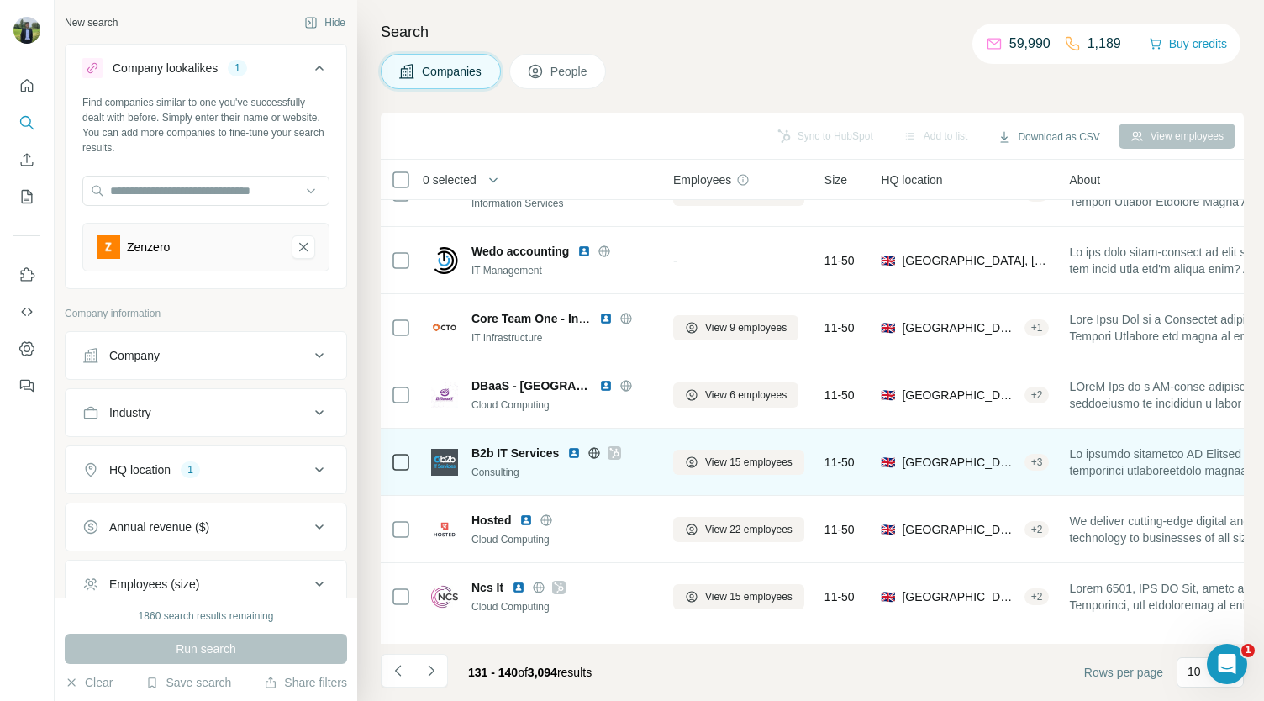
scroll to position [236, 0]
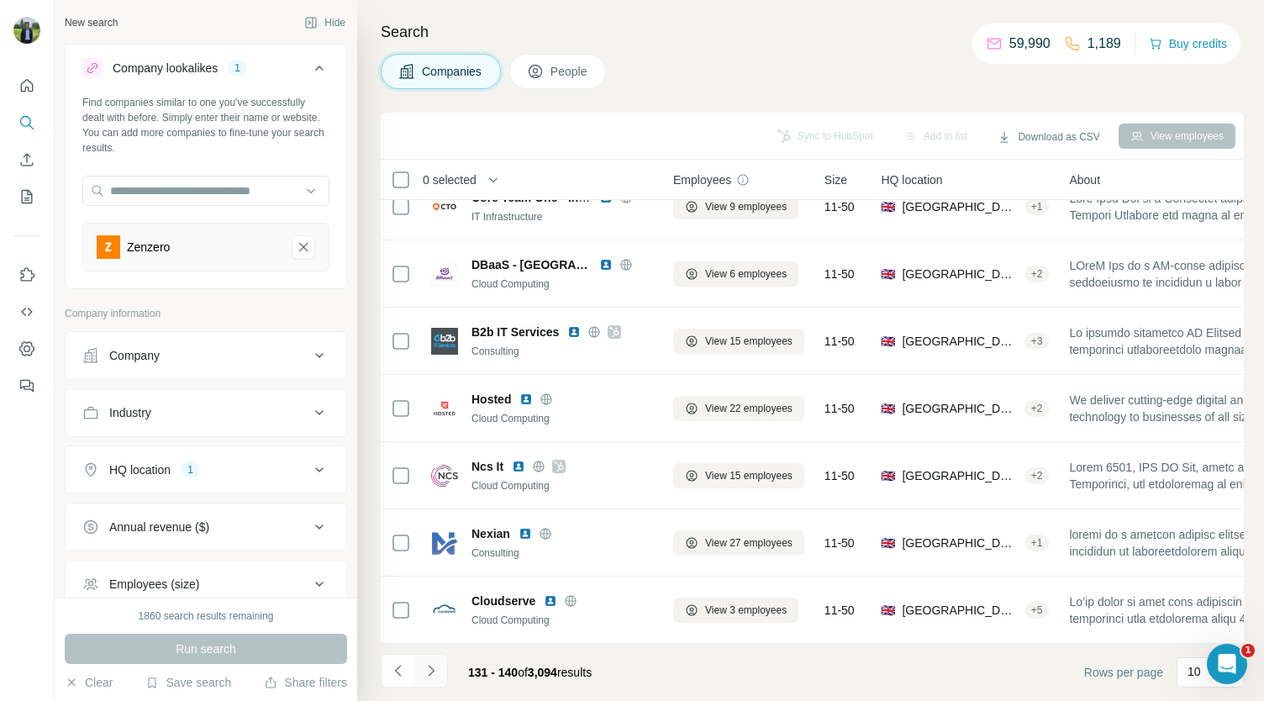
click at [438, 668] on icon "Navigate to next page" at bounding box center [431, 670] width 17 height 17
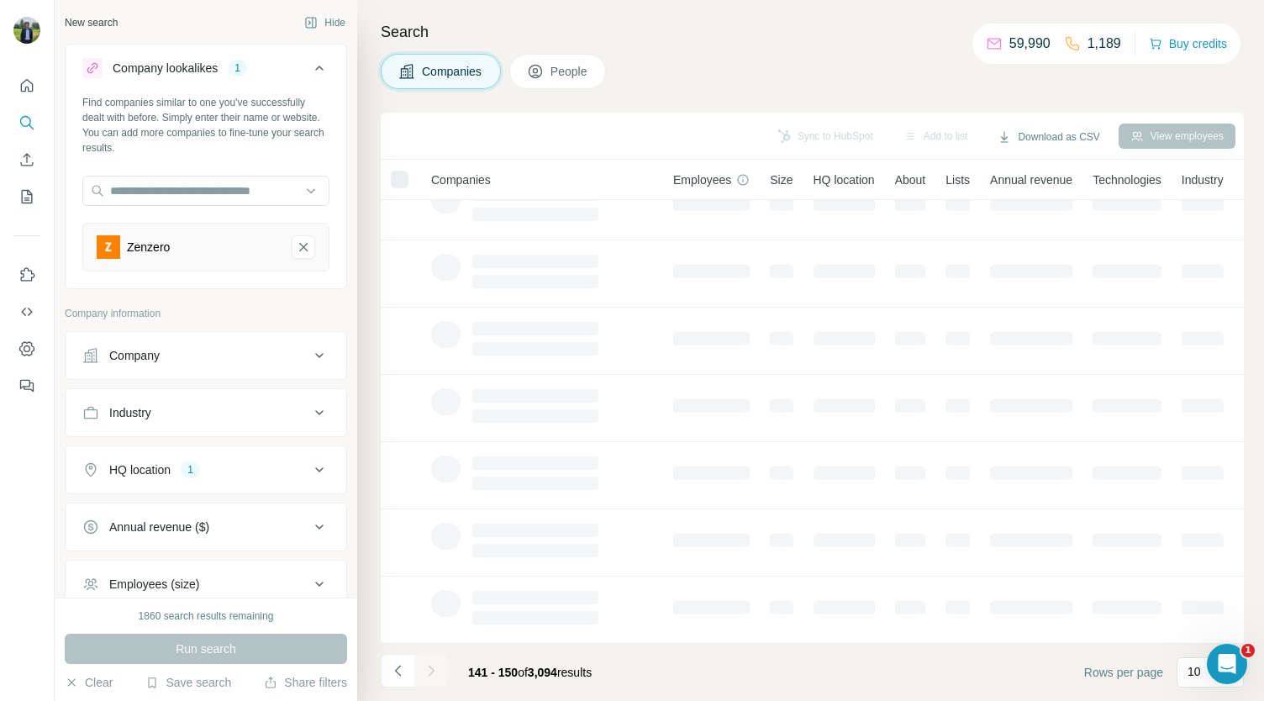
scroll to position [0, 0]
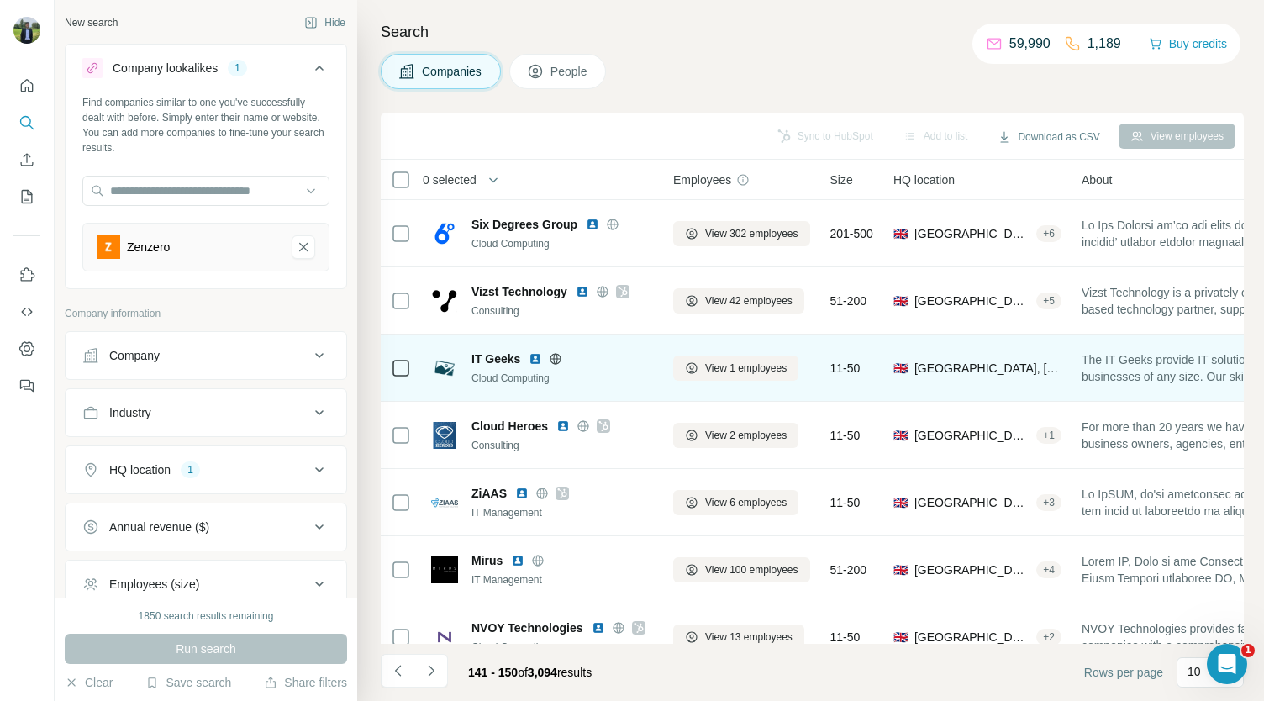
click at [535, 357] on img at bounding box center [535, 358] width 13 height 13
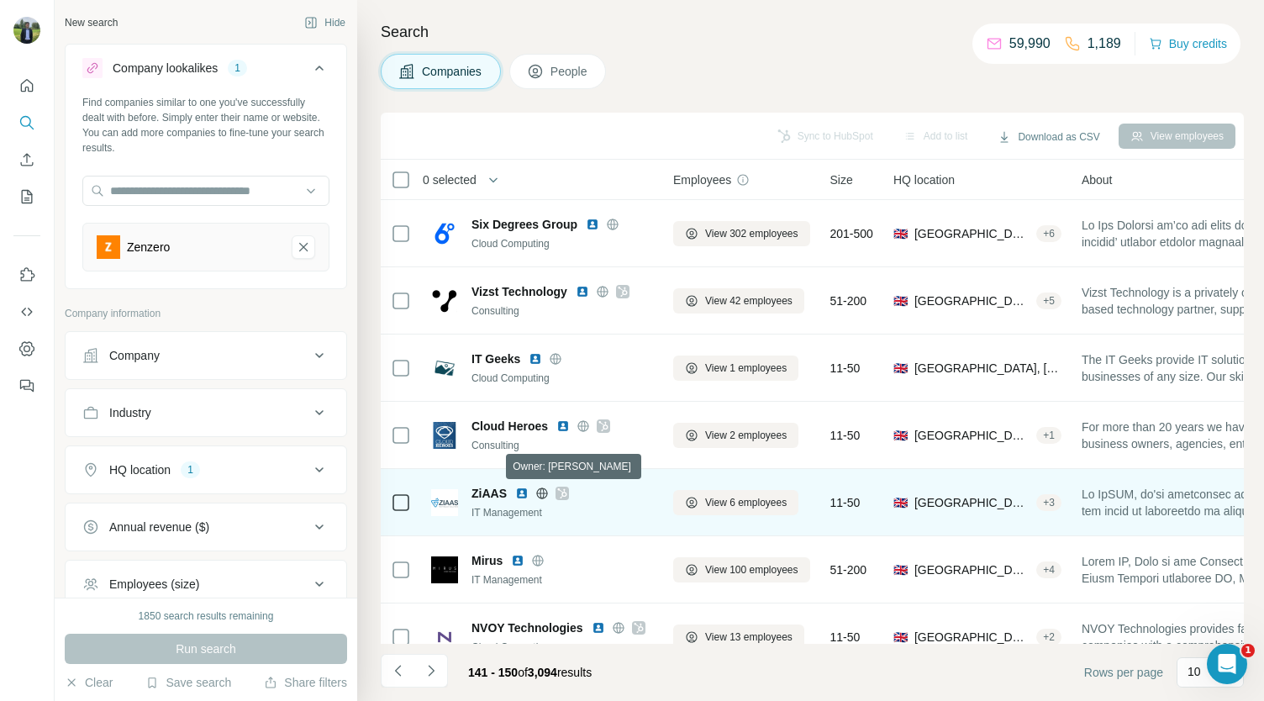
click at [567, 487] on icon at bounding box center [562, 493] width 10 height 13
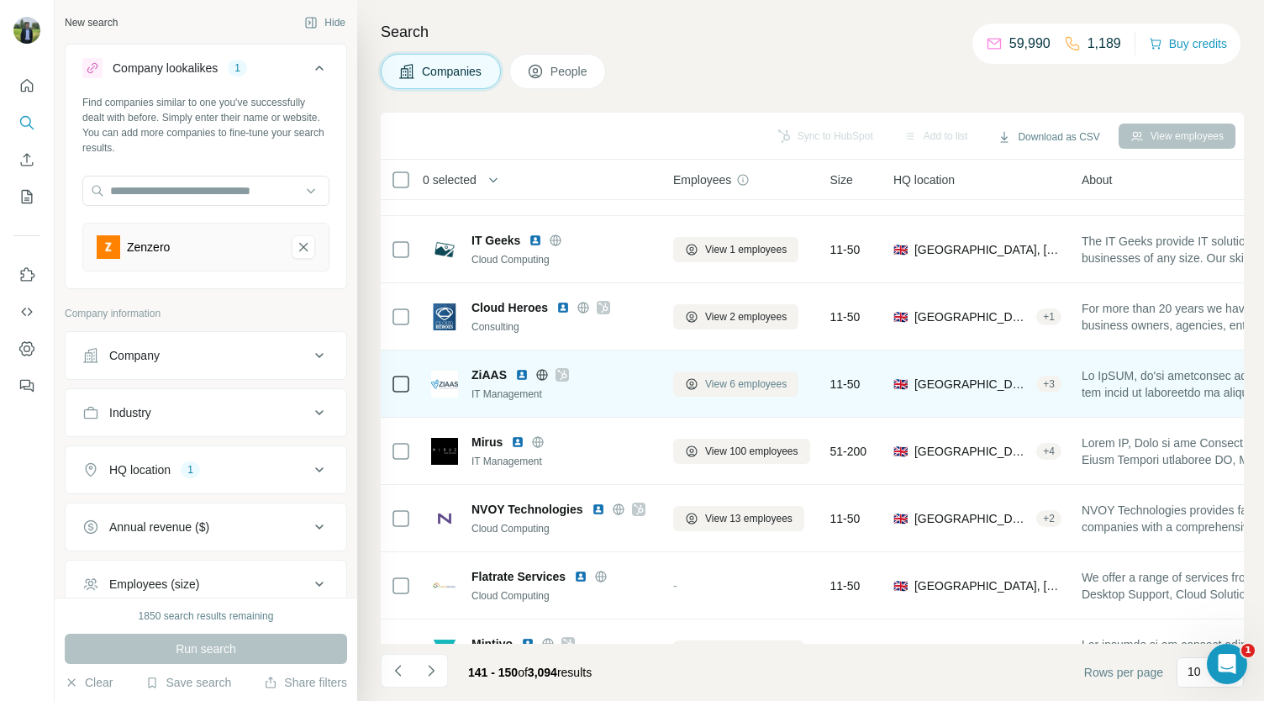
scroll to position [119, 0]
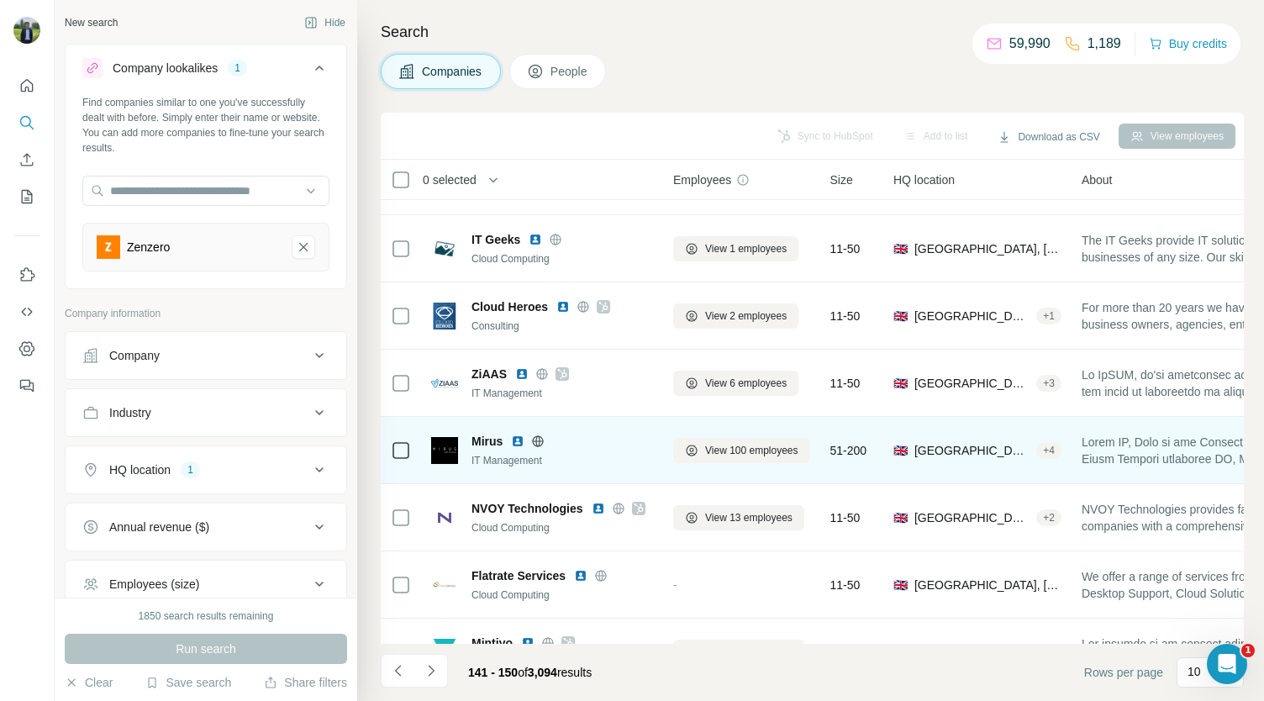
click at [516, 440] on img at bounding box center [517, 441] width 13 height 13
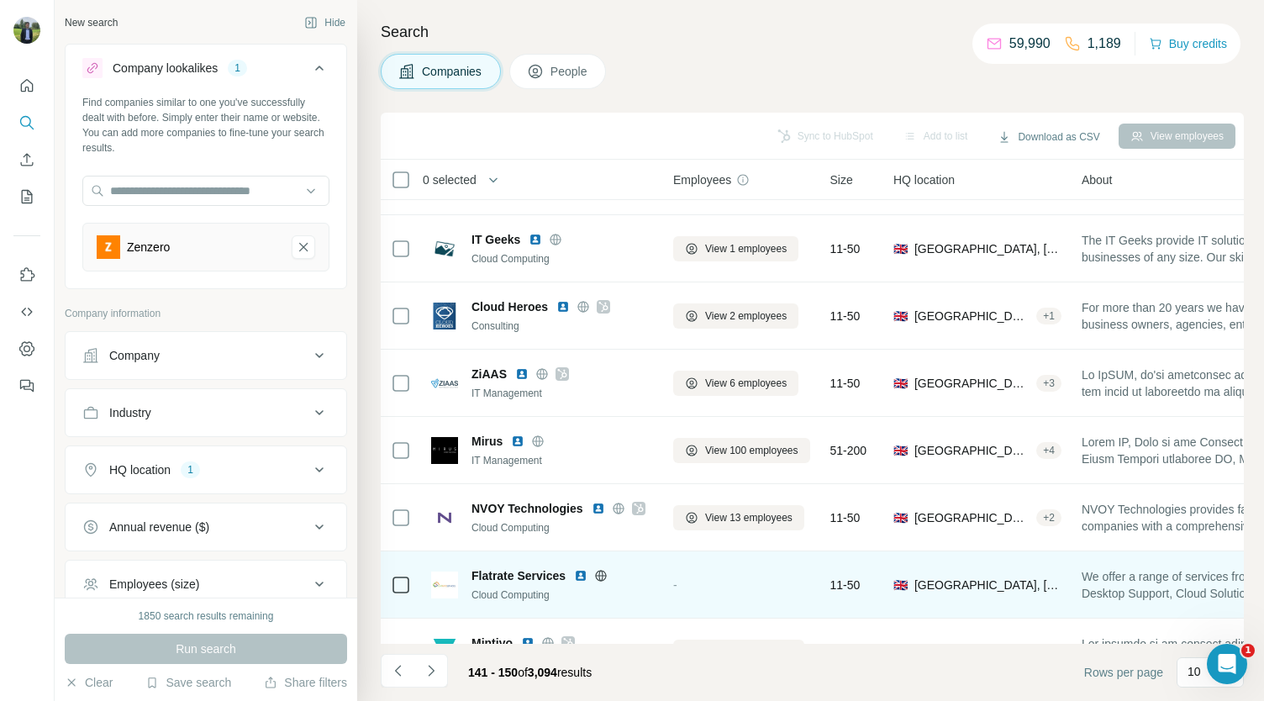
click at [580, 574] on img at bounding box center [580, 575] width 13 height 13
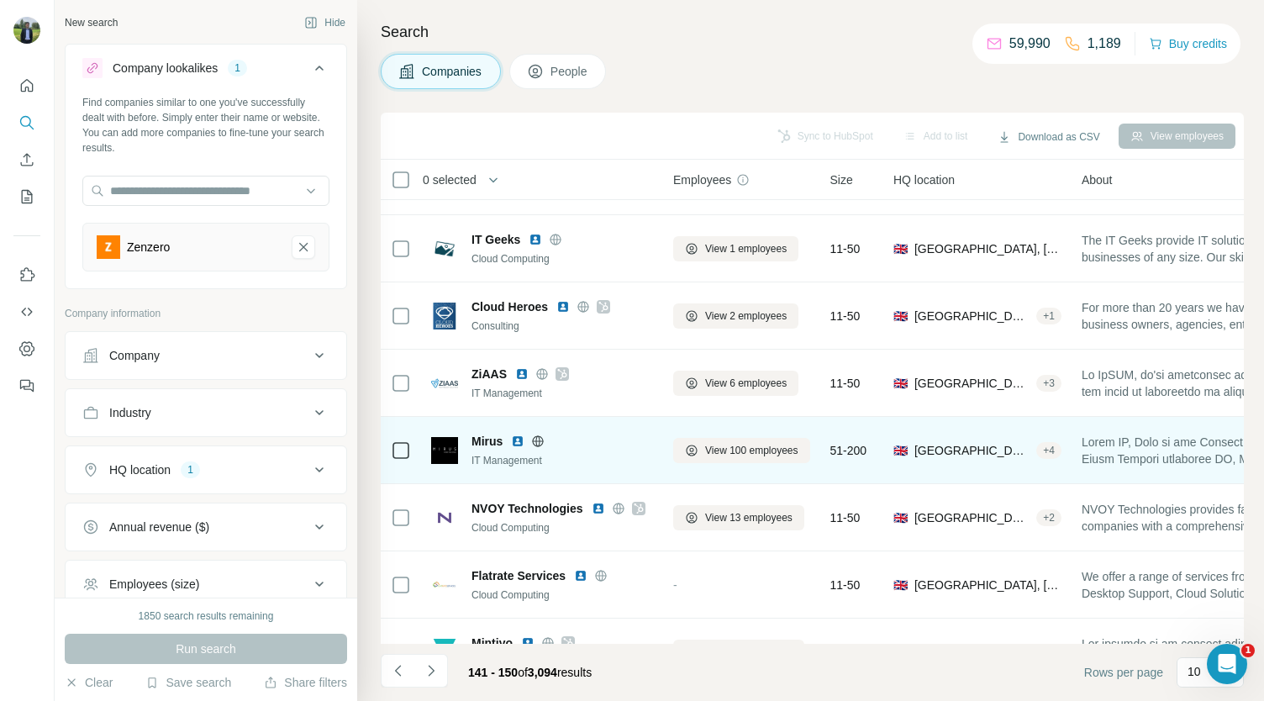
scroll to position [236, 0]
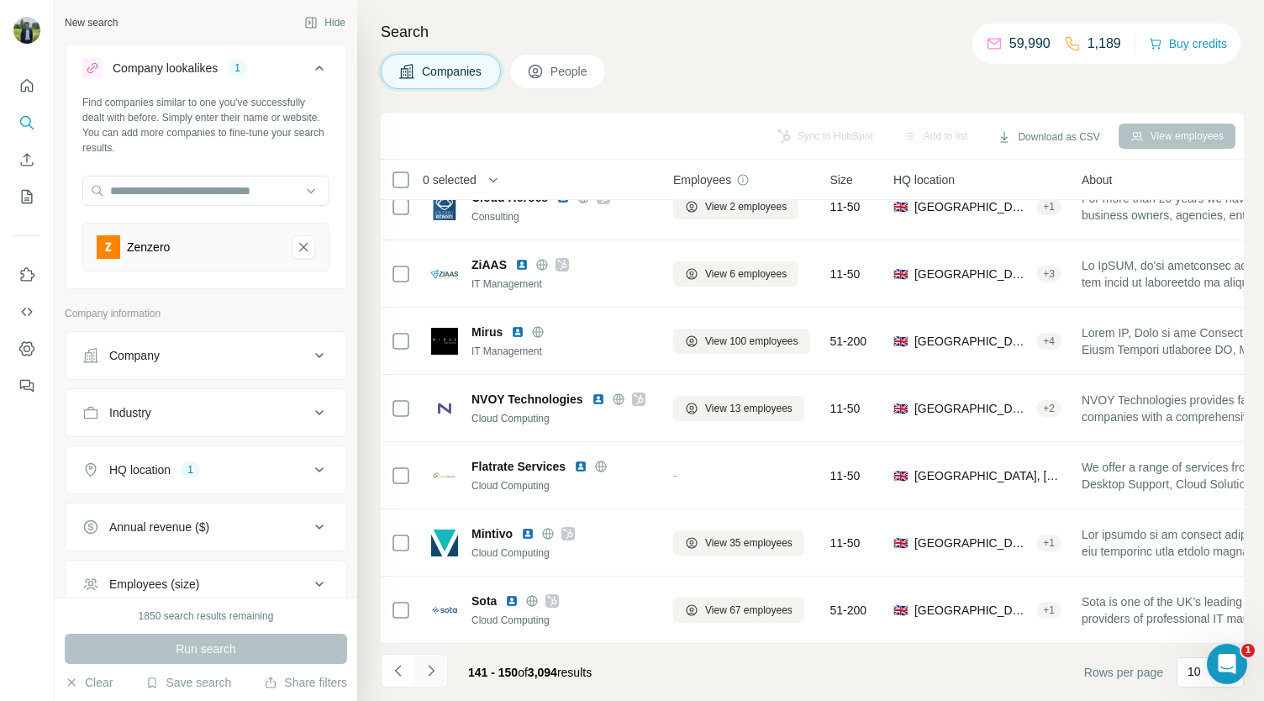
click at [441, 670] on button "Navigate to next page" at bounding box center [431, 671] width 34 height 34
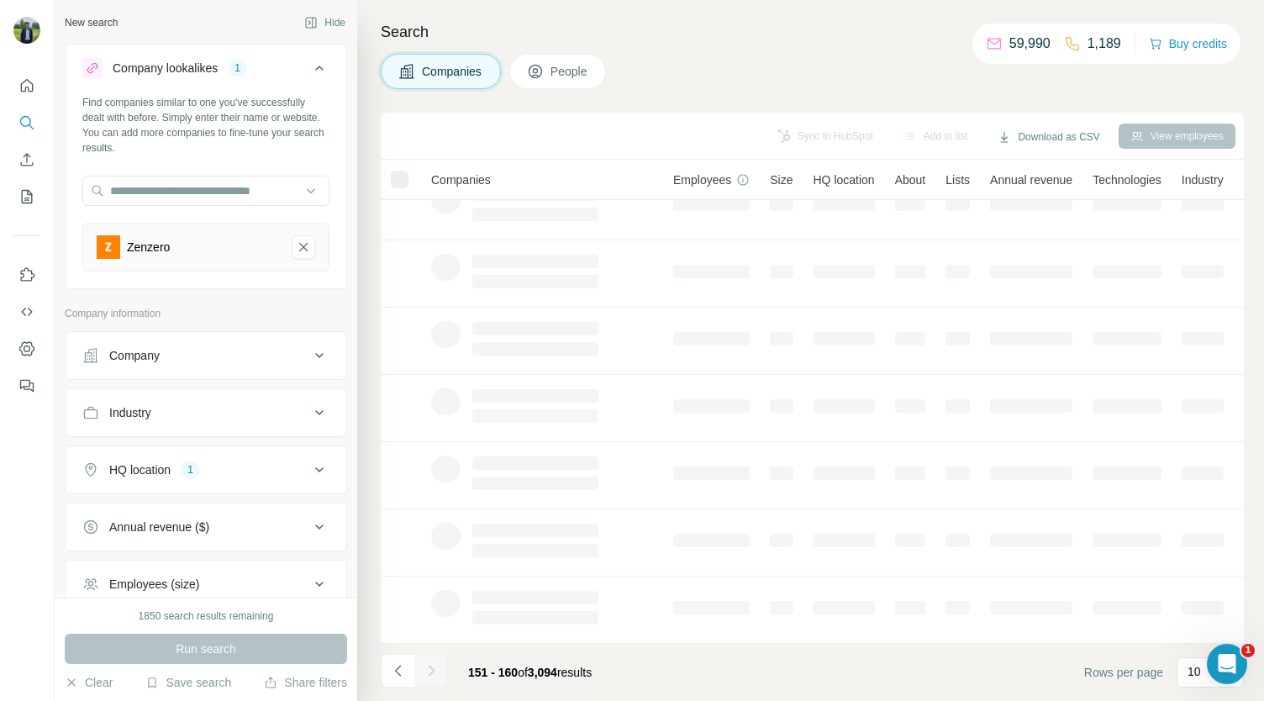
scroll to position [0, 0]
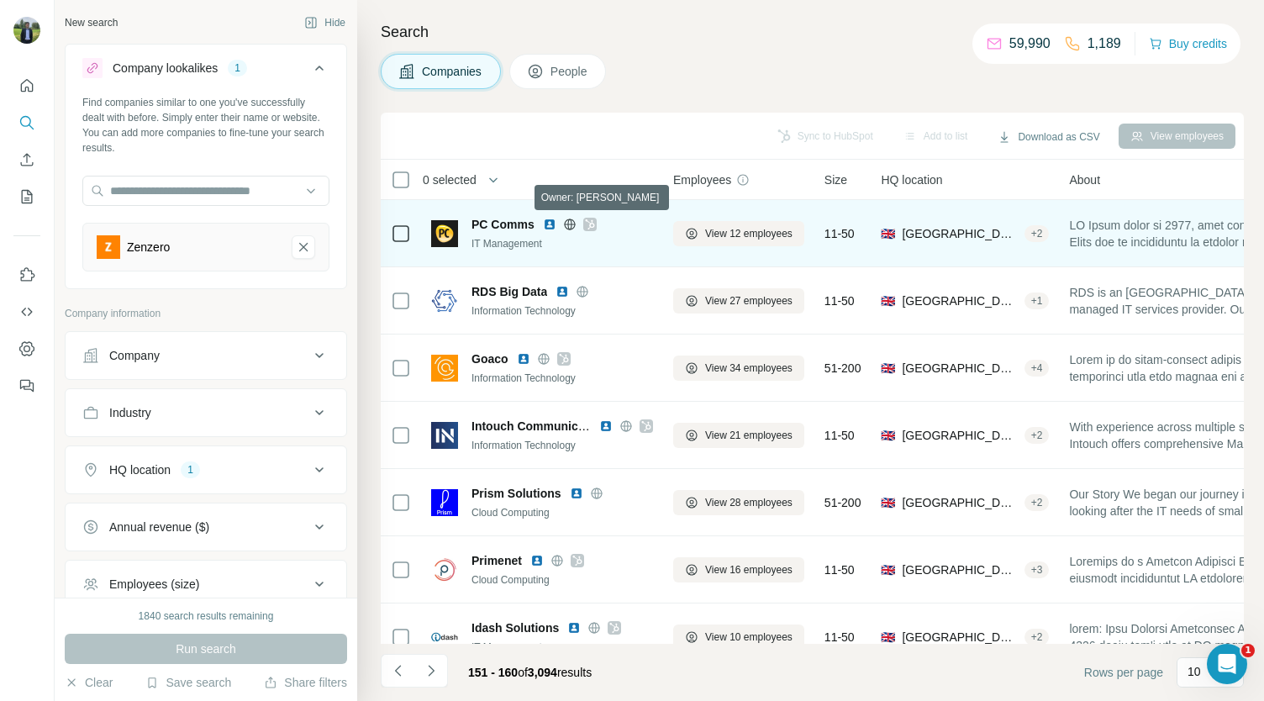
click at [590, 219] on icon at bounding box center [589, 224] width 9 height 10
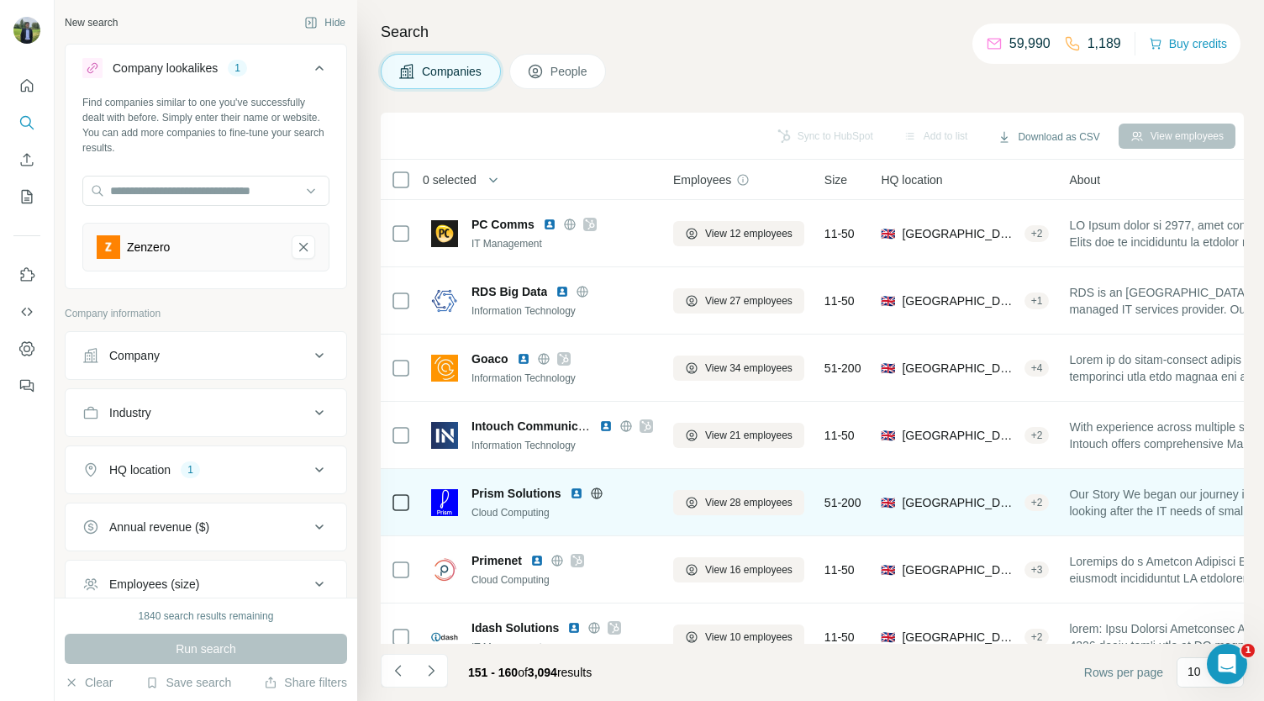
click at [576, 489] on img at bounding box center [576, 493] width 13 height 13
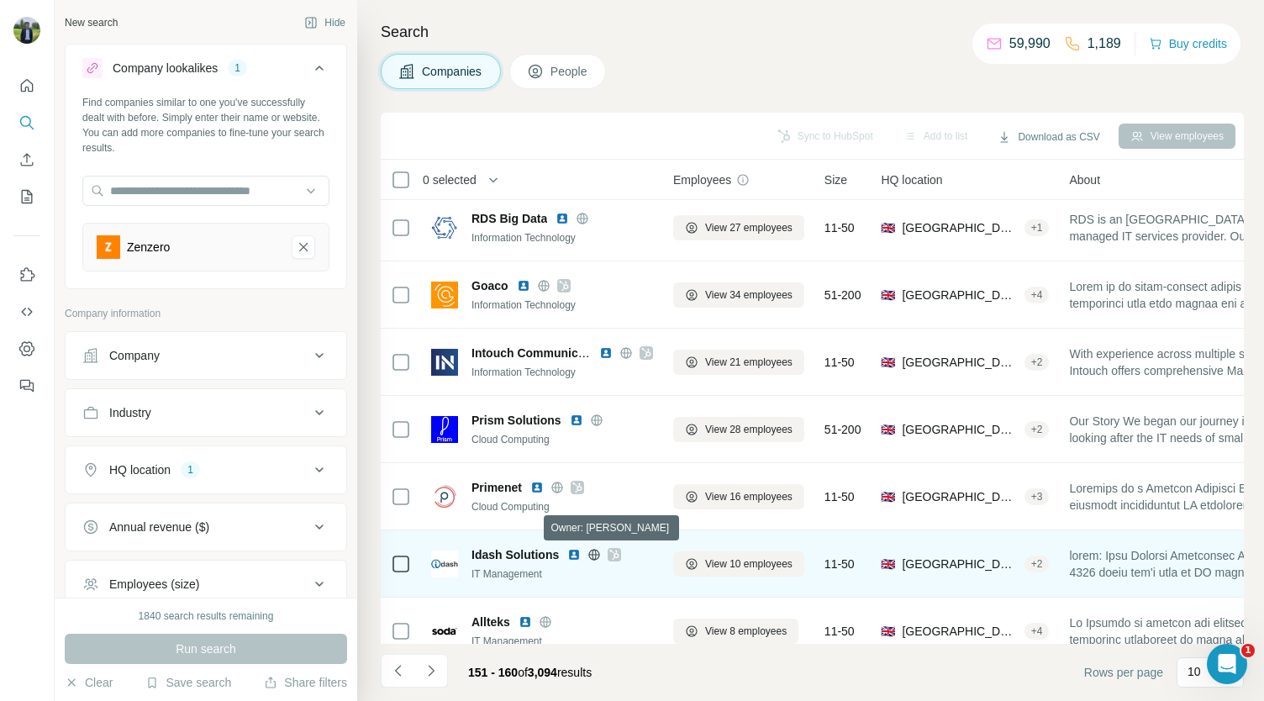
click at [610, 550] on icon at bounding box center [614, 555] width 9 height 10
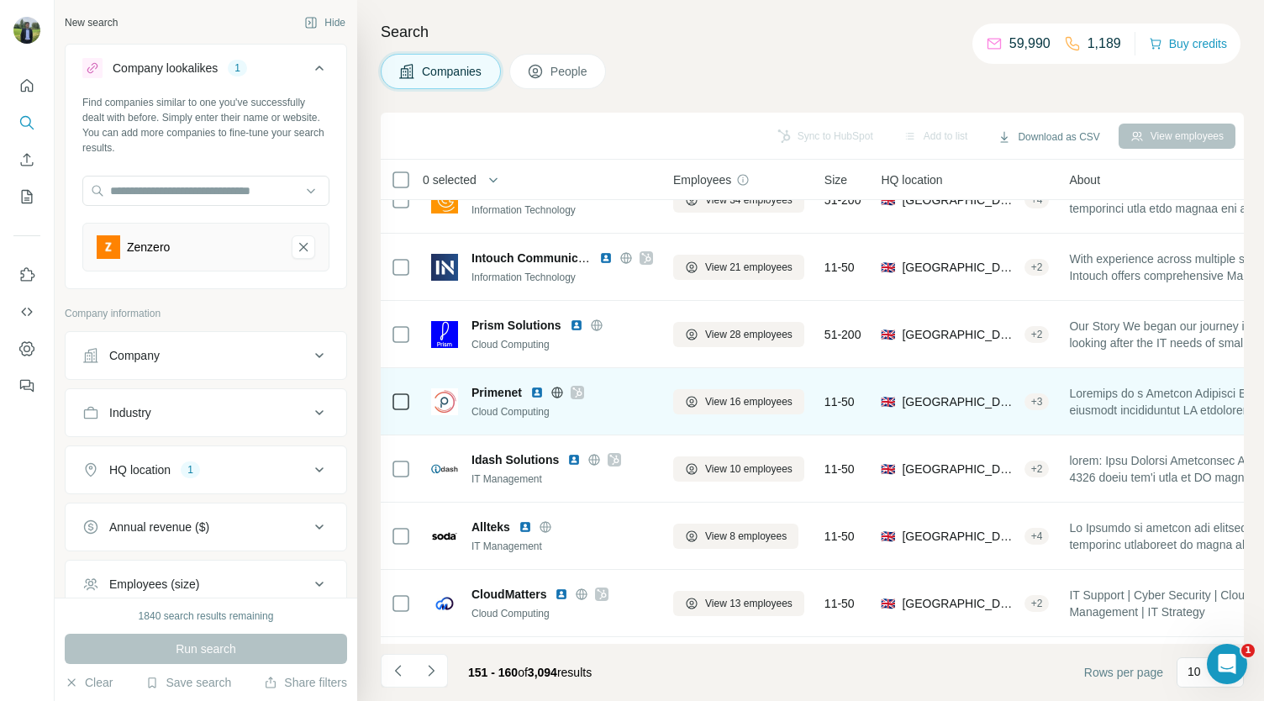
scroll to position [169, 0]
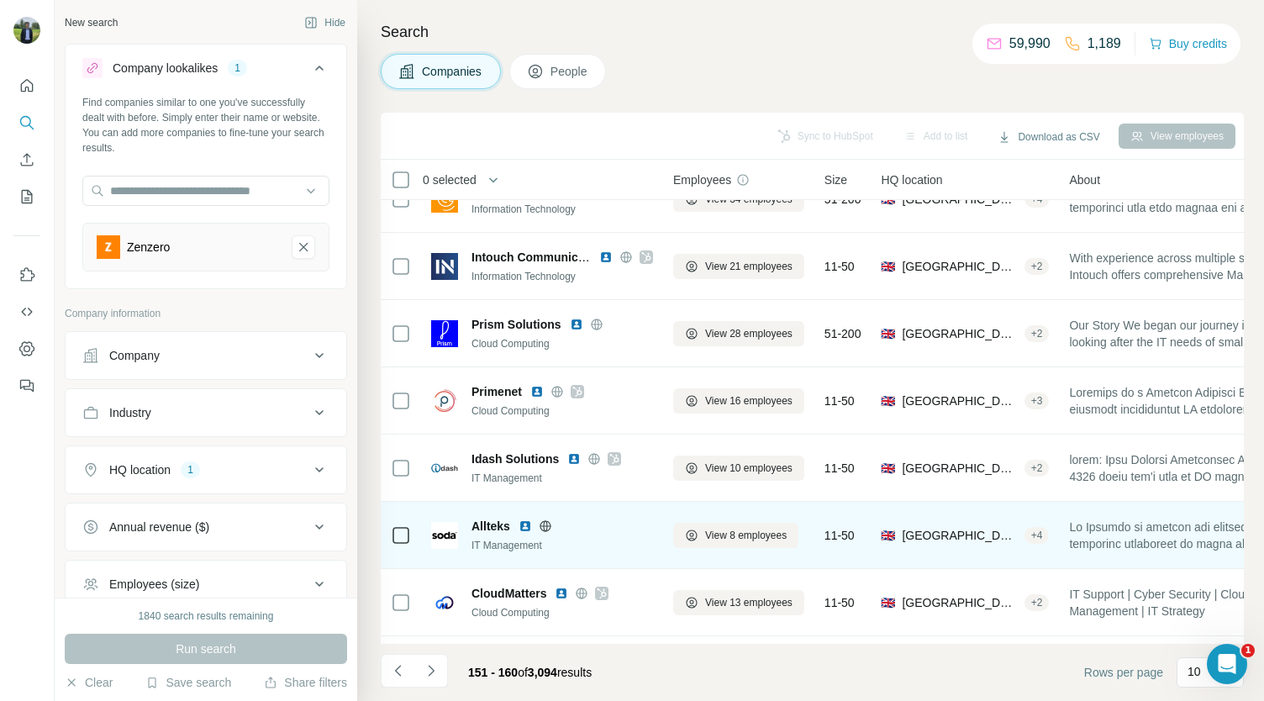
click at [530, 526] on img at bounding box center [525, 526] width 13 height 13
click at [521, 527] on img at bounding box center [525, 526] width 13 height 13
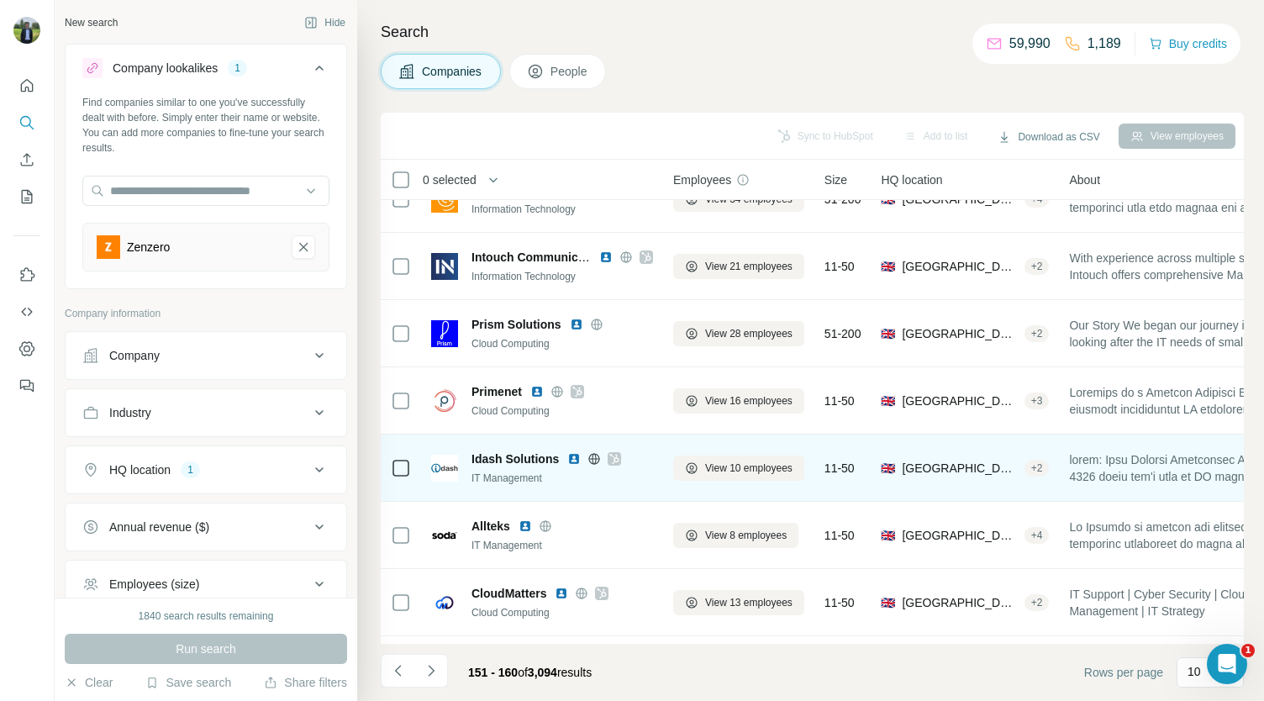
scroll to position [236, 0]
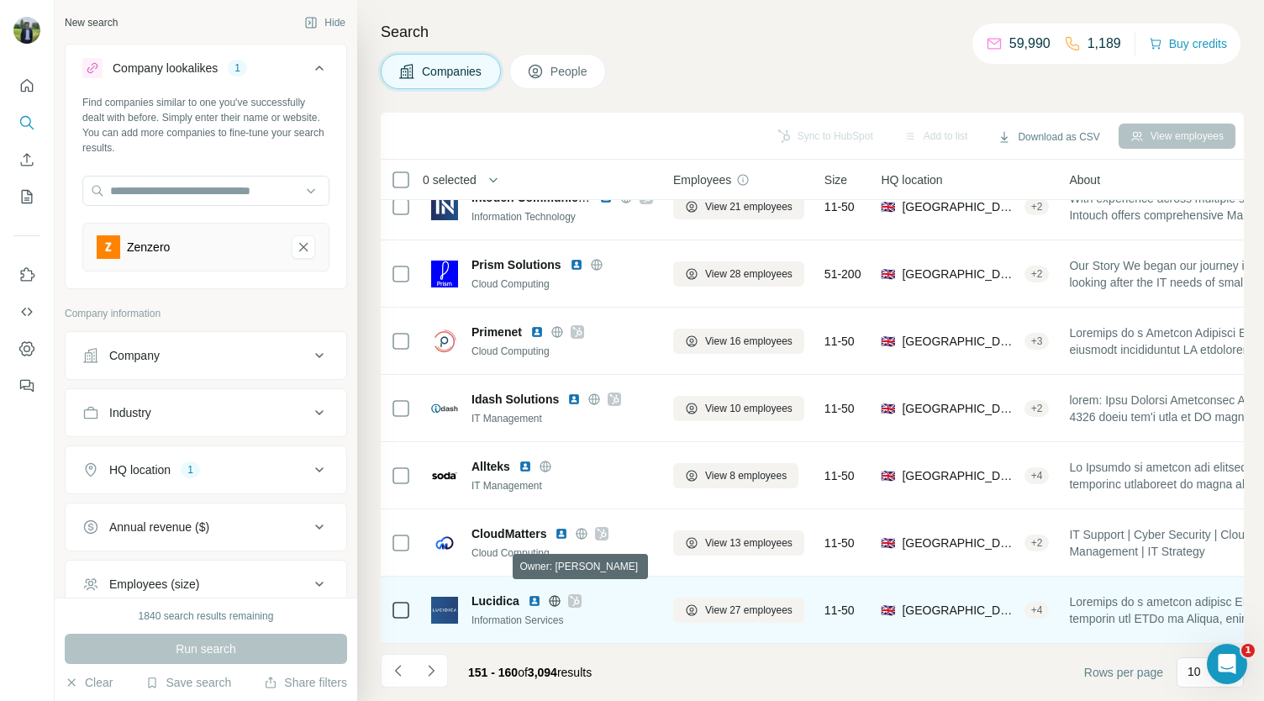
click at [574, 594] on icon at bounding box center [575, 600] width 10 height 13
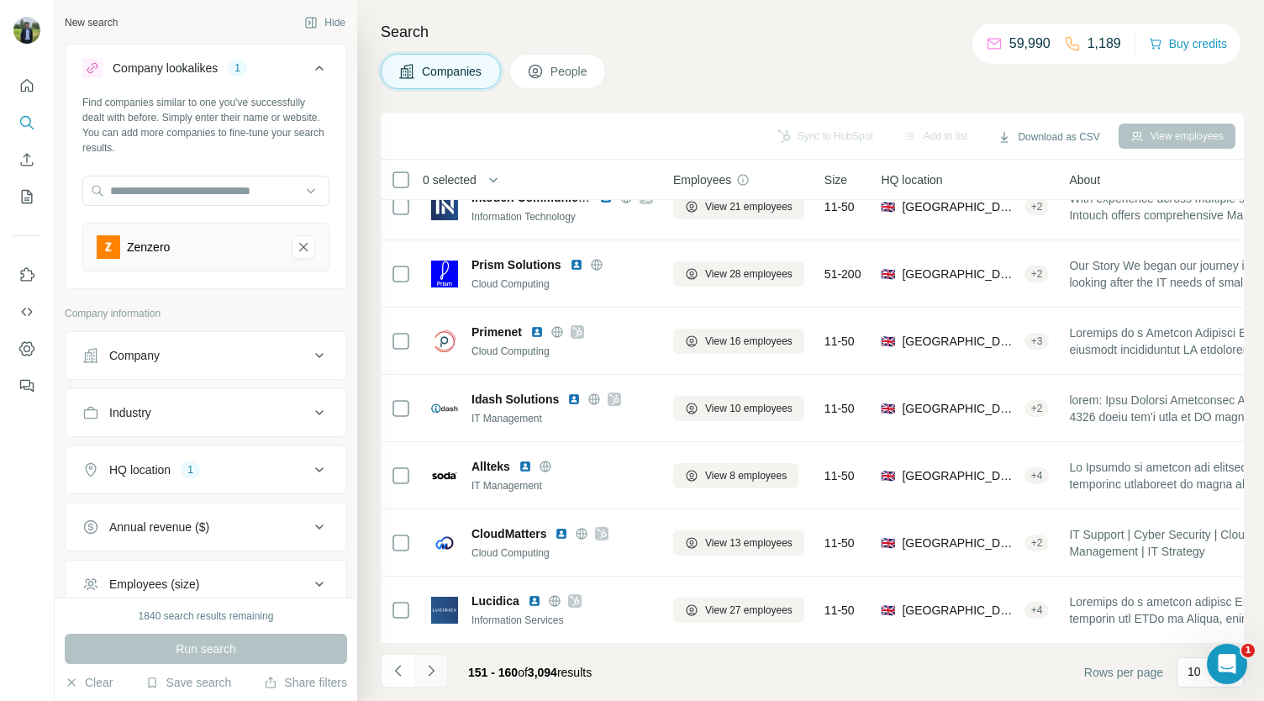
click at [437, 675] on icon "Navigate to next page" at bounding box center [431, 670] width 17 height 17
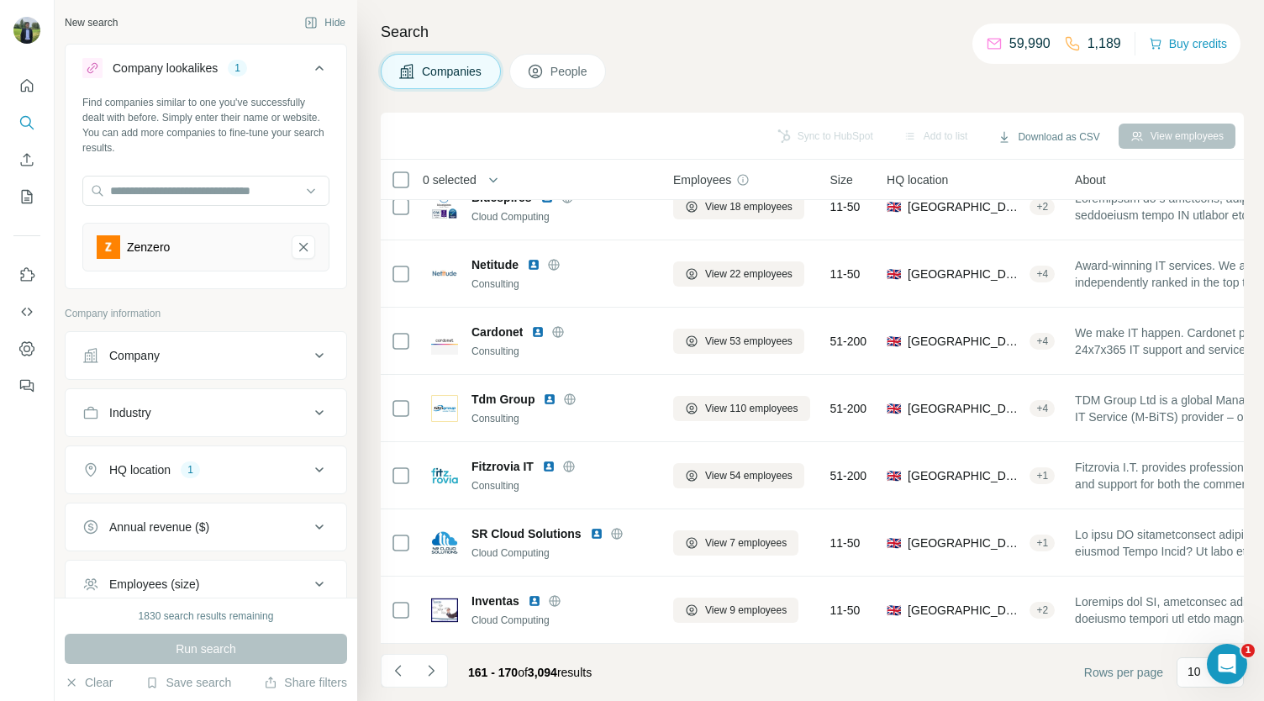
scroll to position [0, 0]
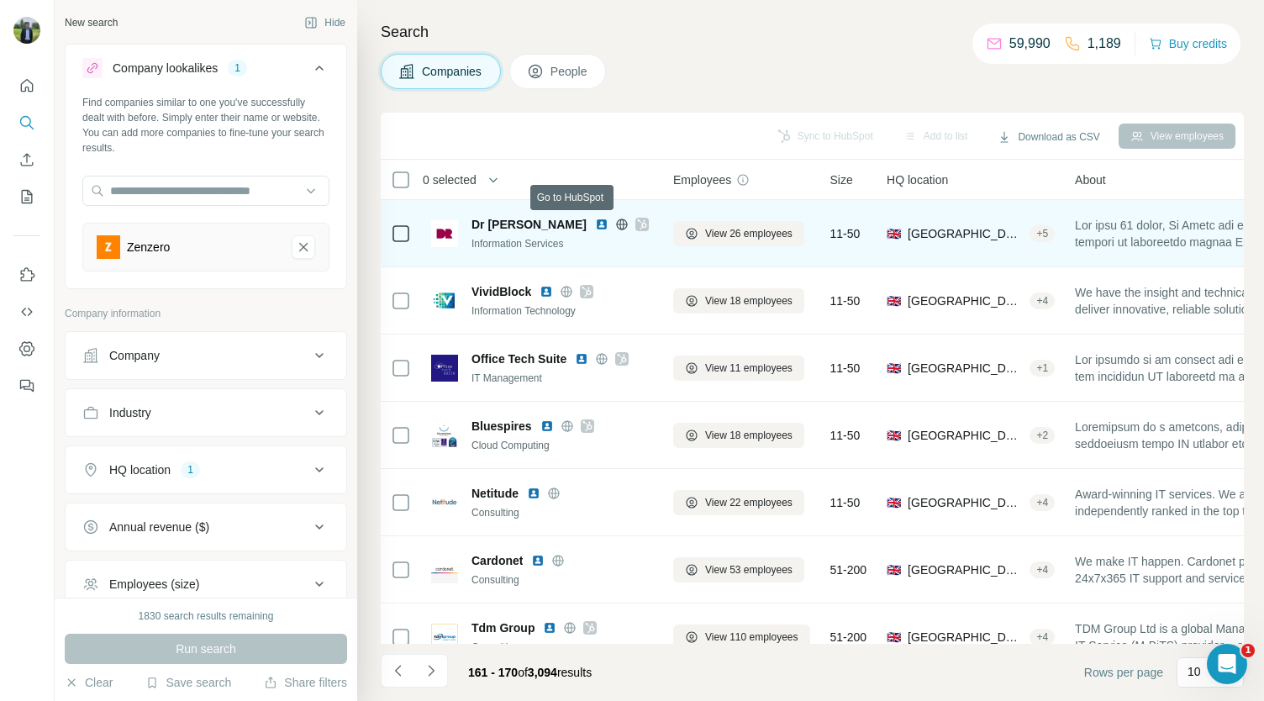
click at [637, 224] on icon at bounding box center [642, 224] width 10 height 13
click at [595, 224] on img at bounding box center [601, 224] width 13 height 13
